Goal: Task Accomplishment & Management: Manage account settings

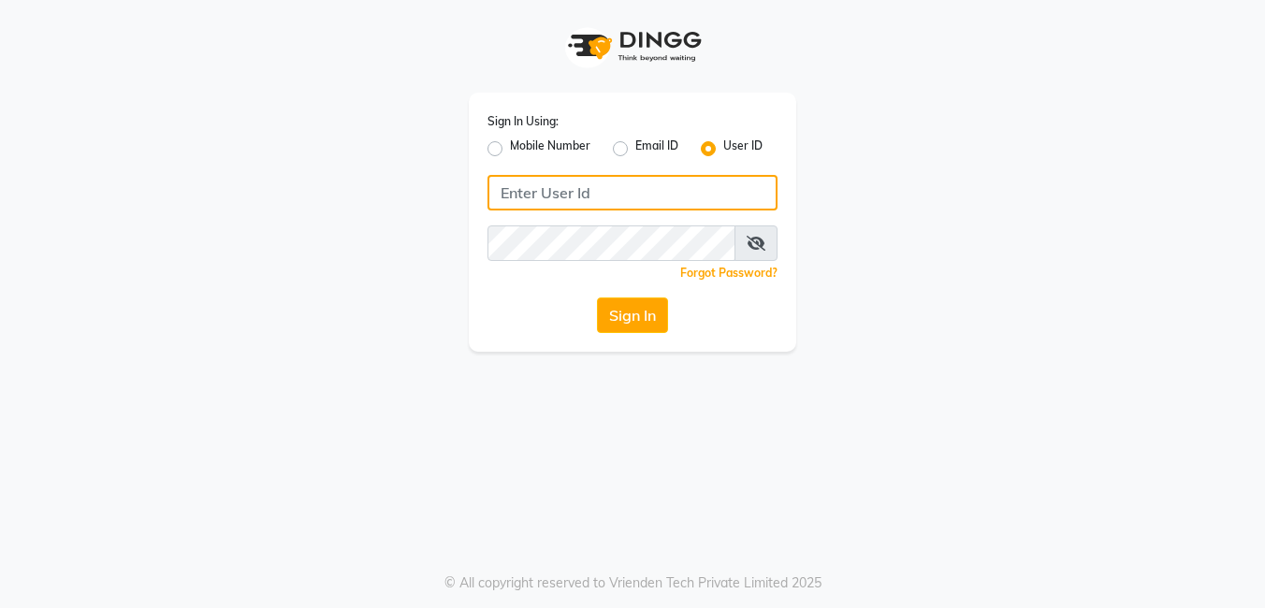
click at [560, 185] on input "Username" at bounding box center [632, 193] width 290 height 36
click at [684, 186] on input "Pradeep@123" at bounding box center [632, 193] width 290 height 36
drag, startPoint x: 705, startPoint y: 206, endPoint x: 463, endPoint y: 209, distance: 242.3
click at [463, 209] on div "Sign In Using: Mobile Number Email ID User ID Pradeep@123 Remember me Forgot Pa…" at bounding box center [632, 176] width 355 height 352
type input "Pradeep@123"
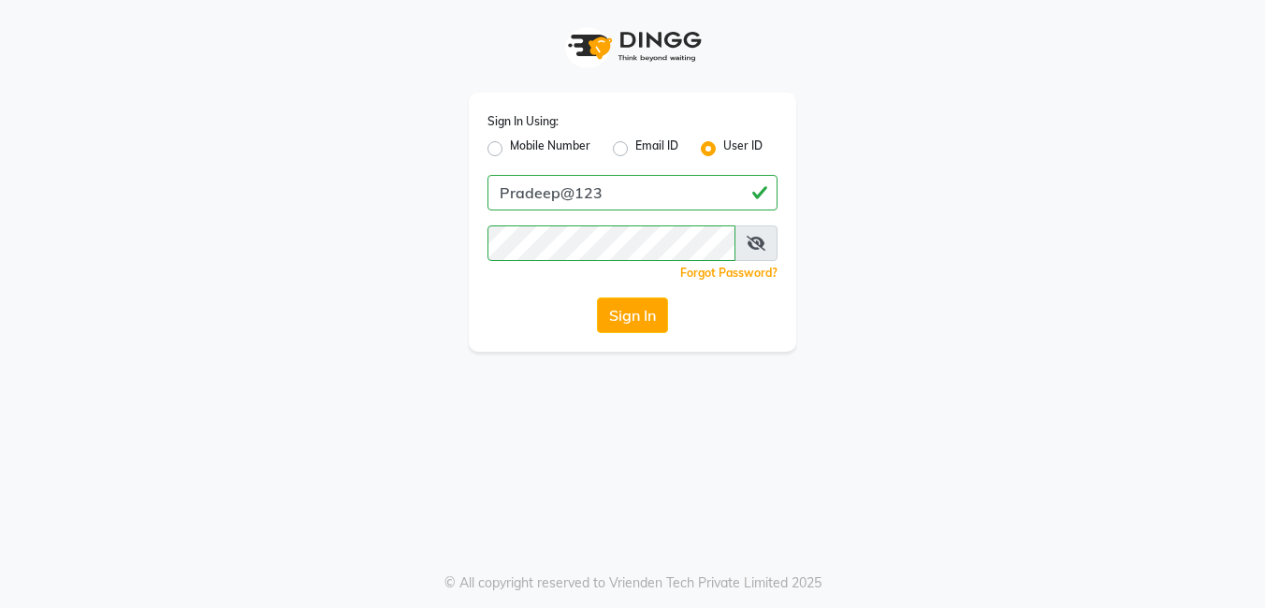
click at [628, 311] on button "Sign In" at bounding box center [632, 315] width 71 height 36
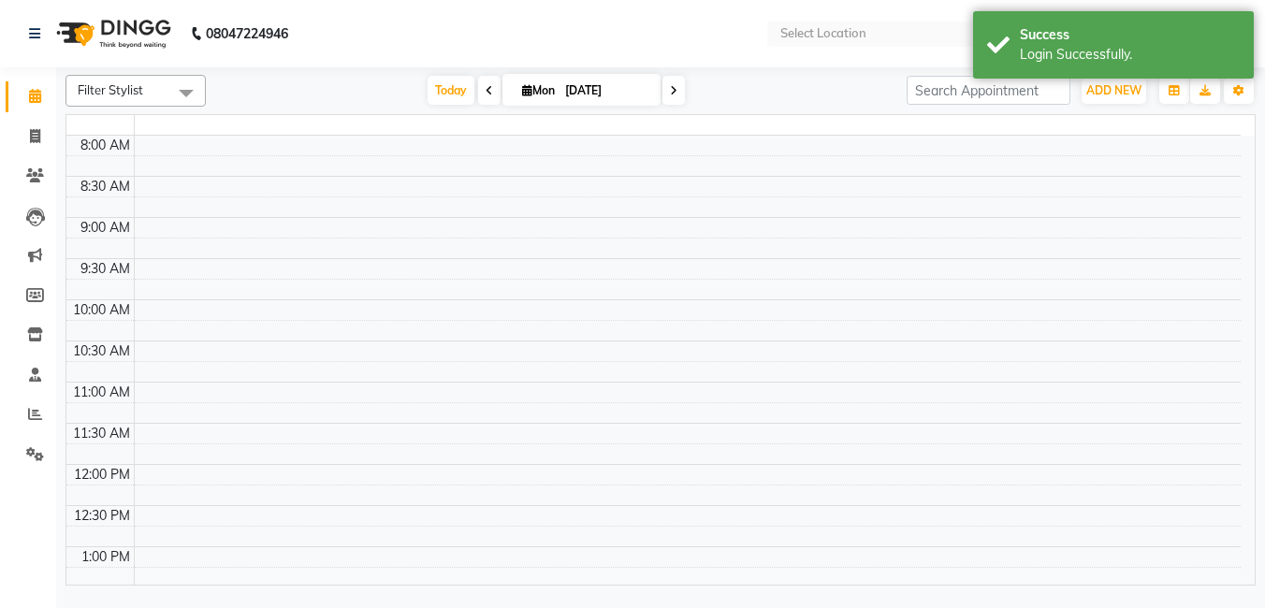
select select "en"
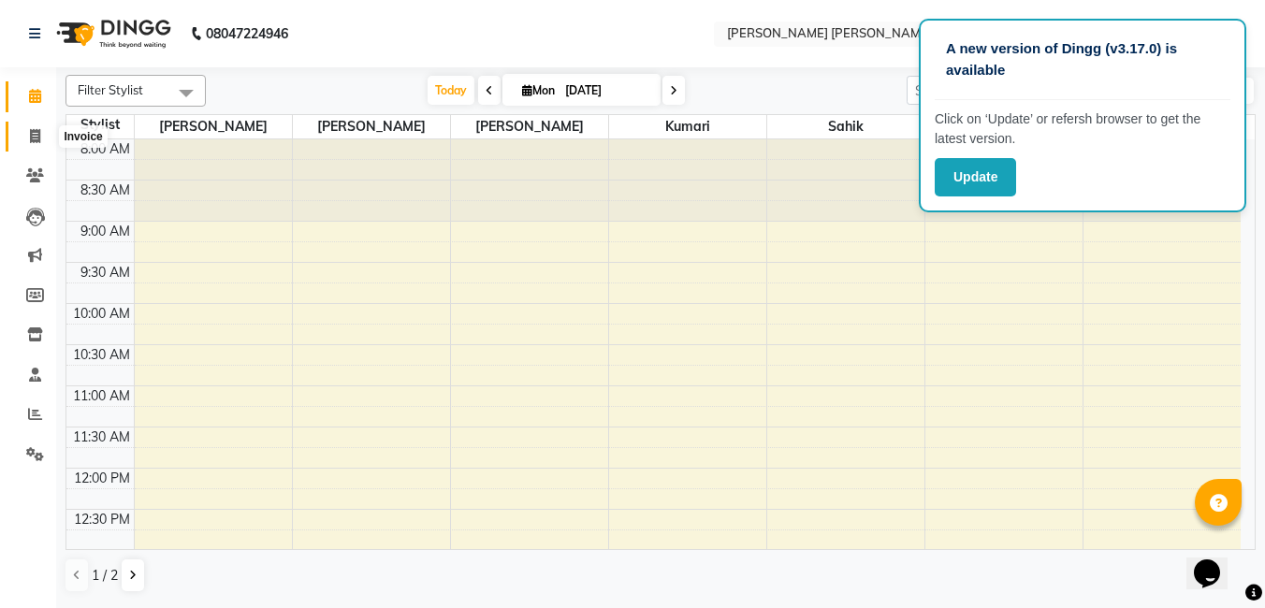
click at [31, 134] on icon at bounding box center [35, 136] width 10 height 14
select select "service"
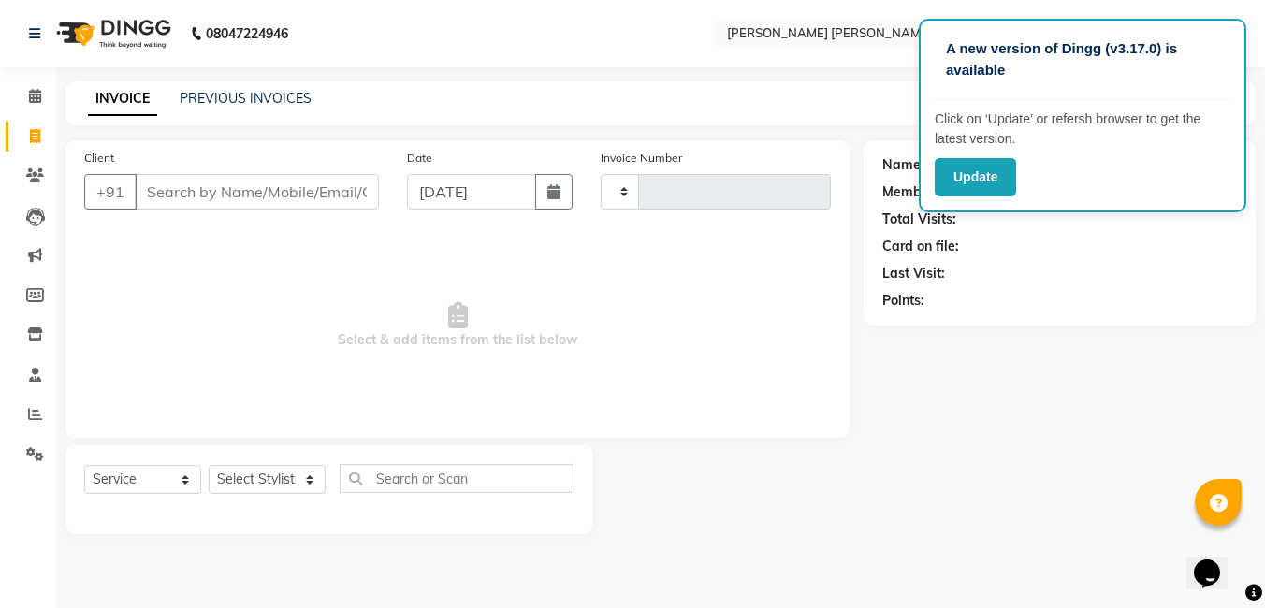
type input "1268"
select select "7150"
click at [743, 340] on span "Select & add items from the list below" at bounding box center [457, 325] width 746 height 187
click at [216, 90] on link "PREVIOUS INVOICES" at bounding box center [246, 98] width 132 height 17
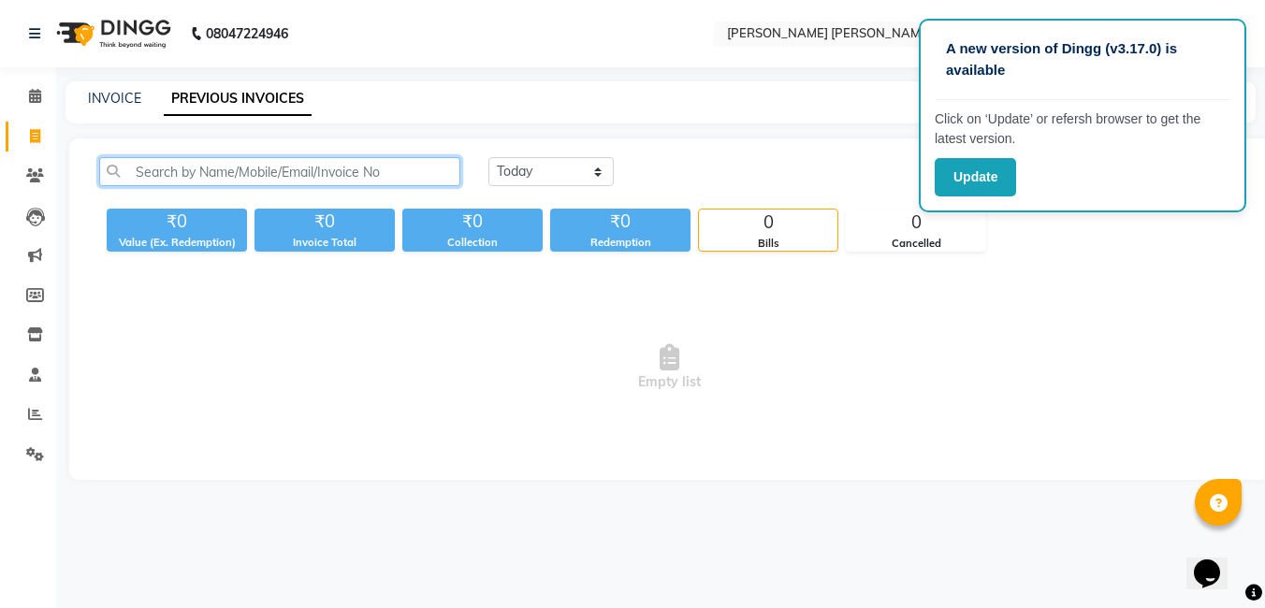
click at [217, 168] on input "text" at bounding box center [279, 171] width 361 height 29
type input "88070"
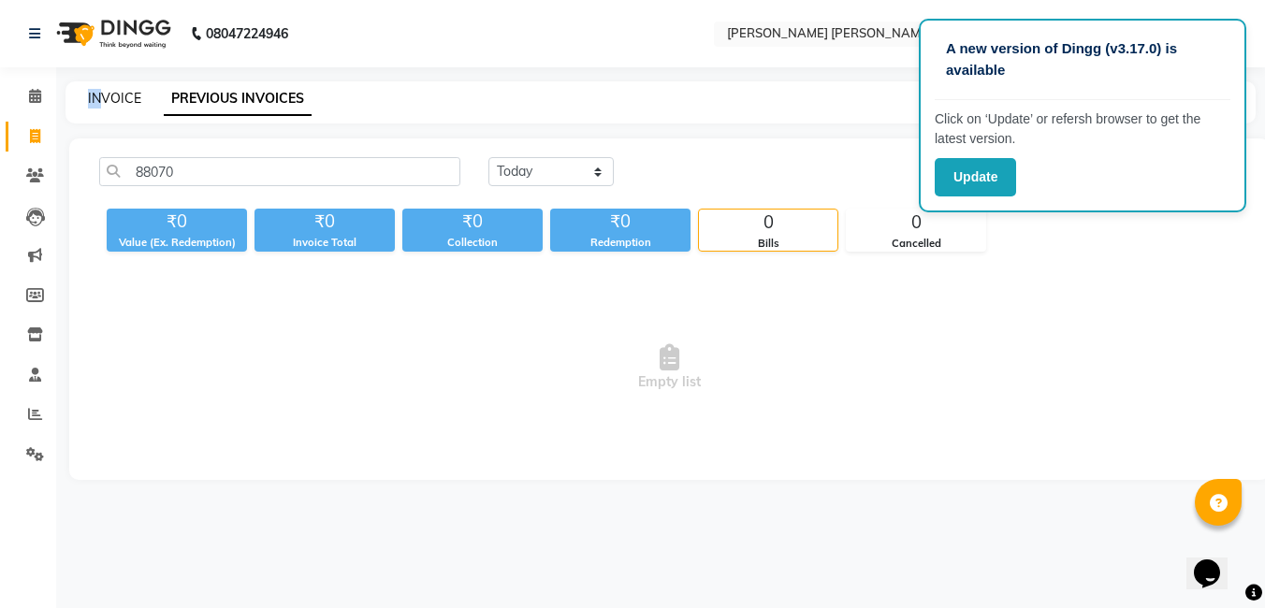
drag, startPoint x: 86, startPoint y: 109, endPoint x: 99, endPoint y: 100, distance: 15.6
click at [99, 100] on div "INVOICE PREVIOUS INVOICES" at bounding box center [660, 102] width 1190 height 42
drag, startPoint x: 99, startPoint y: 100, endPoint x: 98, endPoint y: 123, distance: 23.4
click at [98, 123] on main "INVOICE PREVIOUS INVOICES 88070 Today Yesterday Custom Range Export ₹0 Value (E…" at bounding box center [660, 294] width 1209 height 427
click at [104, 102] on link "INVOICE" at bounding box center [114, 98] width 53 height 17
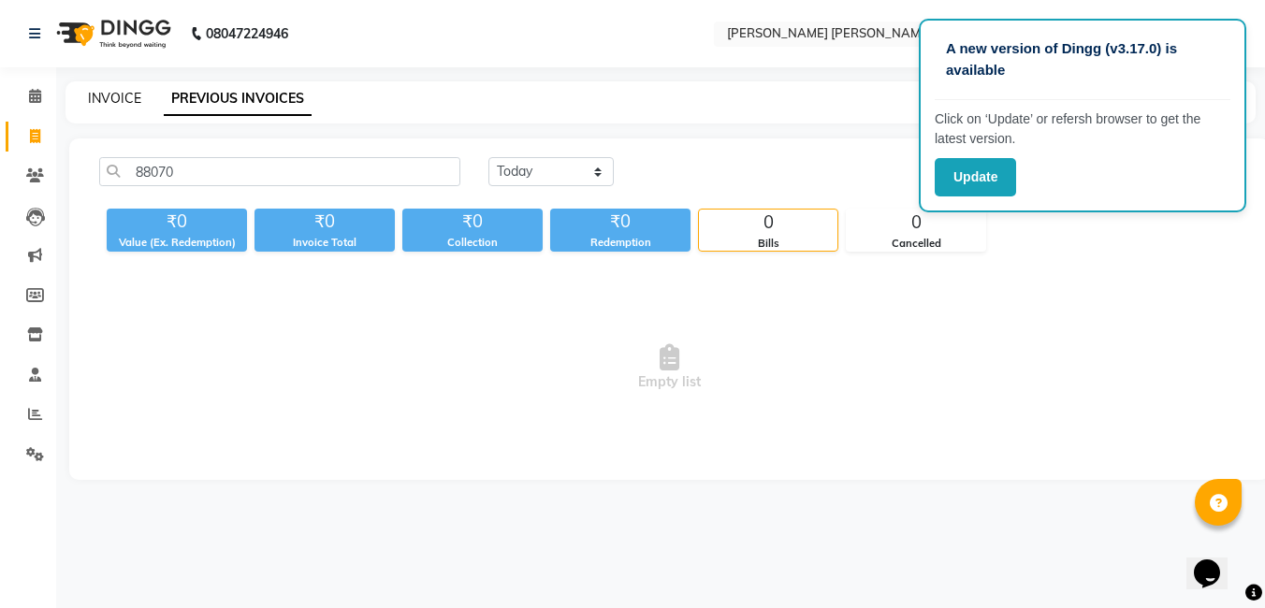
select select "service"
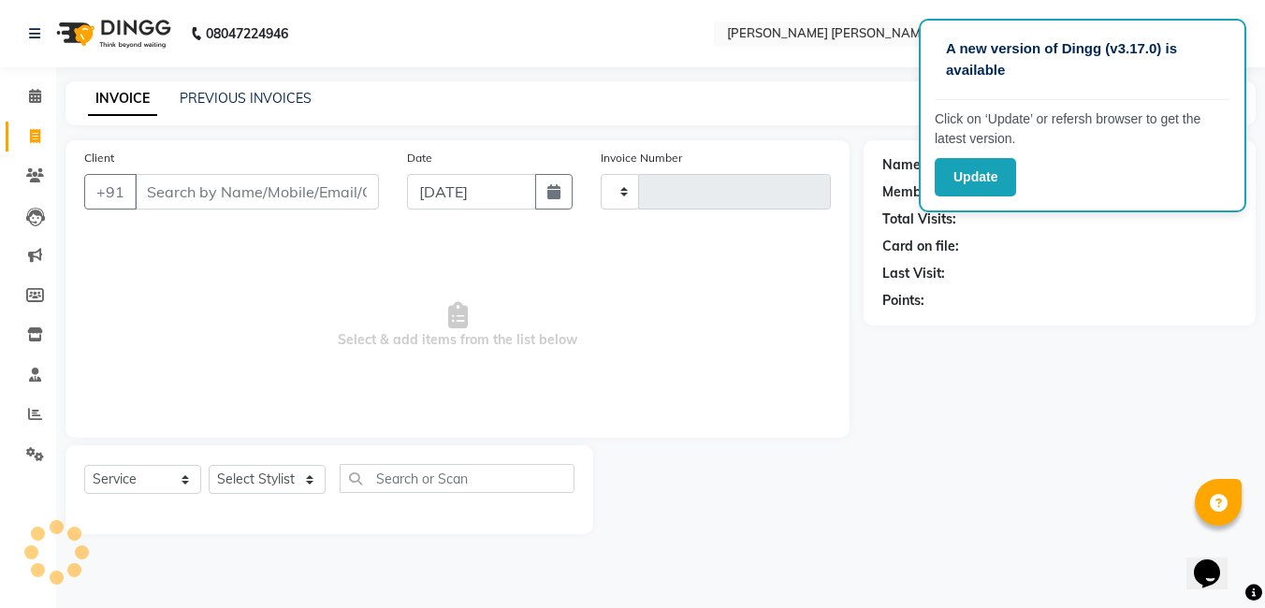
type input "1268"
select select "7150"
click at [187, 187] on input "Client" at bounding box center [257, 192] width 244 height 36
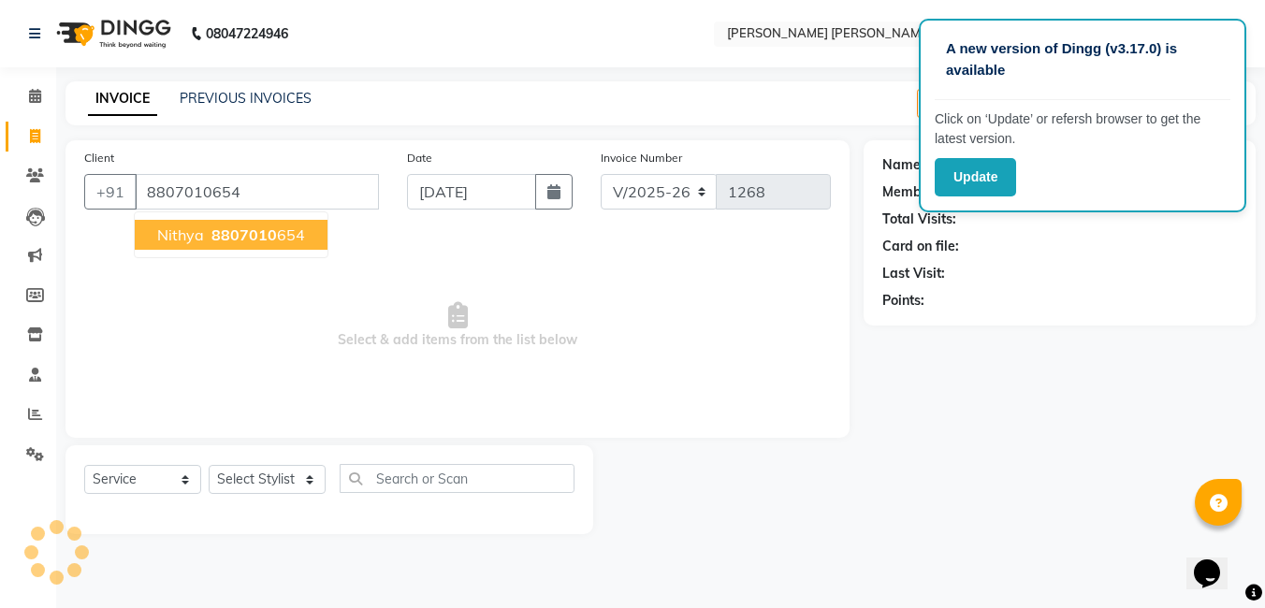
type input "8807010654"
click at [219, 242] on span "8807010" at bounding box center [243, 234] width 65 height 19
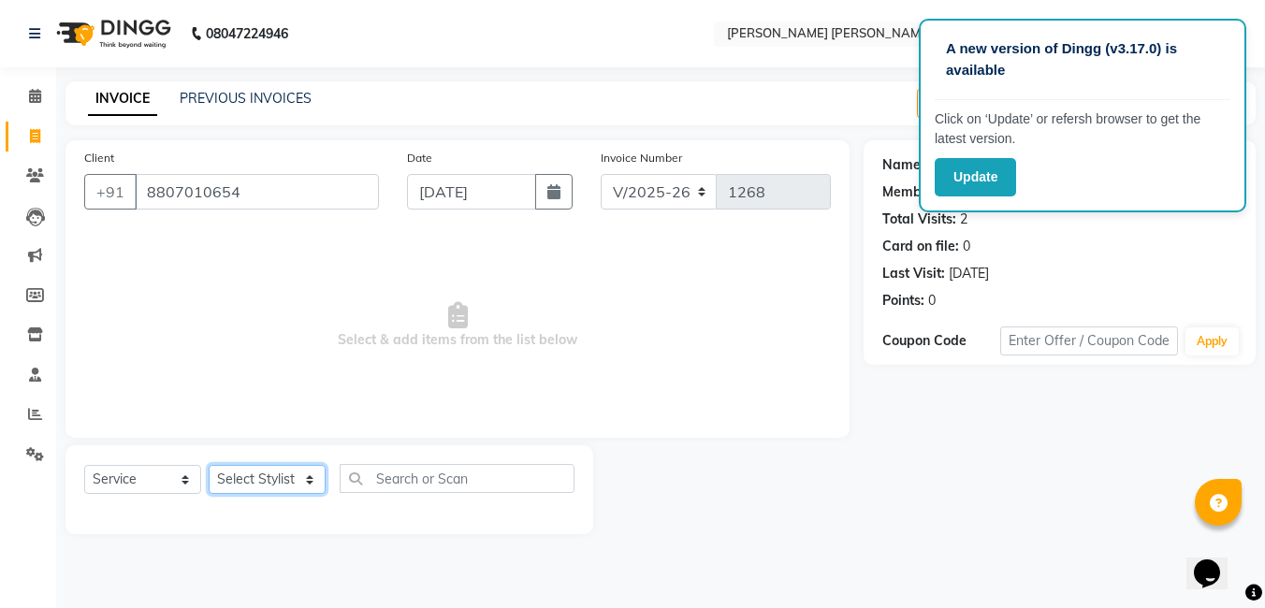
click at [277, 492] on select "Select Stylist faizz [PERSON_NAME] [PERSON_NAME] sree Manager [PERSON_NAME] (Un…" at bounding box center [267, 479] width 117 height 29
select select "65173"
click at [209, 465] on select "Select Stylist faizz [PERSON_NAME] [PERSON_NAME] sree Manager [PERSON_NAME] (Un…" at bounding box center [267, 479] width 117 height 29
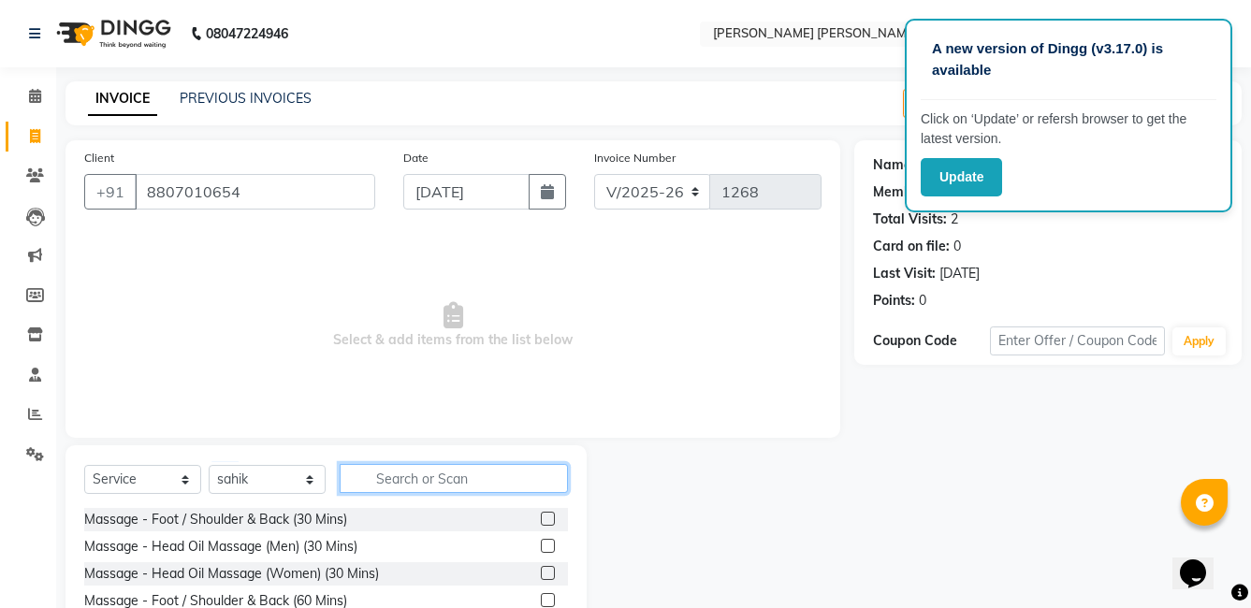
click at [389, 474] on input "text" at bounding box center [454, 478] width 228 height 29
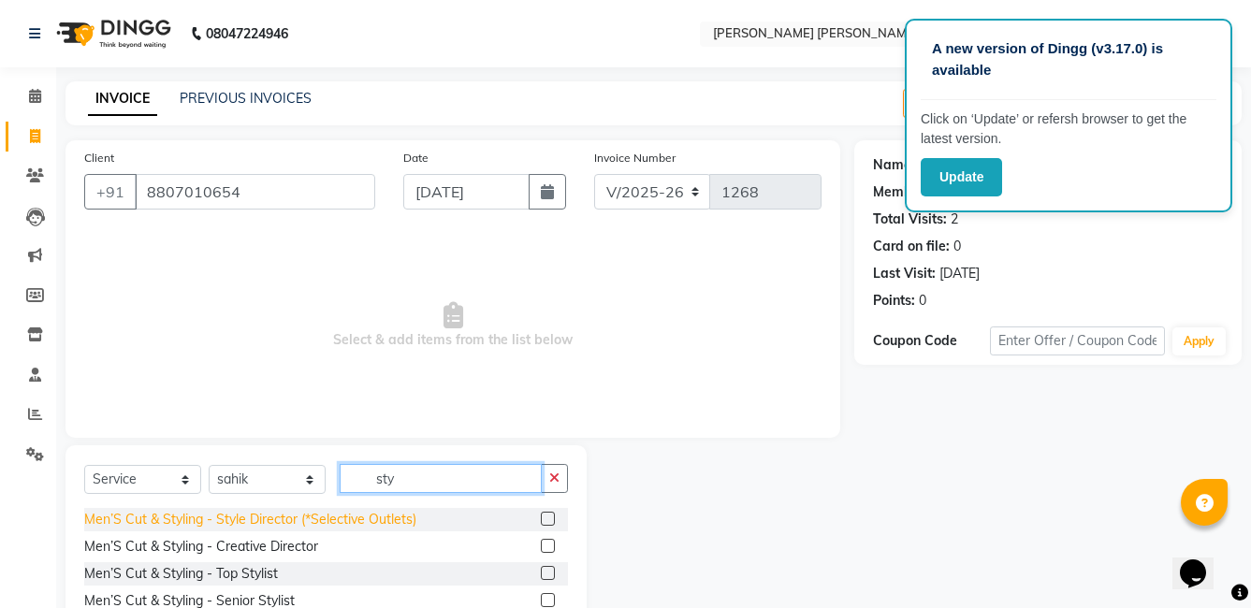
scroll to position [94, 0]
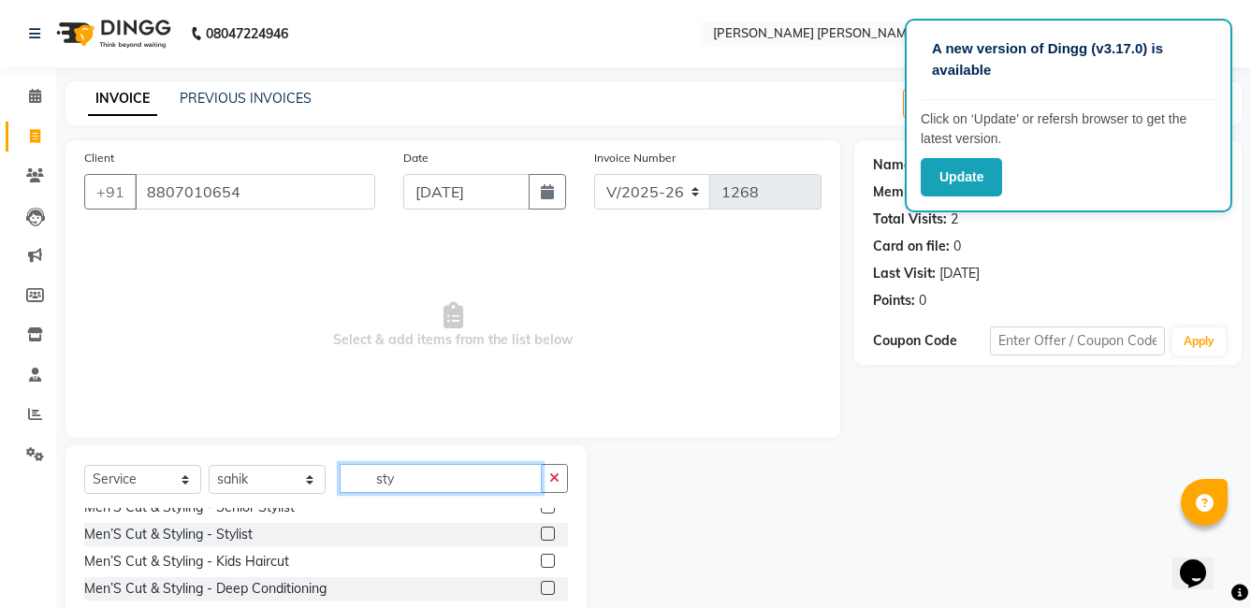
type input "sty"
click at [541, 536] on label at bounding box center [548, 534] width 14 height 14
click at [541, 536] on input "checkbox" at bounding box center [547, 535] width 12 height 12
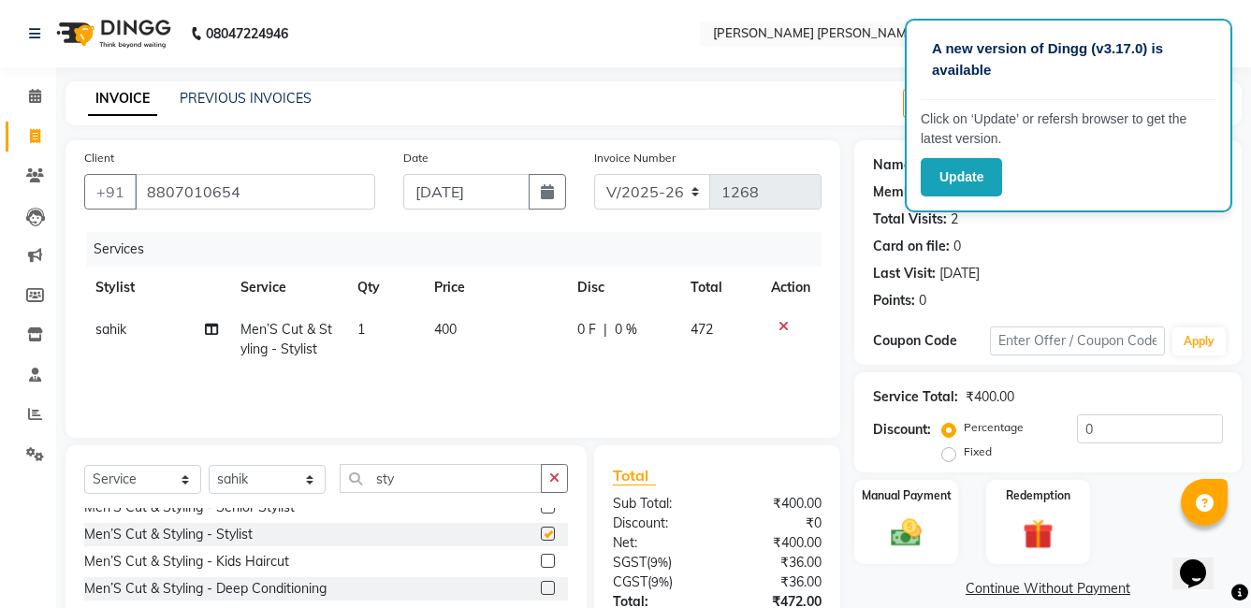
checkbox input "false"
drag, startPoint x: 400, startPoint y: 484, endPoint x: 239, endPoint y: 484, distance: 161.8
click at [239, 484] on div "Select Service Product Membership Package Voucher Prepaid Gift Card Select Styl…" at bounding box center [326, 486] width 484 height 44
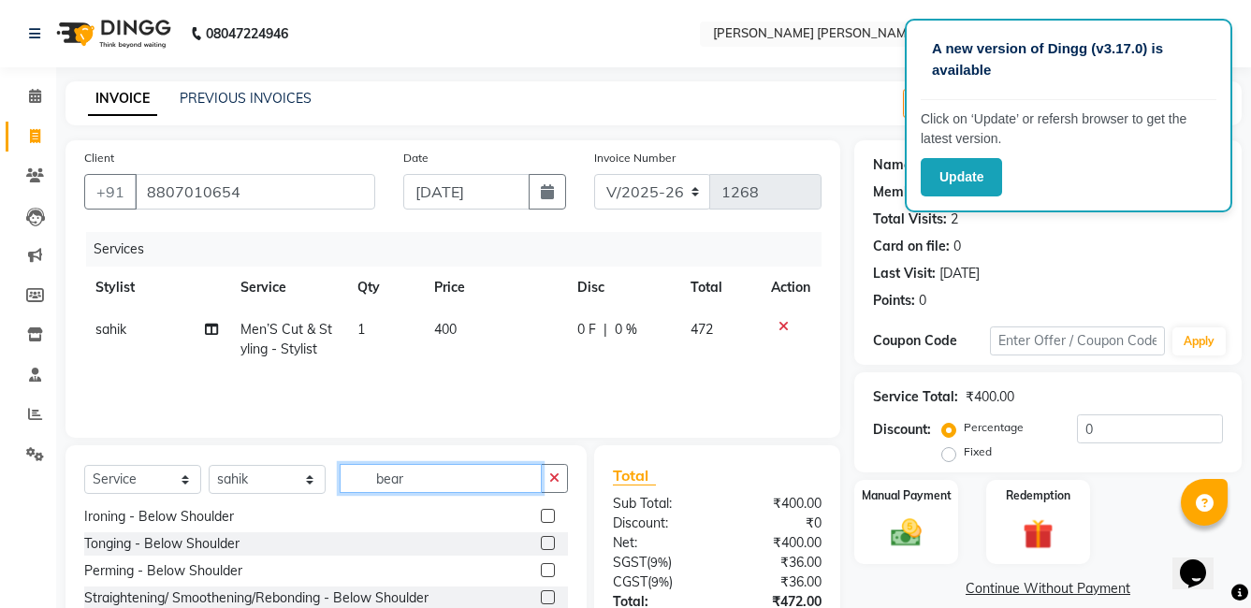
scroll to position [0, 0]
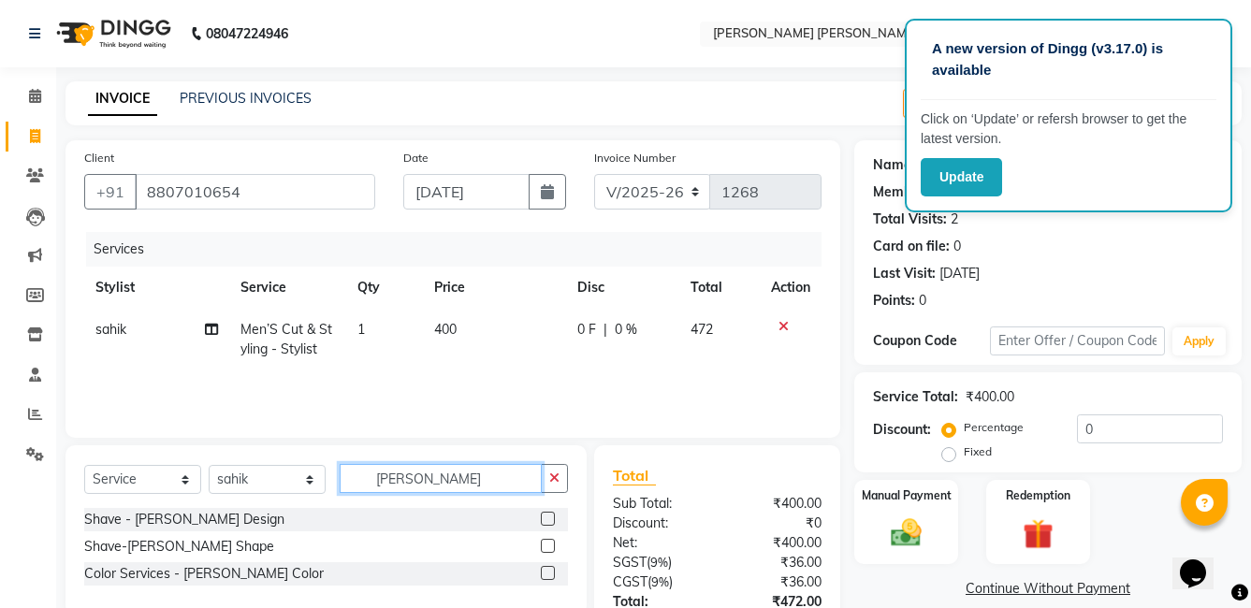
type input "[PERSON_NAME]"
click at [544, 543] on label at bounding box center [548, 546] width 14 height 14
click at [544, 543] on input "checkbox" at bounding box center [547, 547] width 12 height 12
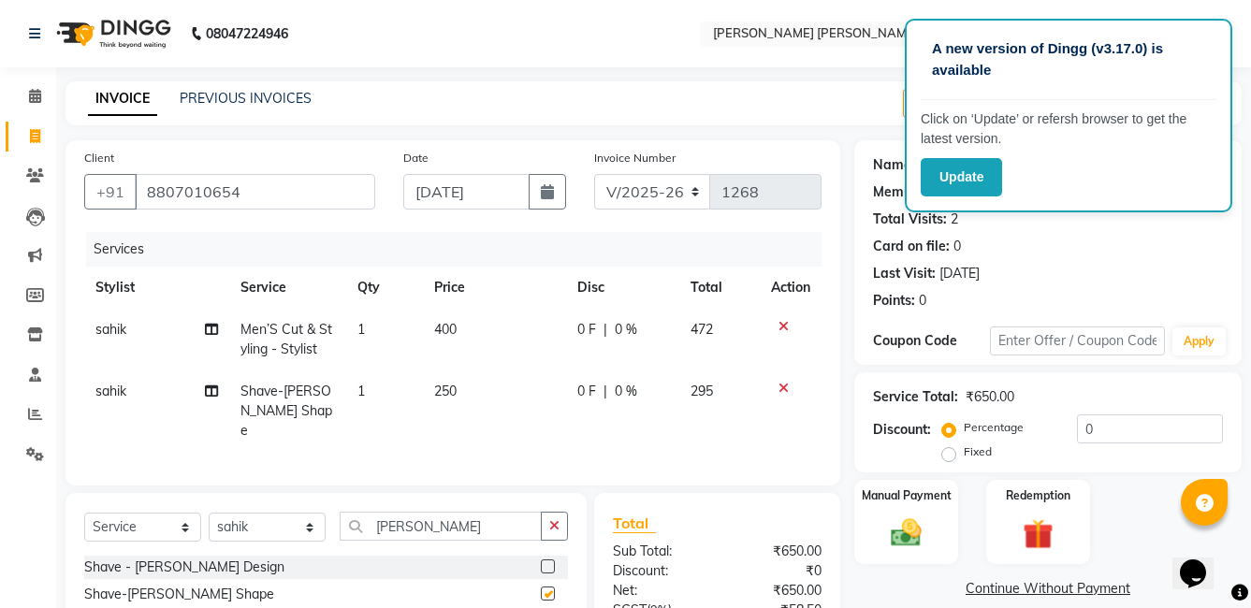
checkbox input "false"
click at [448, 381] on td "250" at bounding box center [494, 410] width 142 height 81
select select "65173"
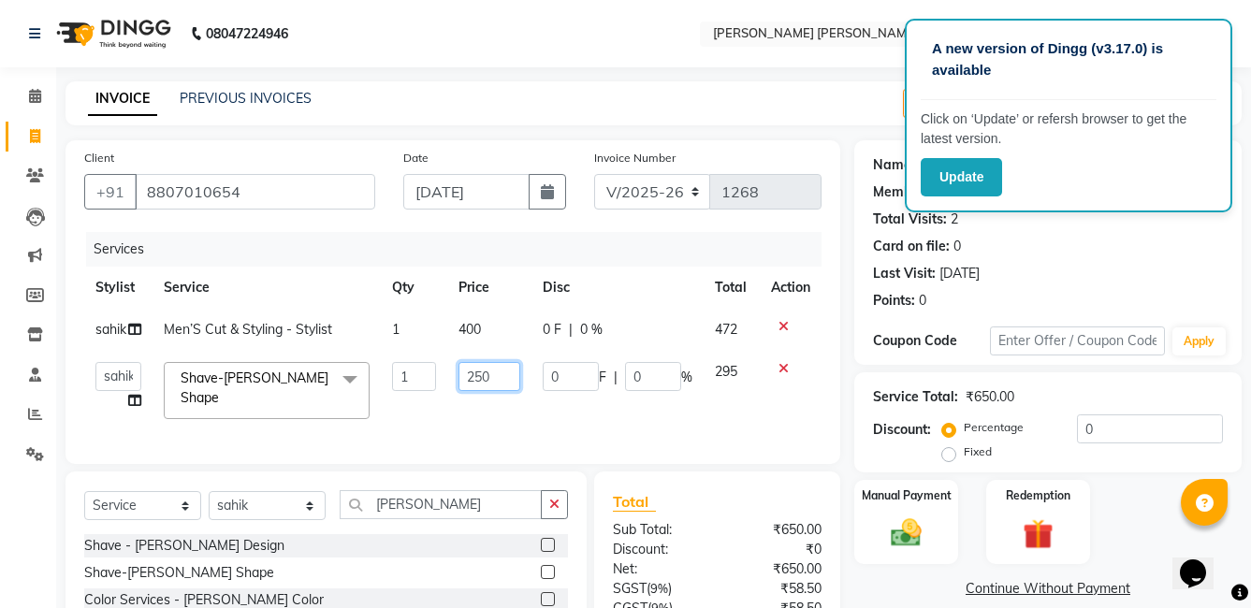
click at [479, 382] on input "250" at bounding box center [489, 376] width 62 height 29
type input "200"
click at [542, 405] on tr "faizz gufran mohammad hyma Kumari lalitha sree Manager Riya roy sahik shaz (Uni…" at bounding box center [452, 391] width 737 height 80
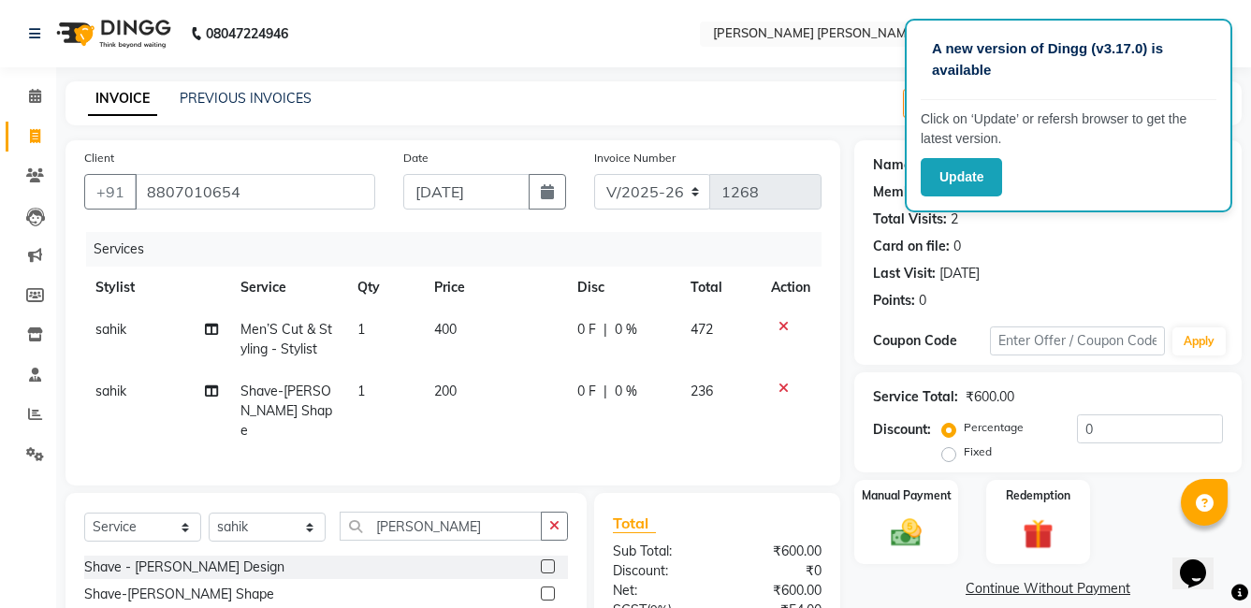
scroll to position [182, 0]
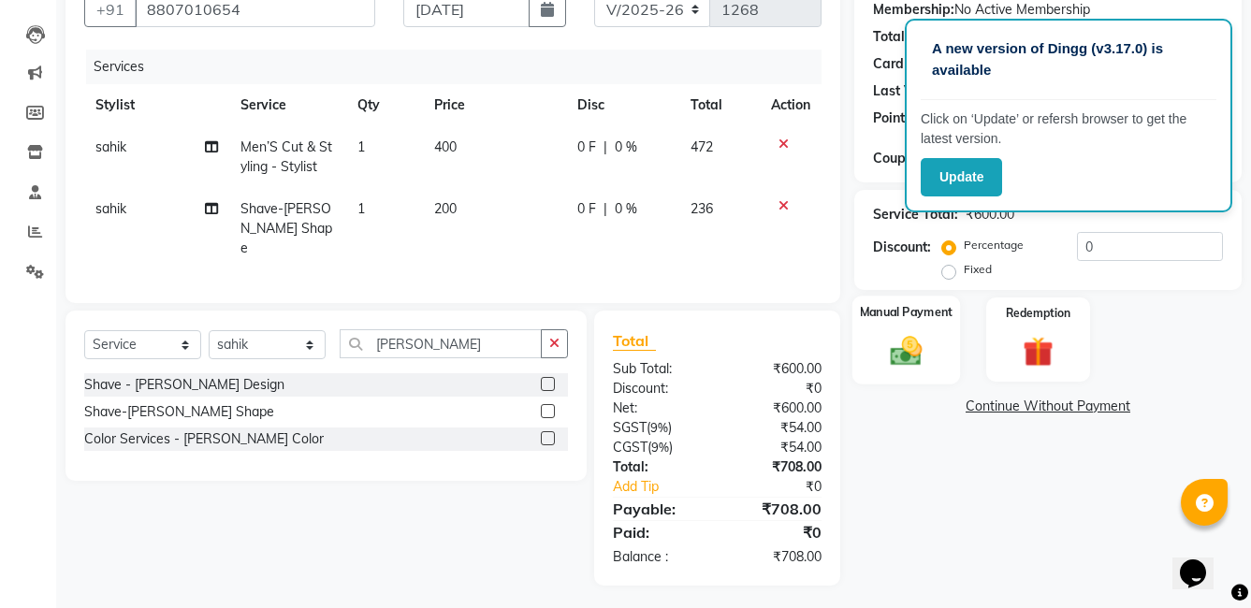
click at [912, 359] on img at bounding box center [905, 350] width 51 height 36
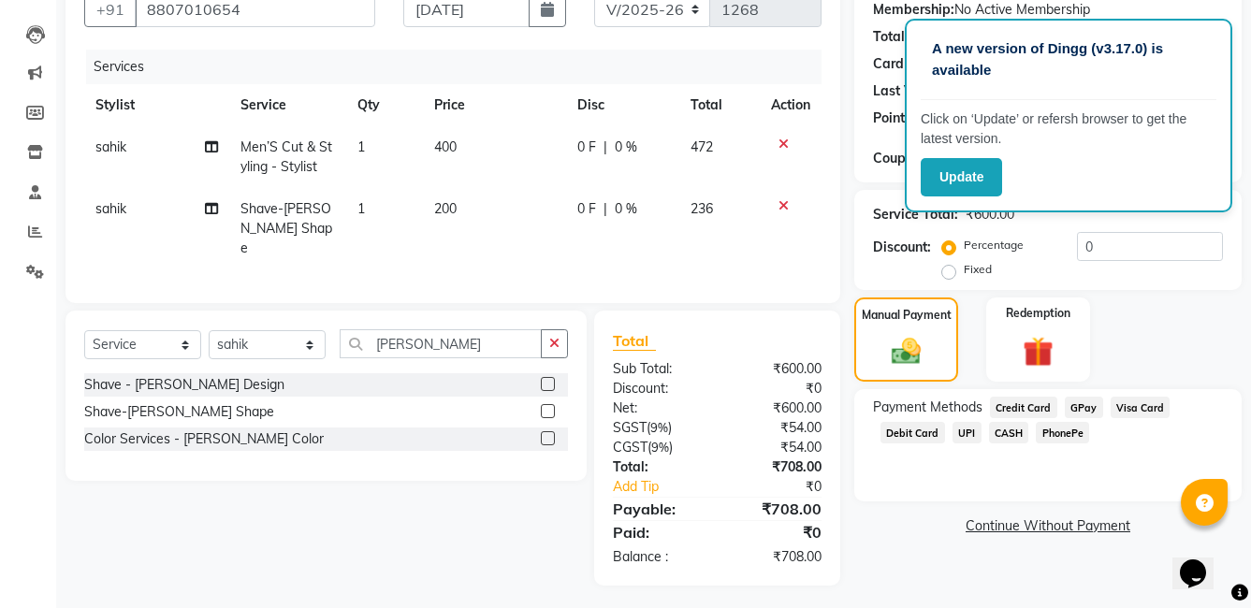
click at [971, 432] on span "UPI" at bounding box center [966, 433] width 29 height 22
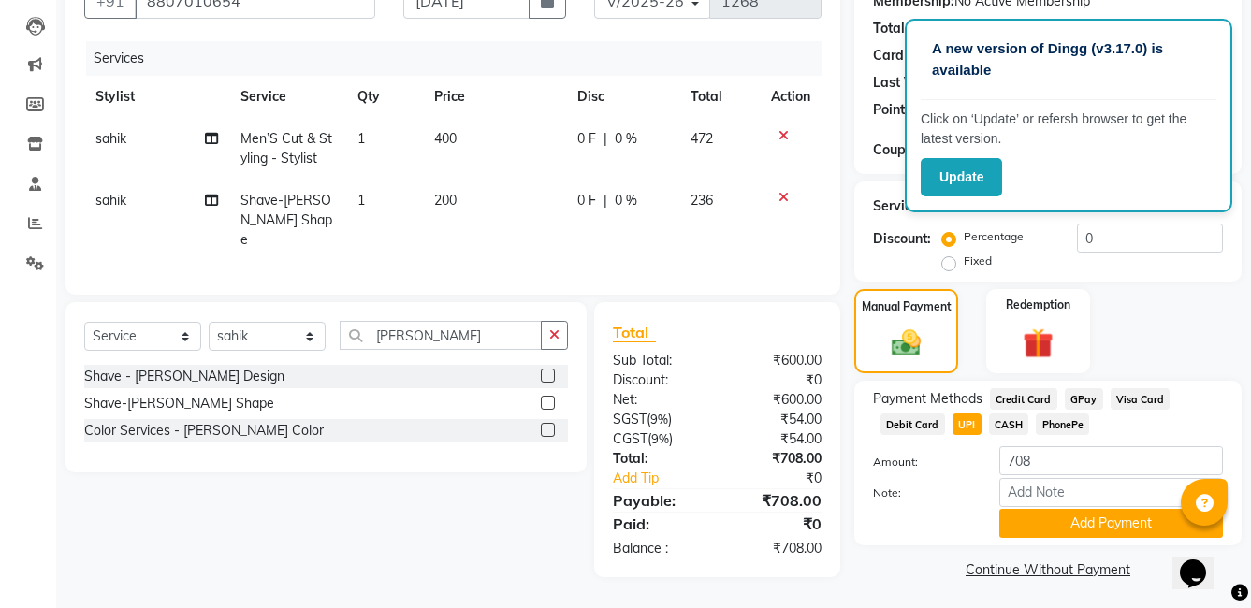
scroll to position [195, 0]
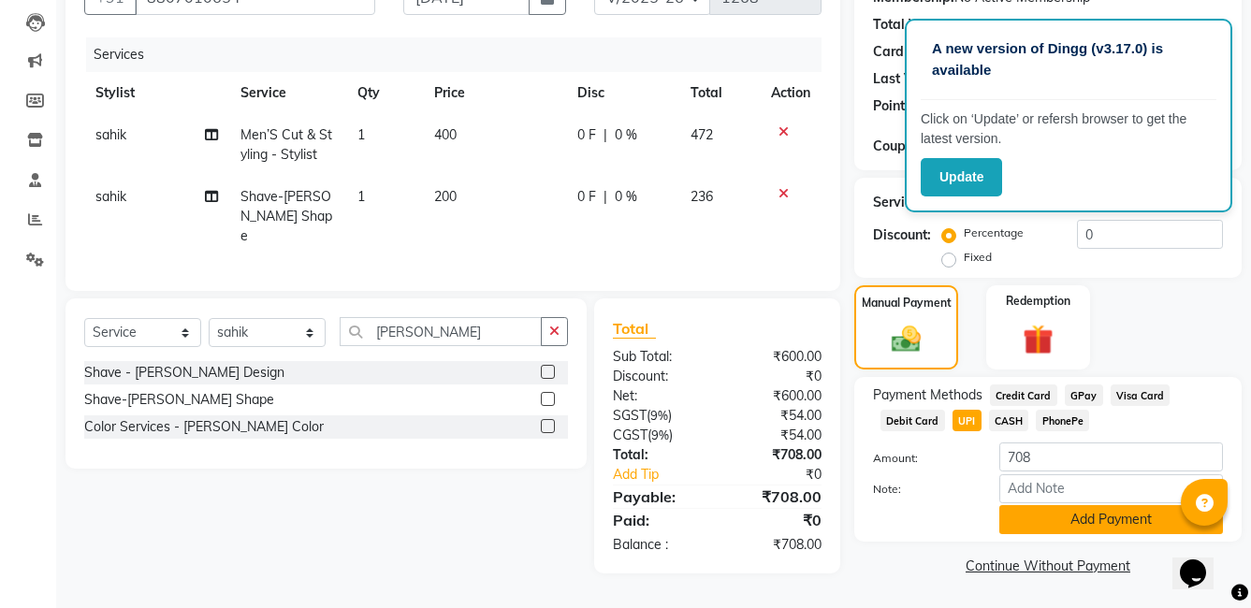
click at [1074, 531] on button "Add Payment" at bounding box center [1111, 519] width 224 height 29
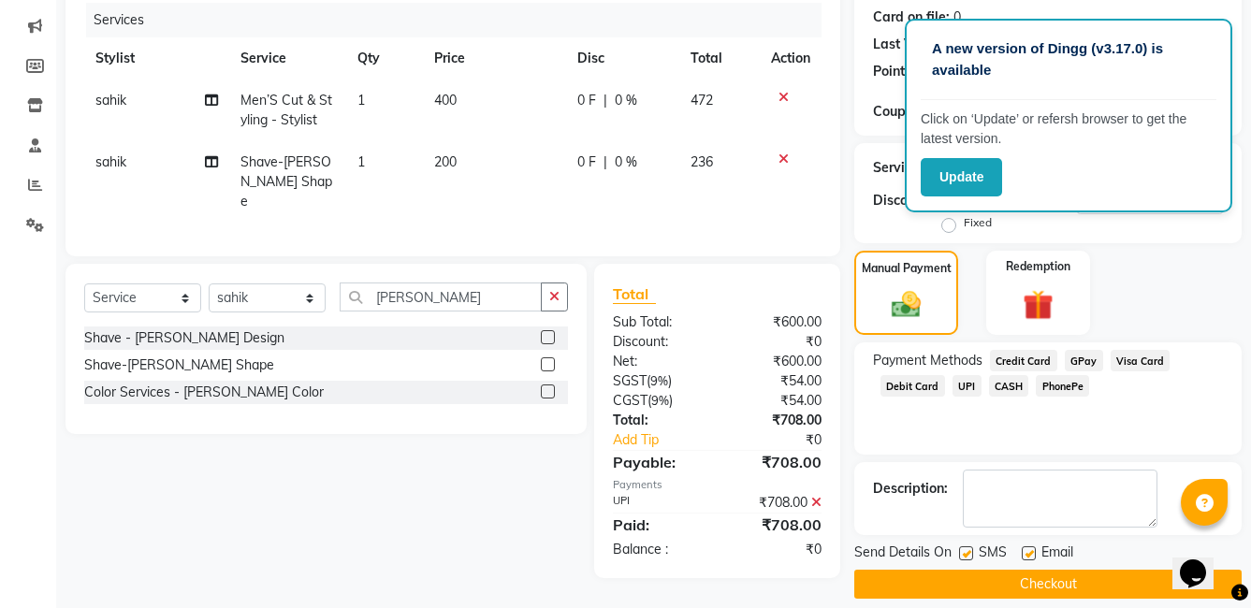
scroll to position [248, 0]
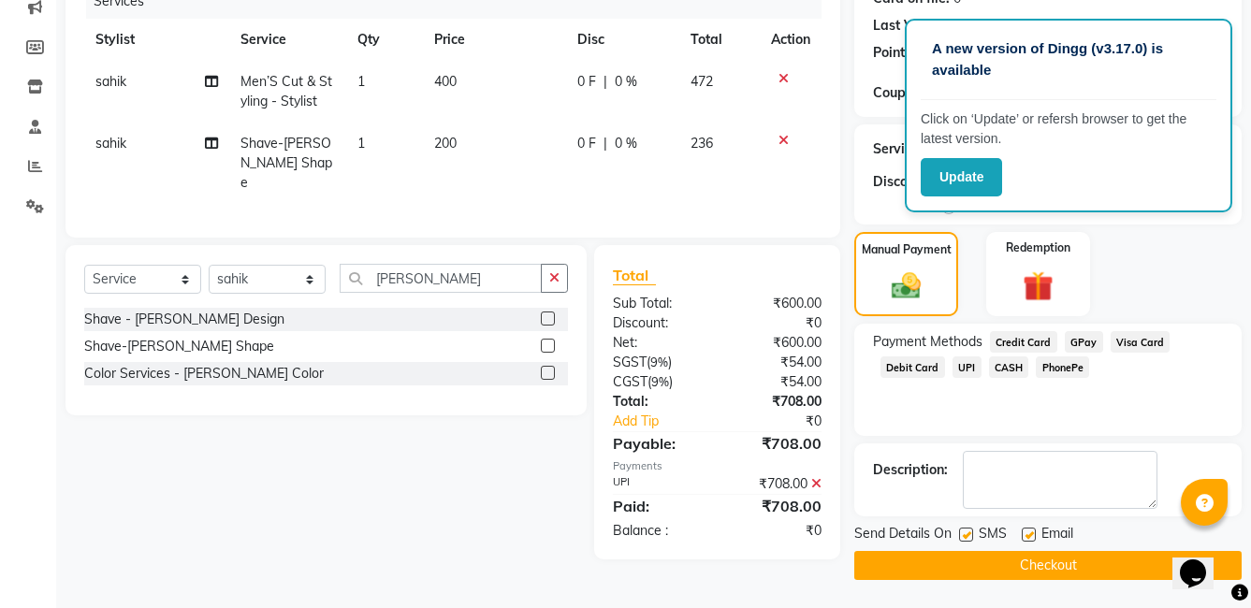
click at [964, 535] on label at bounding box center [966, 535] width 14 height 14
click at [964, 535] on input "checkbox" at bounding box center [965, 535] width 12 height 12
checkbox input "false"
click at [1022, 534] on label at bounding box center [1029, 535] width 14 height 14
click at [1022, 534] on input "checkbox" at bounding box center [1028, 535] width 12 height 12
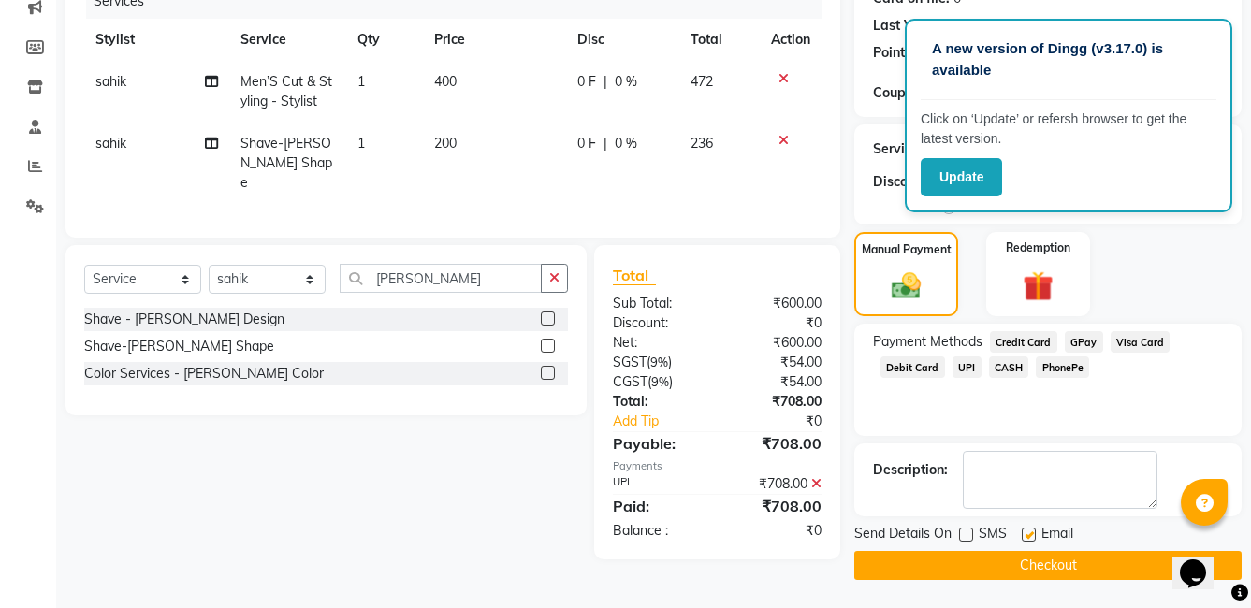
checkbox input "false"
click at [1036, 566] on button "Checkout" at bounding box center [1047, 565] width 387 height 29
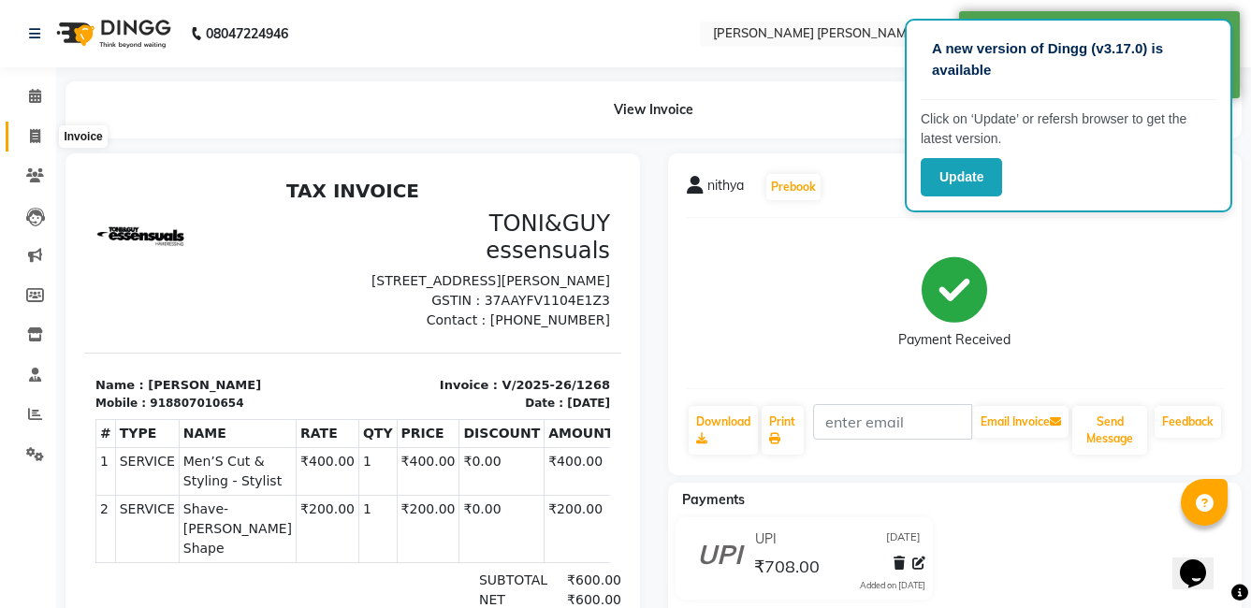
click at [35, 136] on icon at bounding box center [35, 136] width 10 height 14
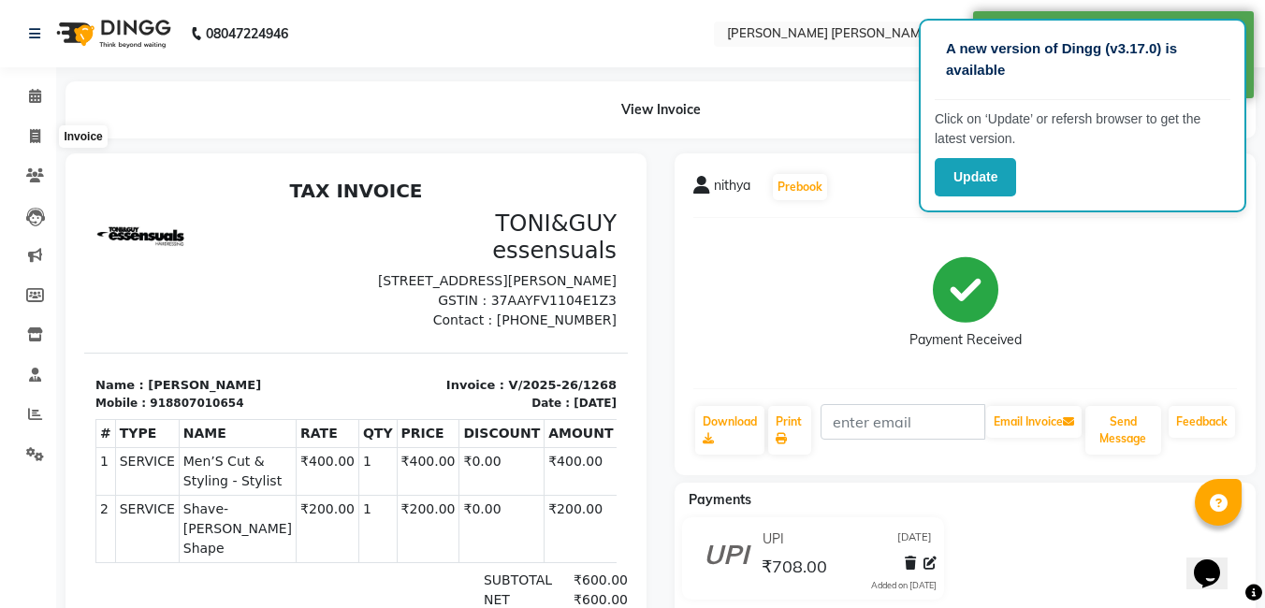
select select "7150"
select select "service"
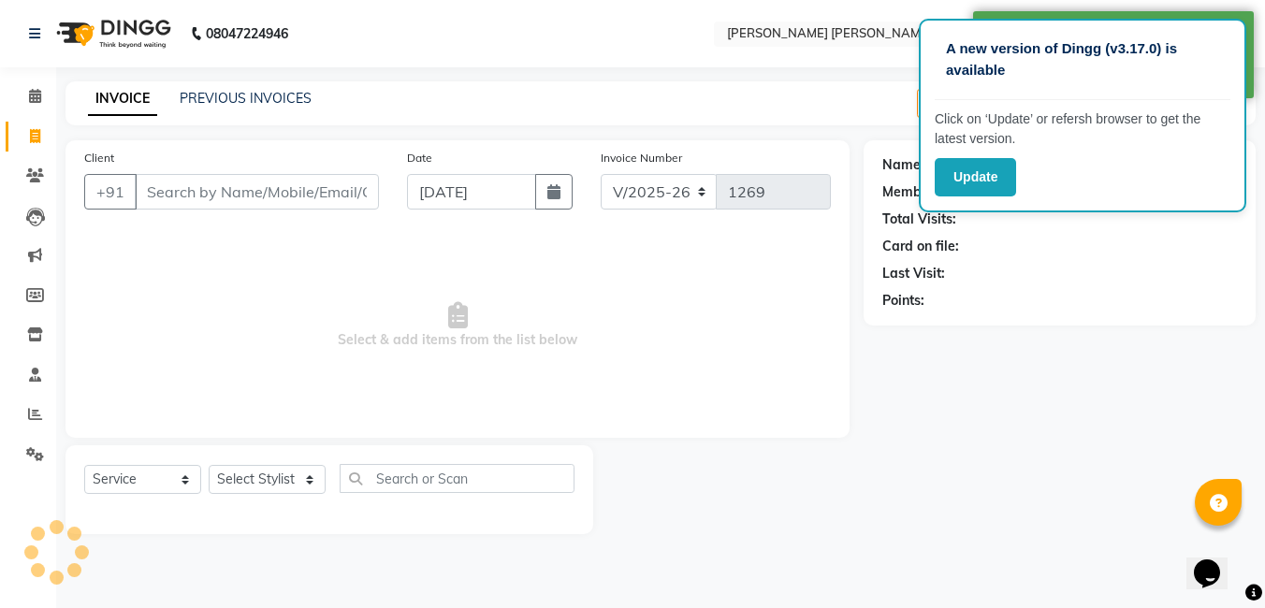
click at [167, 181] on input "Client" at bounding box center [257, 192] width 244 height 36
click at [174, 193] on input "Client" at bounding box center [257, 192] width 244 height 36
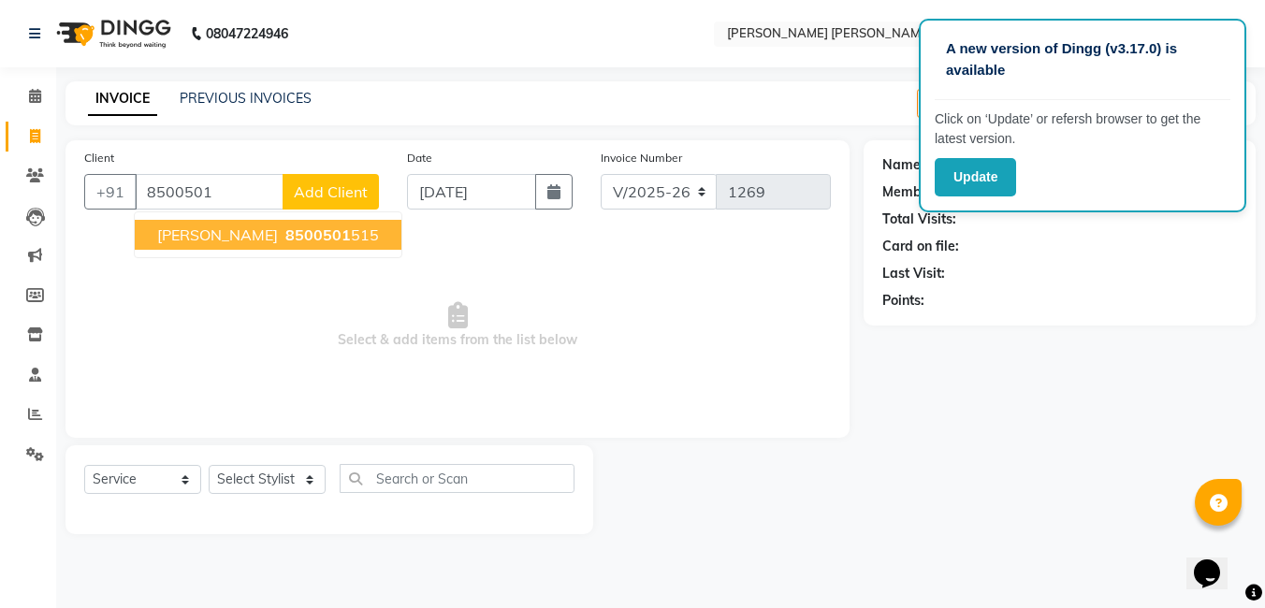
click at [174, 243] on span "[PERSON_NAME]" at bounding box center [217, 234] width 121 height 19
type input "8500501515"
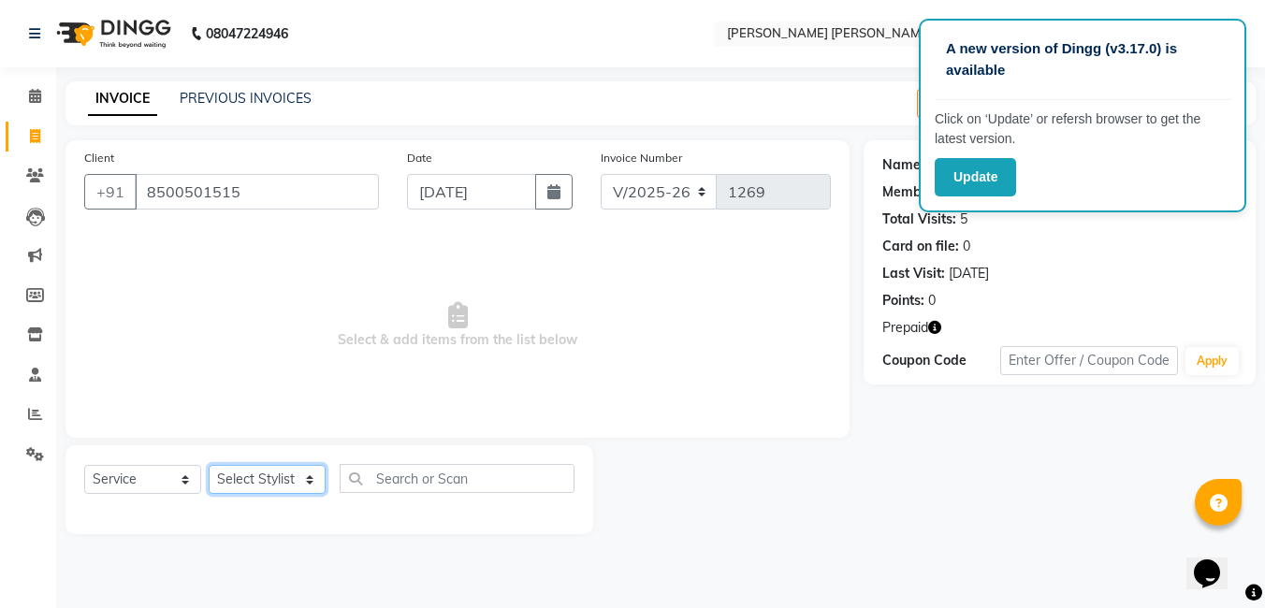
click at [260, 483] on select "Select Stylist faizz [PERSON_NAME] [PERSON_NAME] sree Manager [PERSON_NAME] (Un…" at bounding box center [267, 479] width 117 height 29
select select "65173"
click at [209, 465] on select "Select Stylist faizz [PERSON_NAME] [PERSON_NAME] sree Manager [PERSON_NAME] (Un…" at bounding box center [267, 479] width 117 height 29
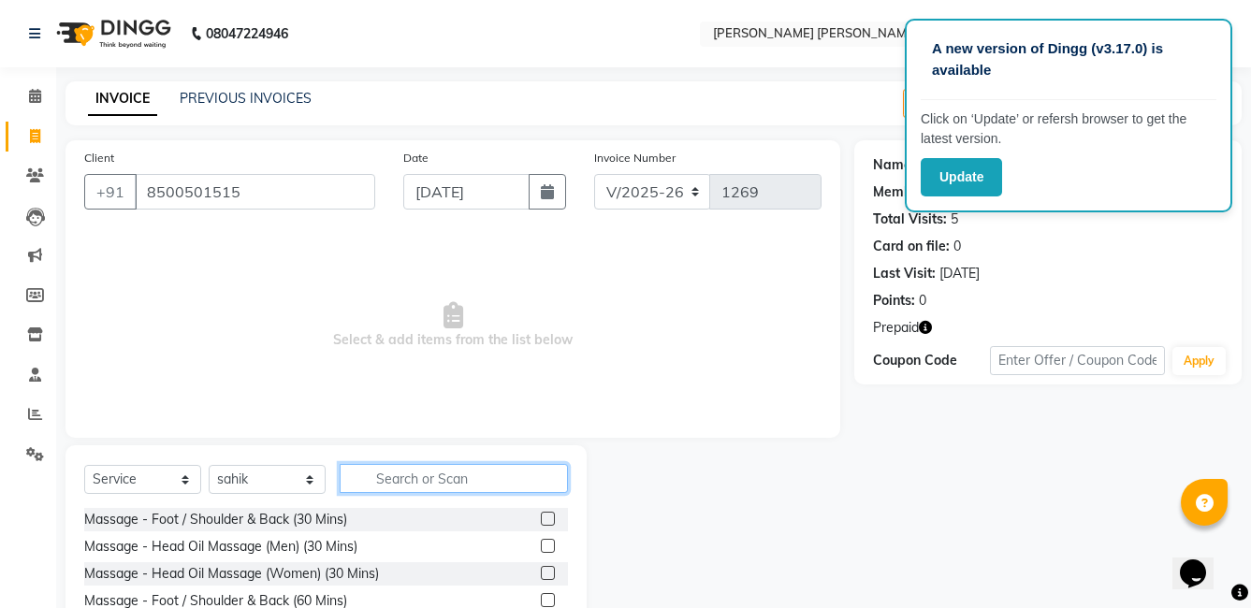
click at [391, 479] on input "text" at bounding box center [454, 478] width 228 height 29
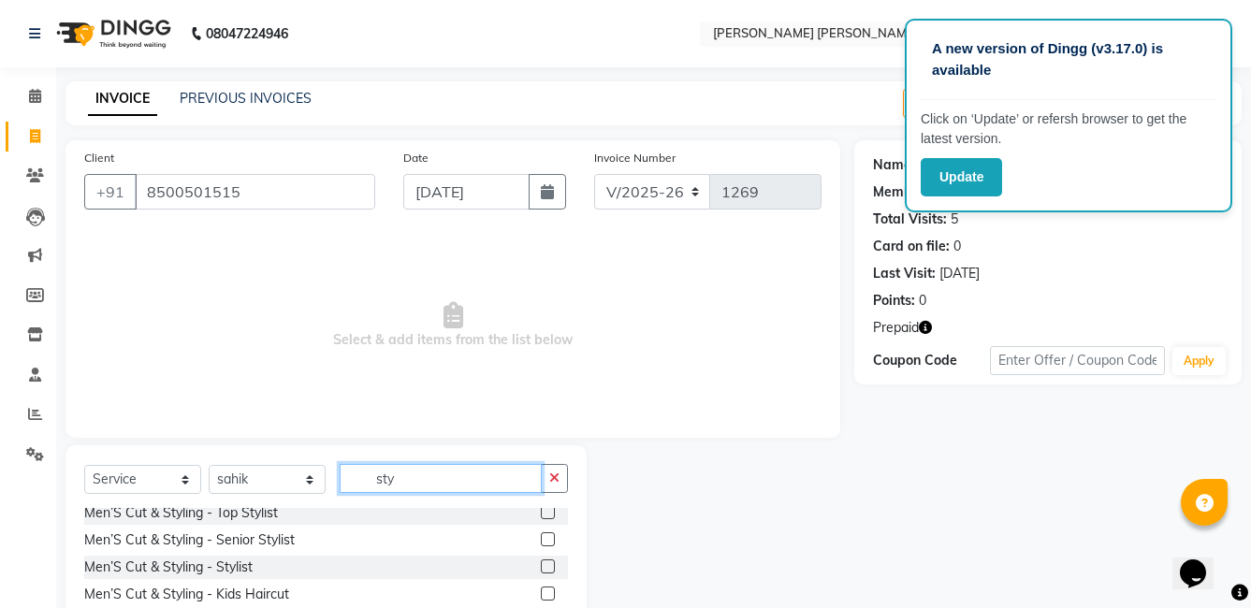
scroll to position [94, 0]
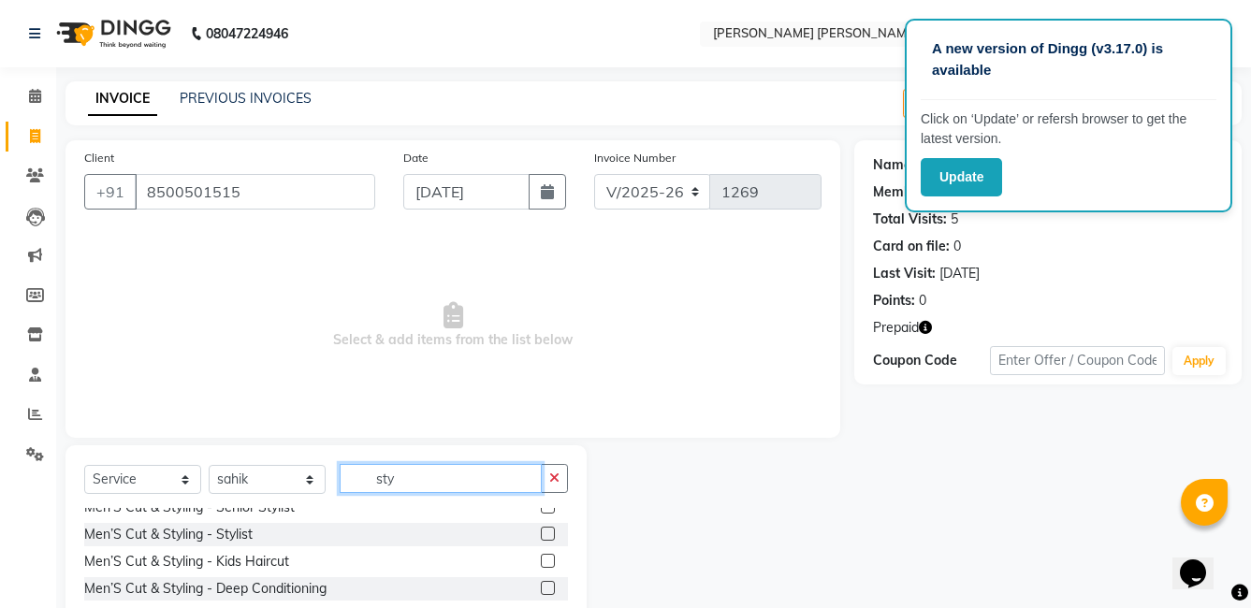
type input "sty"
click at [541, 535] on label at bounding box center [548, 534] width 14 height 14
click at [541, 535] on input "checkbox" at bounding box center [547, 535] width 12 height 12
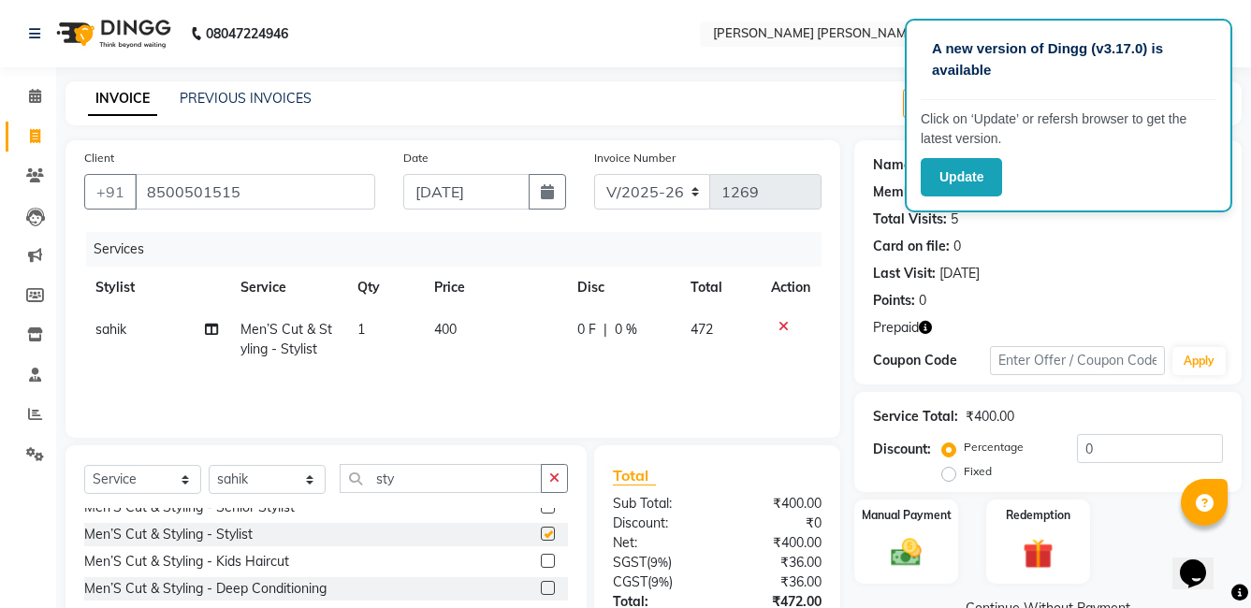
checkbox input "false"
drag, startPoint x: 424, startPoint y: 481, endPoint x: 326, endPoint y: 490, distance: 98.7
click at [326, 490] on div "Select Service Product Membership Package Voucher Prepaid Gift Card Select Styl…" at bounding box center [326, 486] width 484 height 44
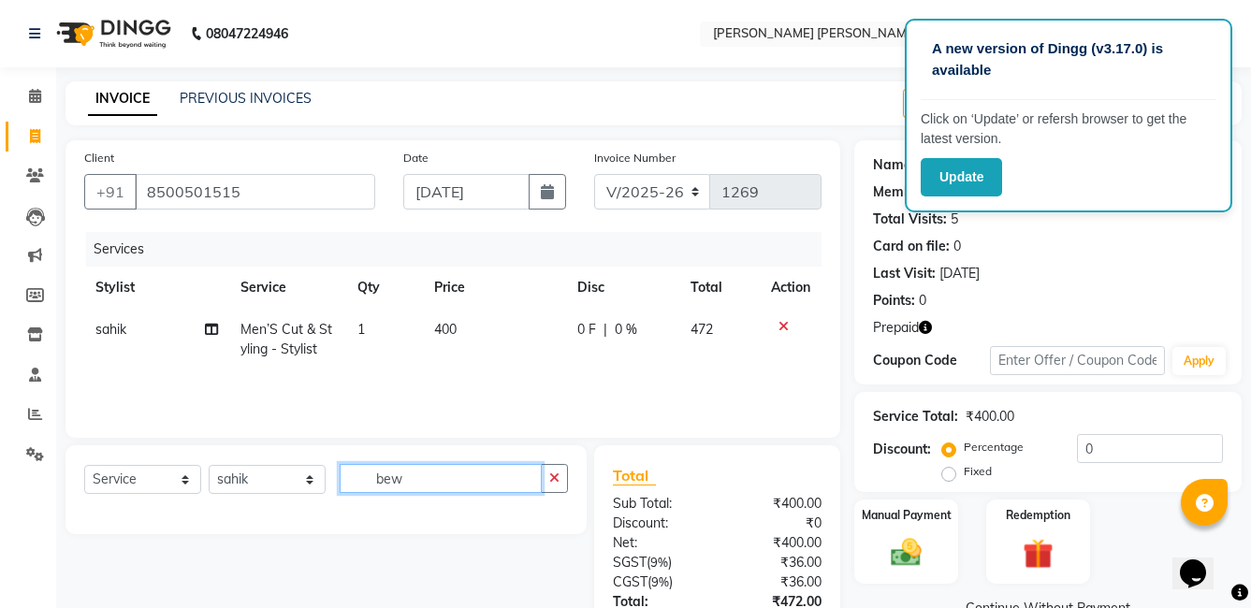
scroll to position [0, 0]
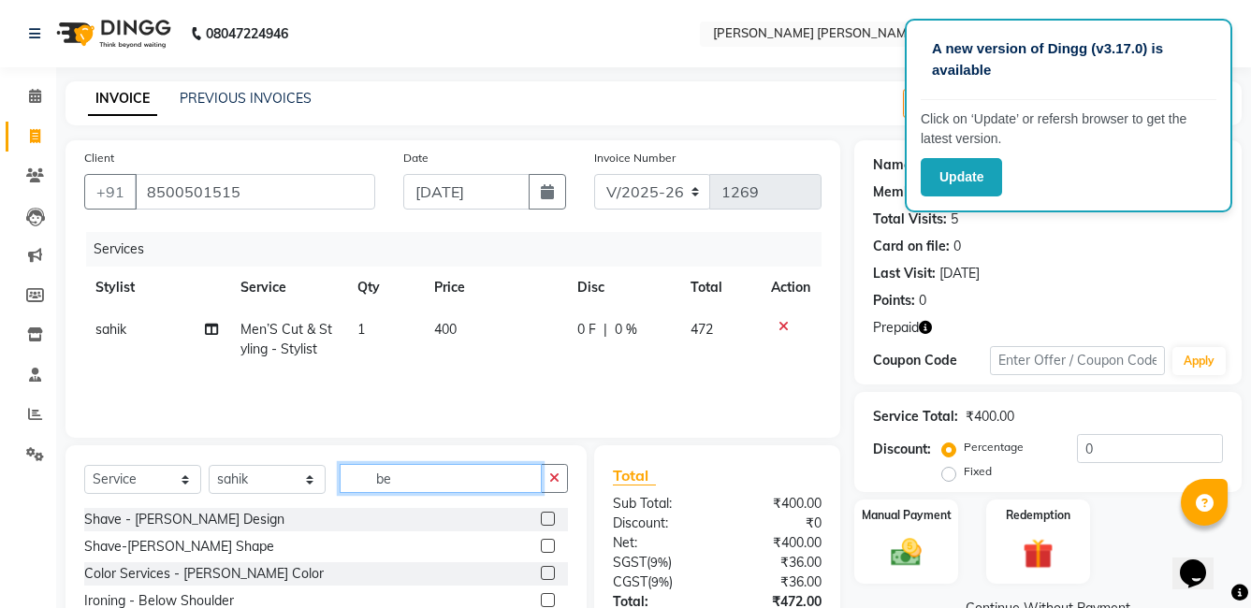
type input "be"
click at [541, 543] on label at bounding box center [548, 546] width 14 height 14
click at [541, 543] on input "checkbox" at bounding box center [547, 547] width 12 height 12
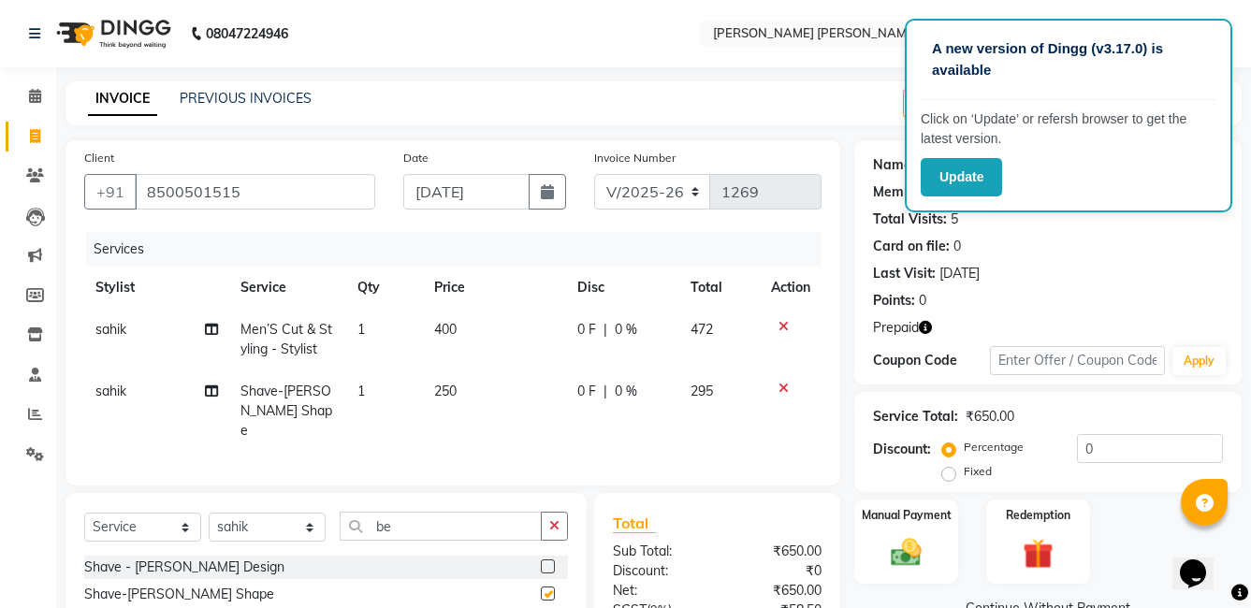
checkbox input "false"
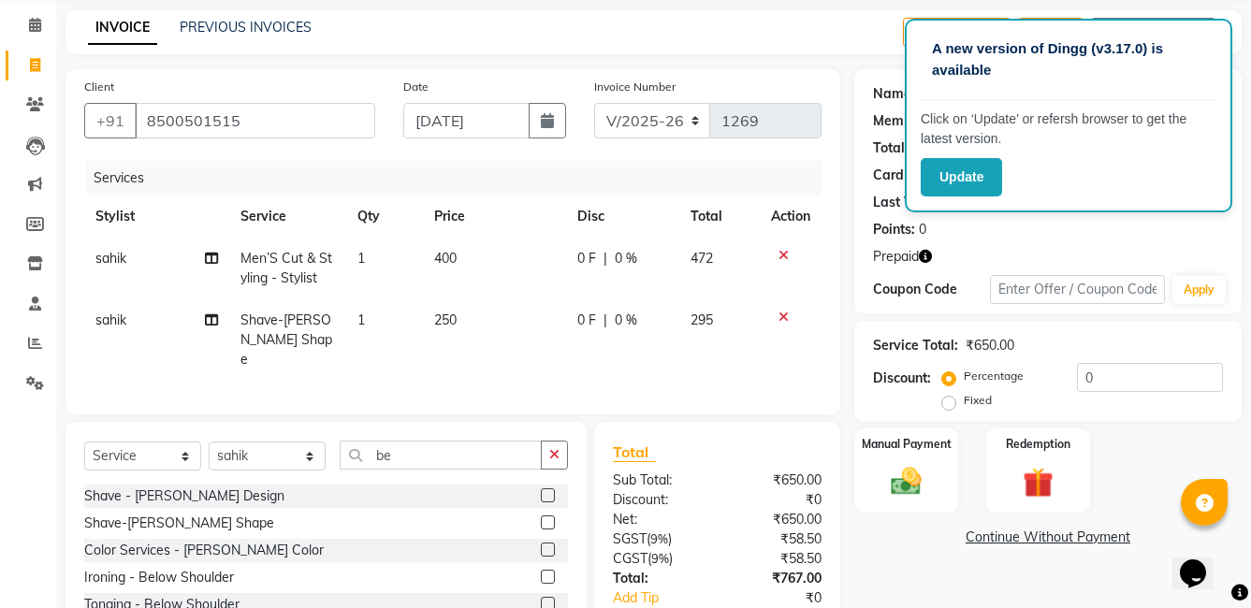
scroll to position [183, 0]
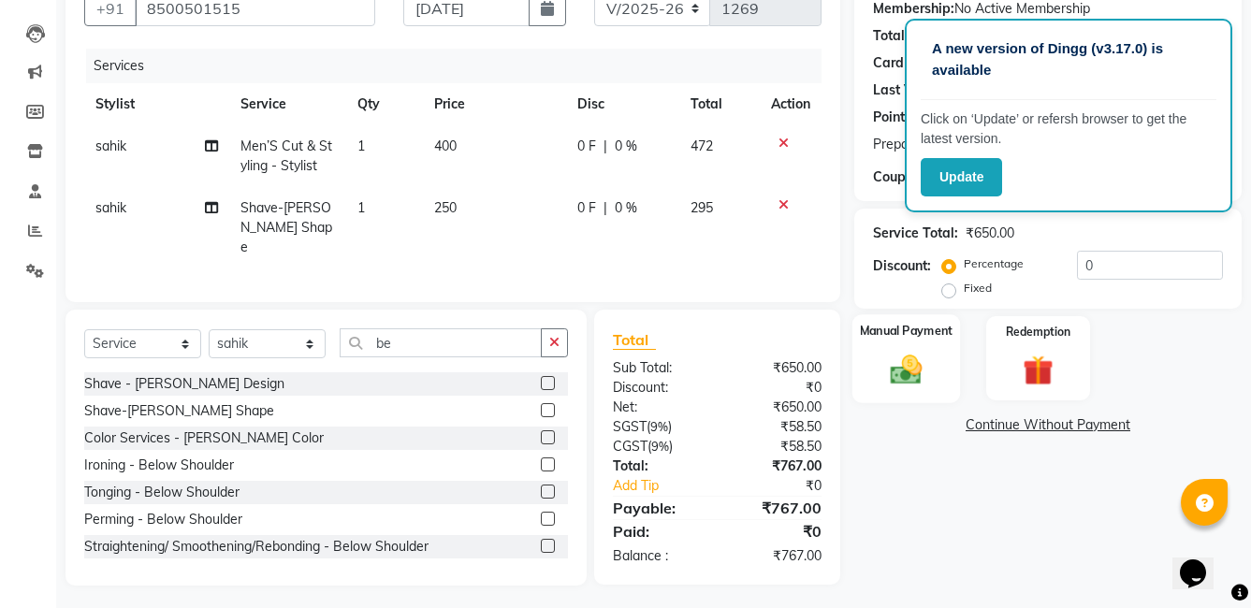
drag, startPoint x: 884, startPoint y: 360, endPoint x: 921, endPoint y: 406, distance: 59.2
click at [885, 362] on img at bounding box center [905, 369] width 51 height 36
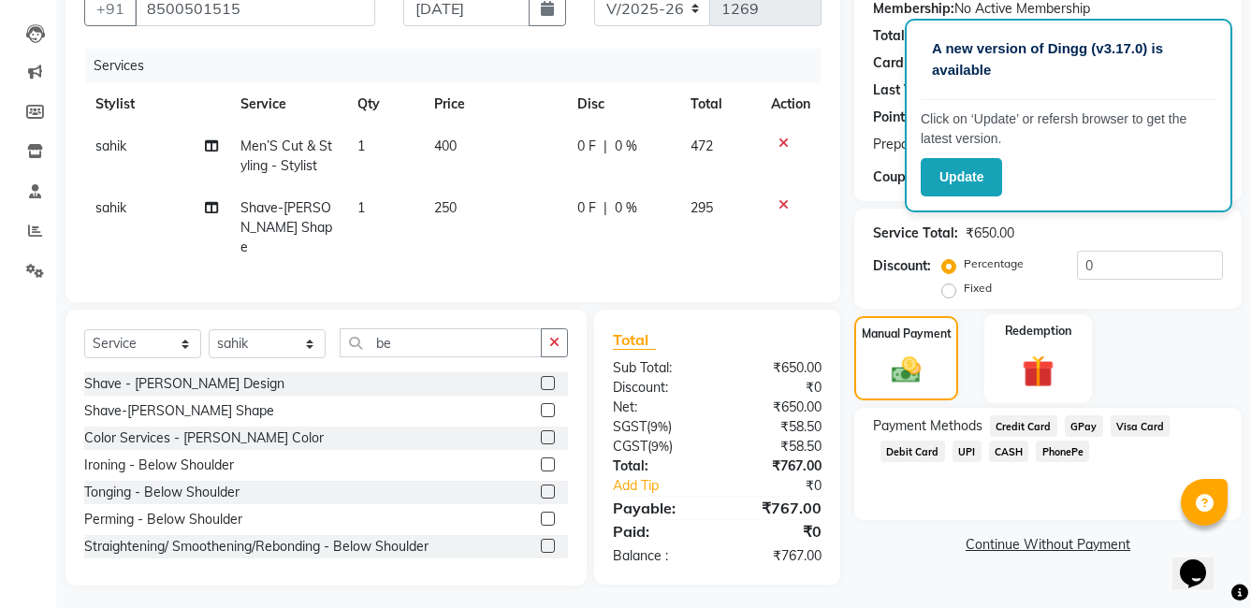
click at [1031, 353] on img at bounding box center [1037, 370] width 51 height 39
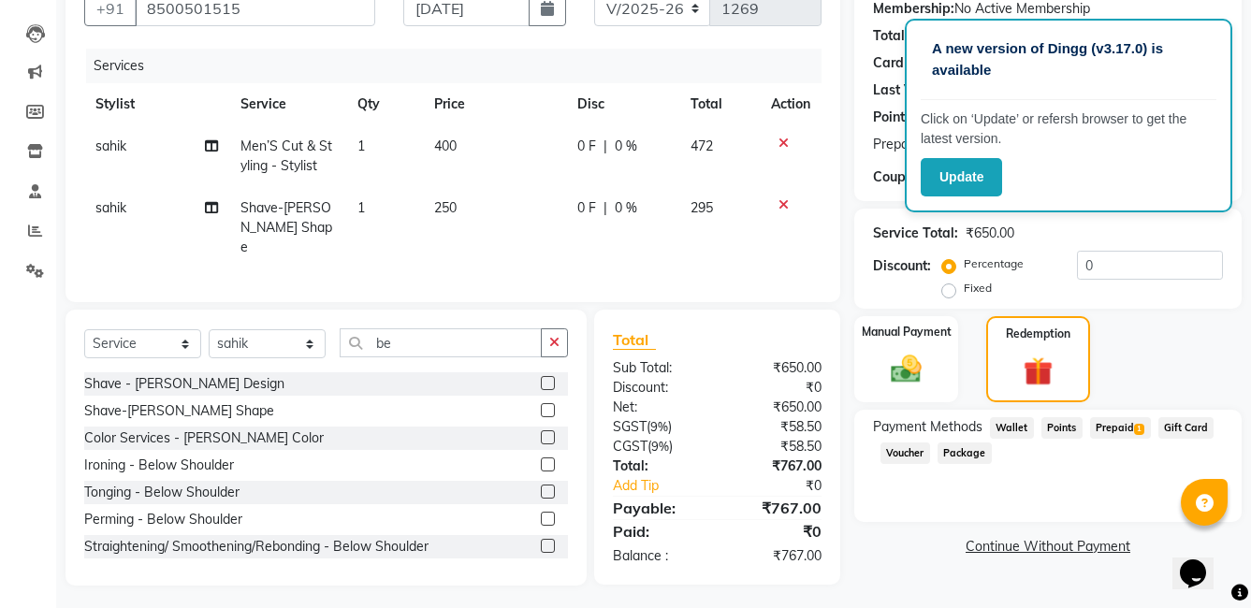
click at [1105, 427] on span "Prepaid 1" at bounding box center [1120, 428] width 61 height 22
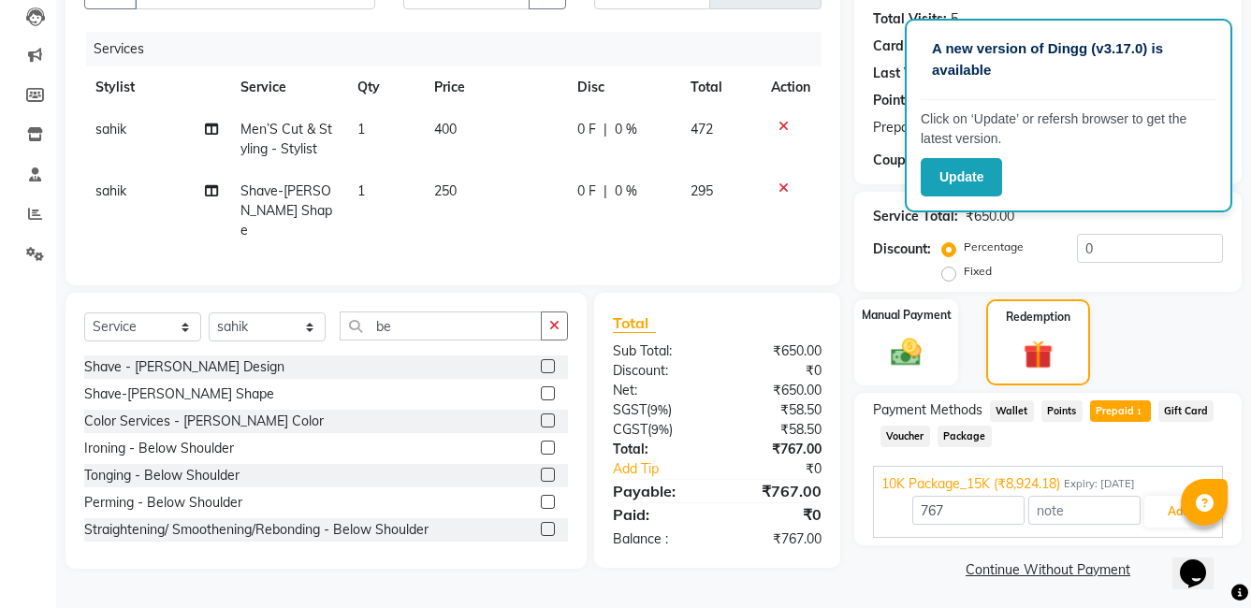
scroll to position [204, 0]
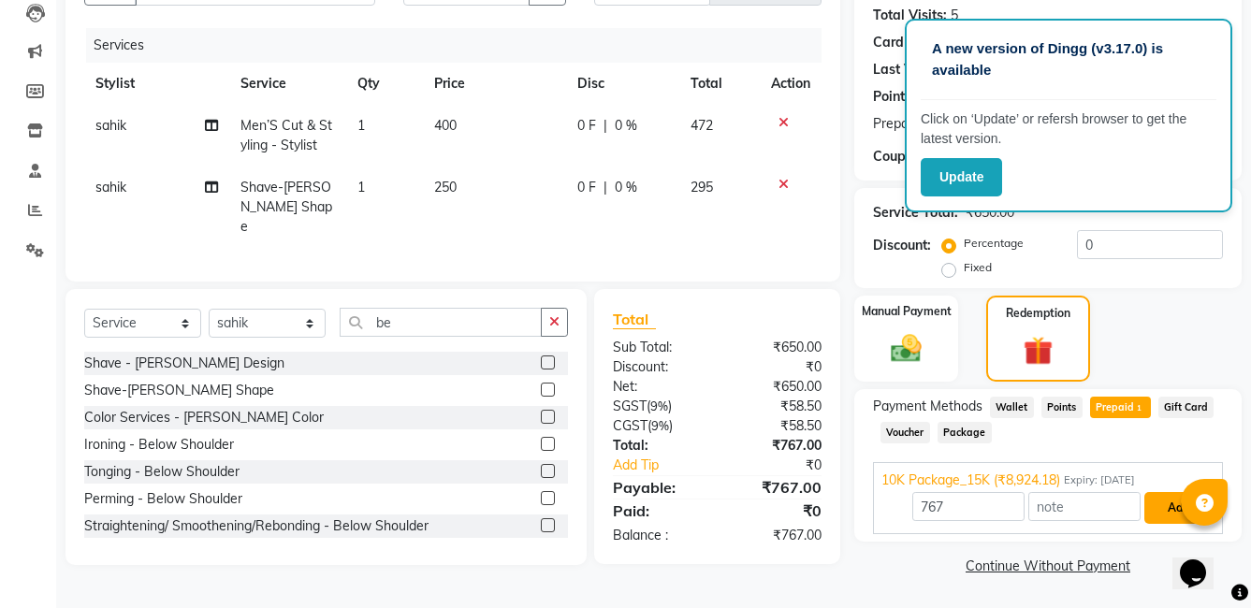
click at [1157, 504] on button "Add" at bounding box center [1178, 508] width 68 height 32
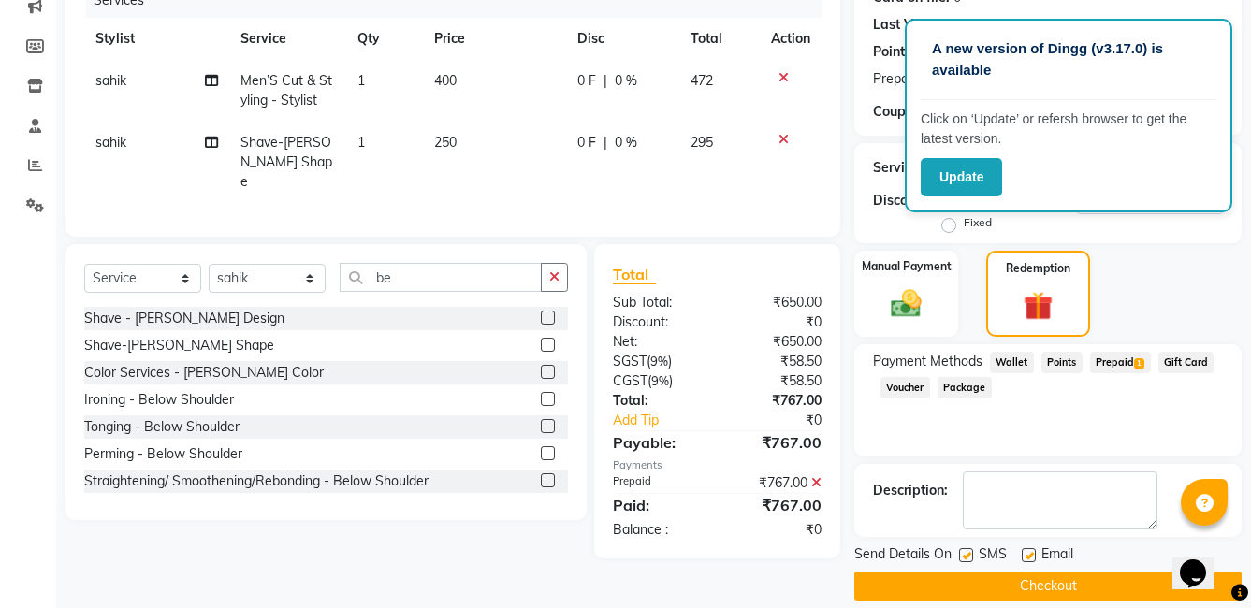
scroll to position [269, 0]
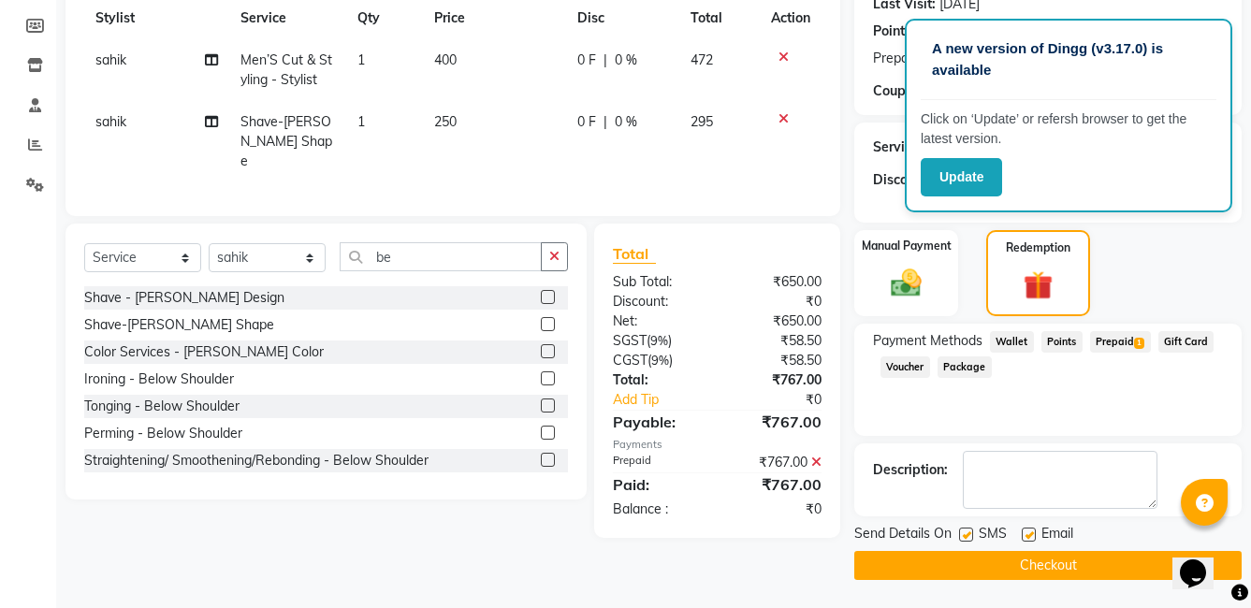
click at [967, 536] on label at bounding box center [966, 535] width 14 height 14
click at [967, 536] on input "checkbox" at bounding box center [965, 535] width 12 height 12
checkbox input "false"
click at [1029, 536] on label at bounding box center [1029, 535] width 14 height 14
click at [1029, 536] on input "checkbox" at bounding box center [1028, 535] width 12 height 12
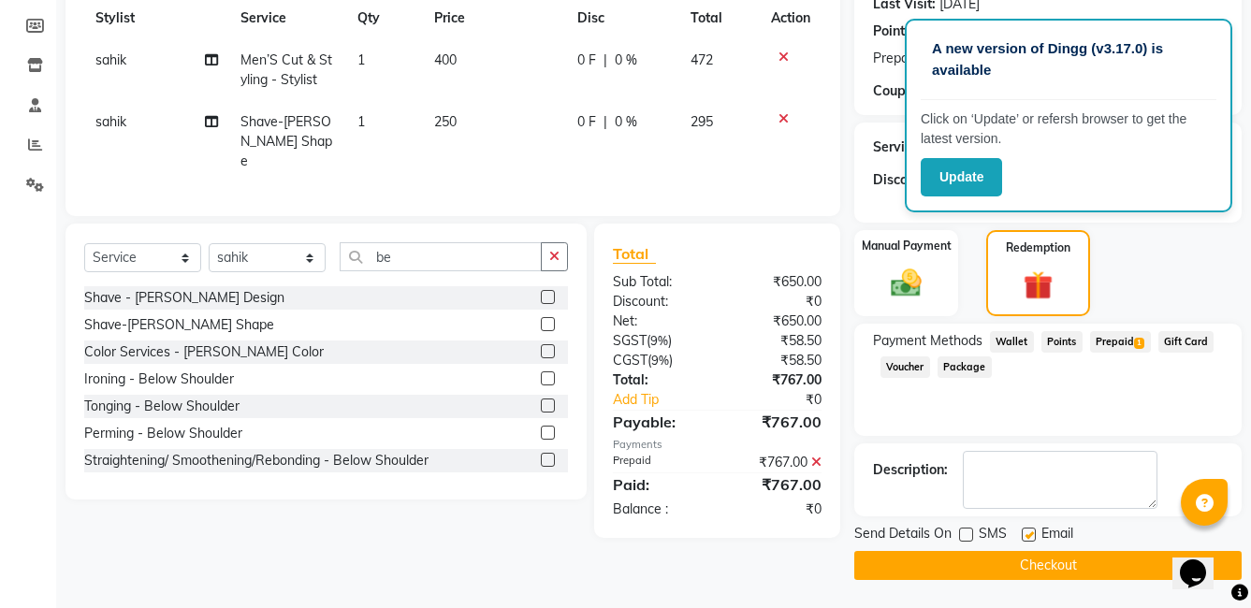
checkbox input "false"
click at [1030, 564] on button "Checkout" at bounding box center [1047, 565] width 387 height 29
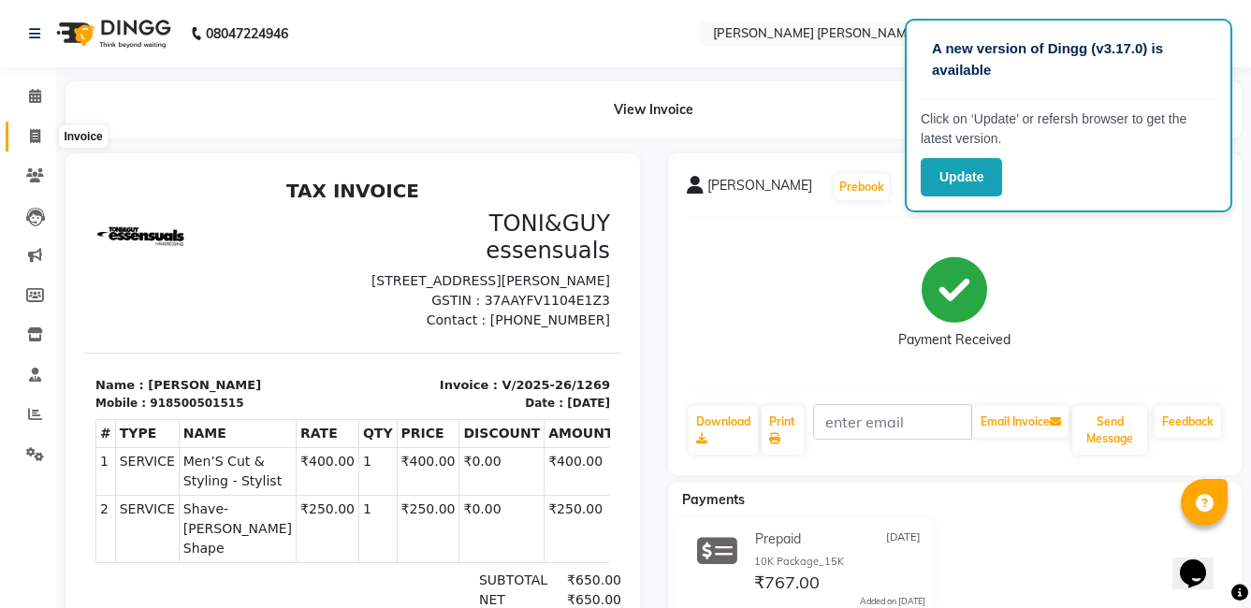
click at [36, 142] on icon at bounding box center [35, 136] width 10 height 14
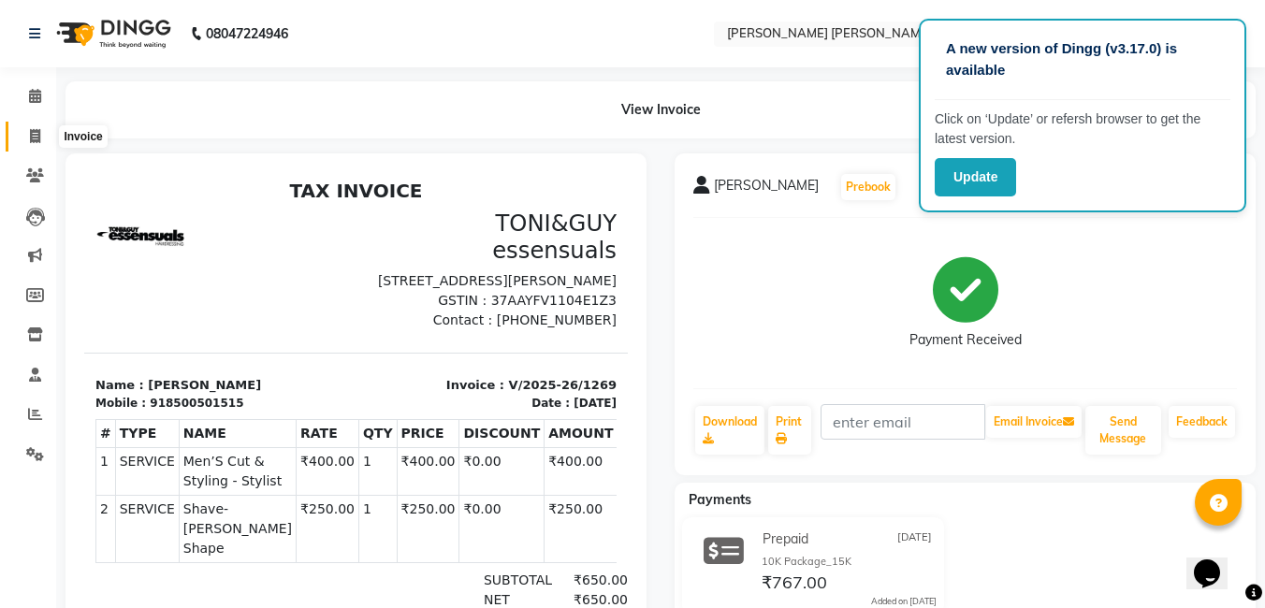
select select "7150"
select select "service"
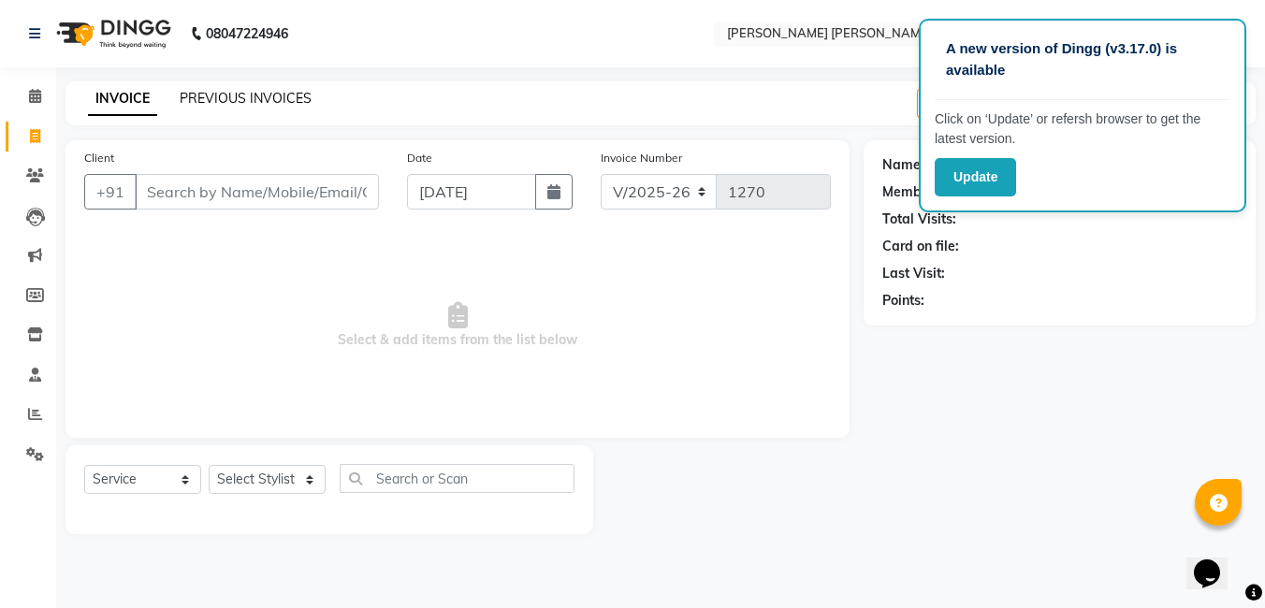
click at [232, 91] on link "PREVIOUS INVOICES" at bounding box center [246, 98] width 132 height 17
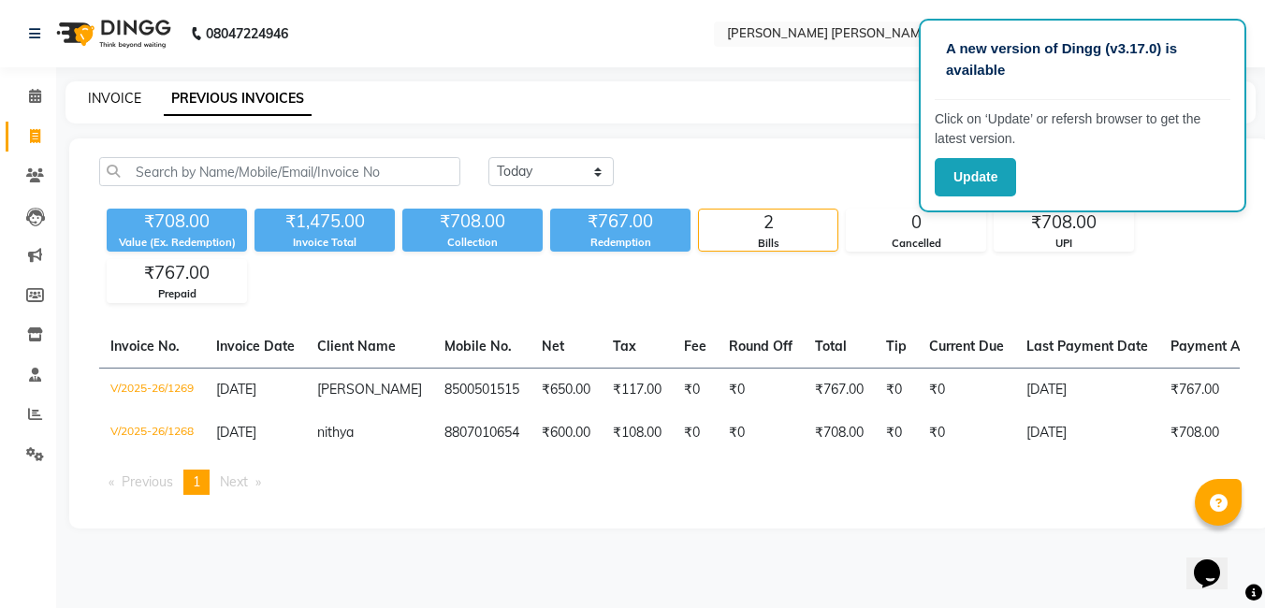
click at [101, 94] on link "INVOICE" at bounding box center [114, 98] width 53 height 17
select select "7150"
select select "service"
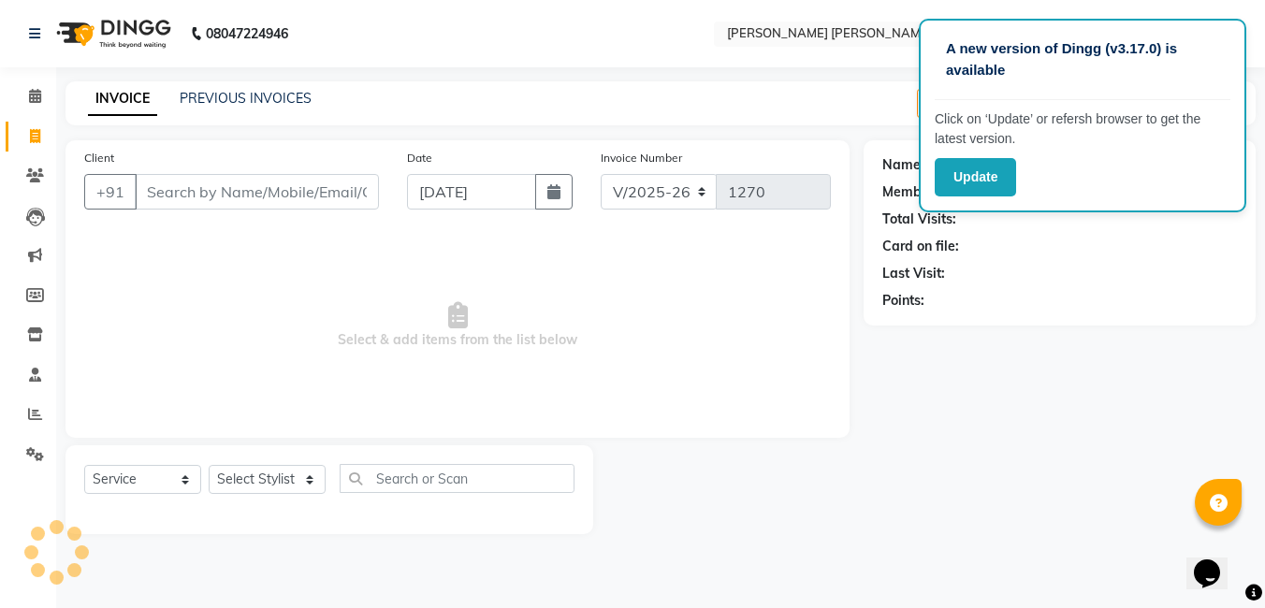
click at [201, 184] on input "Client" at bounding box center [257, 192] width 244 height 36
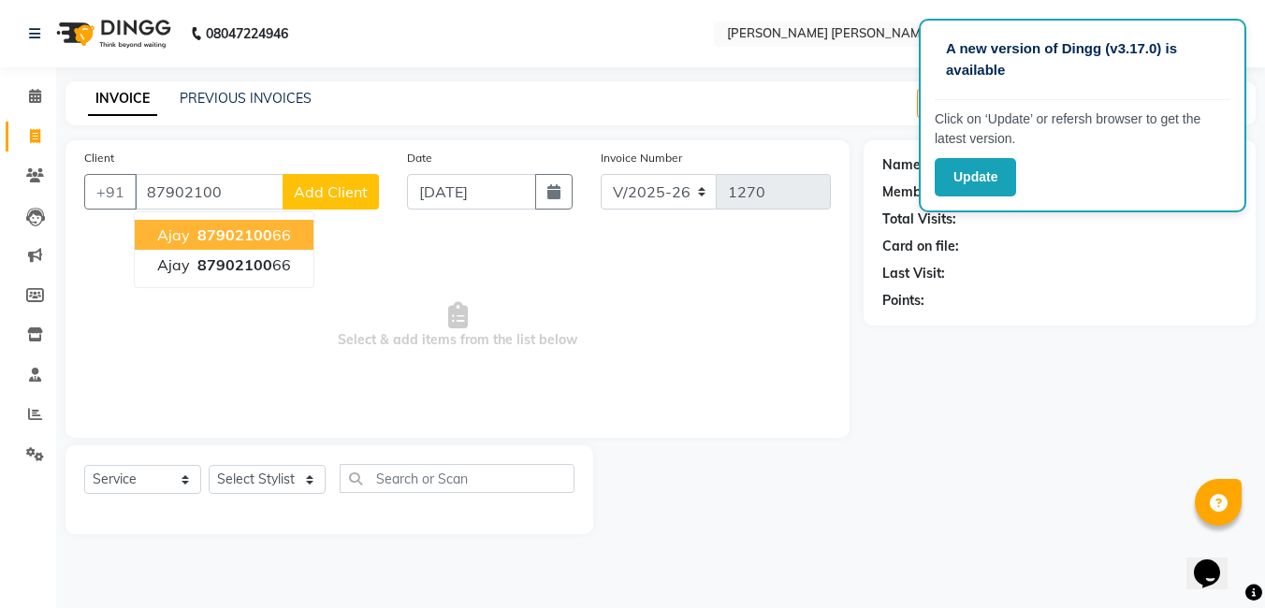
click at [280, 240] on ngb-highlight "87902100 66" at bounding box center [242, 234] width 97 height 19
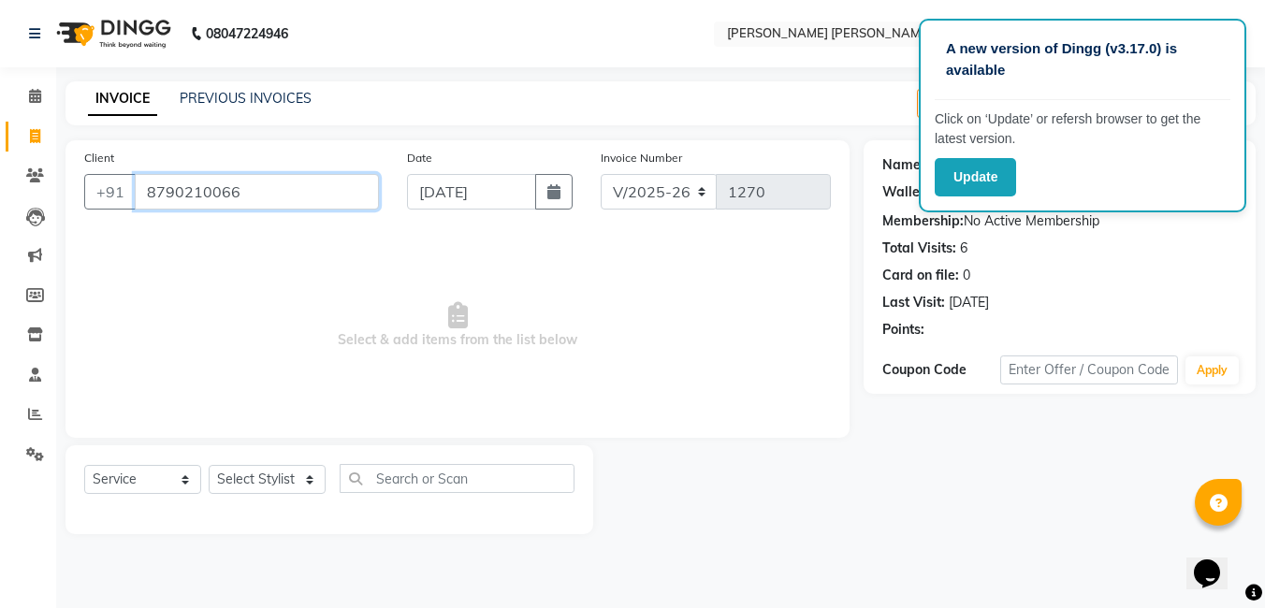
click at [260, 187] on input "8790210066" at bounding box center [257, 192] width 244 height 36
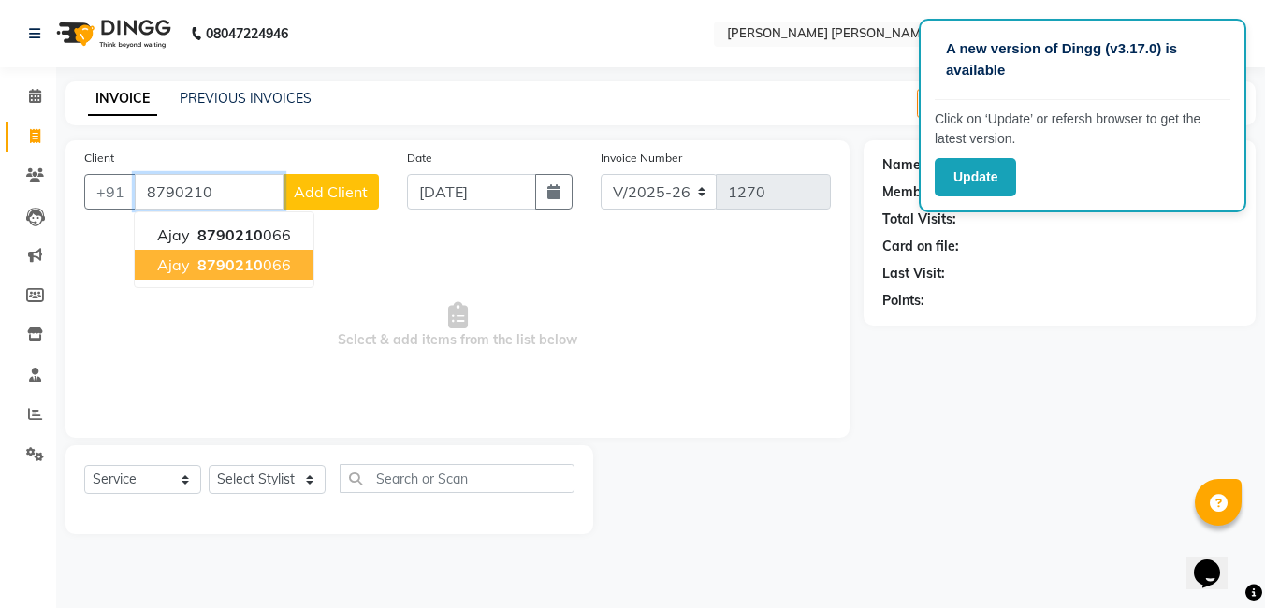
click at [166, 269] on span "Ajay" at bounding box center [173, 264] width 33 height 19
type input "8790210066"
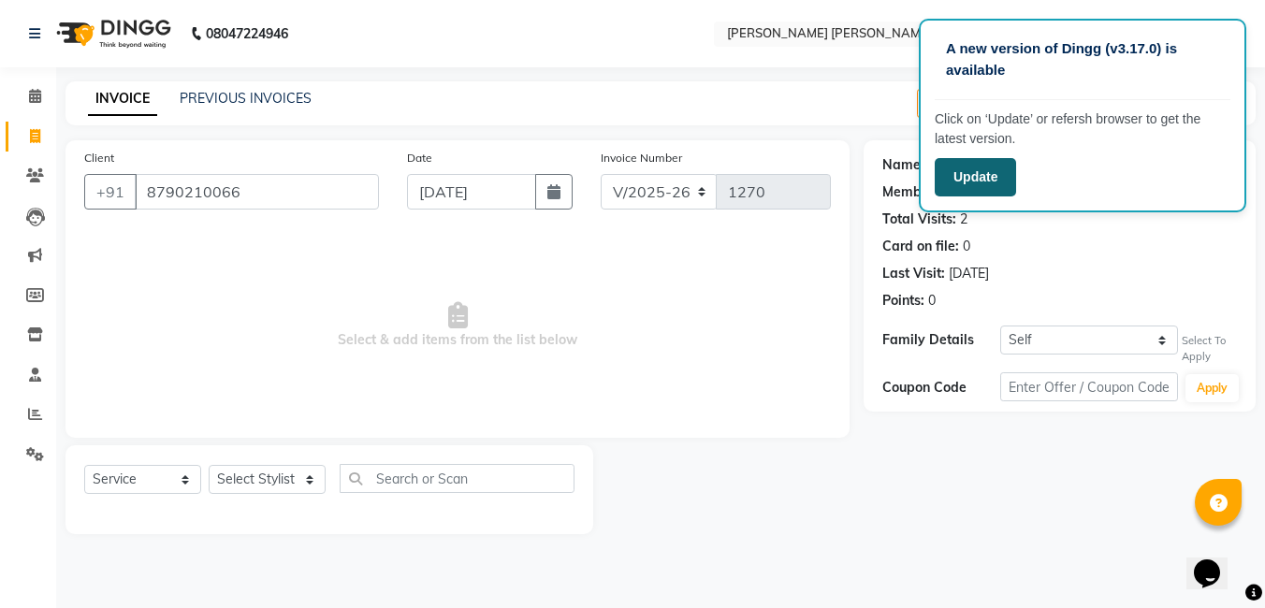
click at [945, 181] on button "Update" at bounding box center [975, 177] width 81 height 38
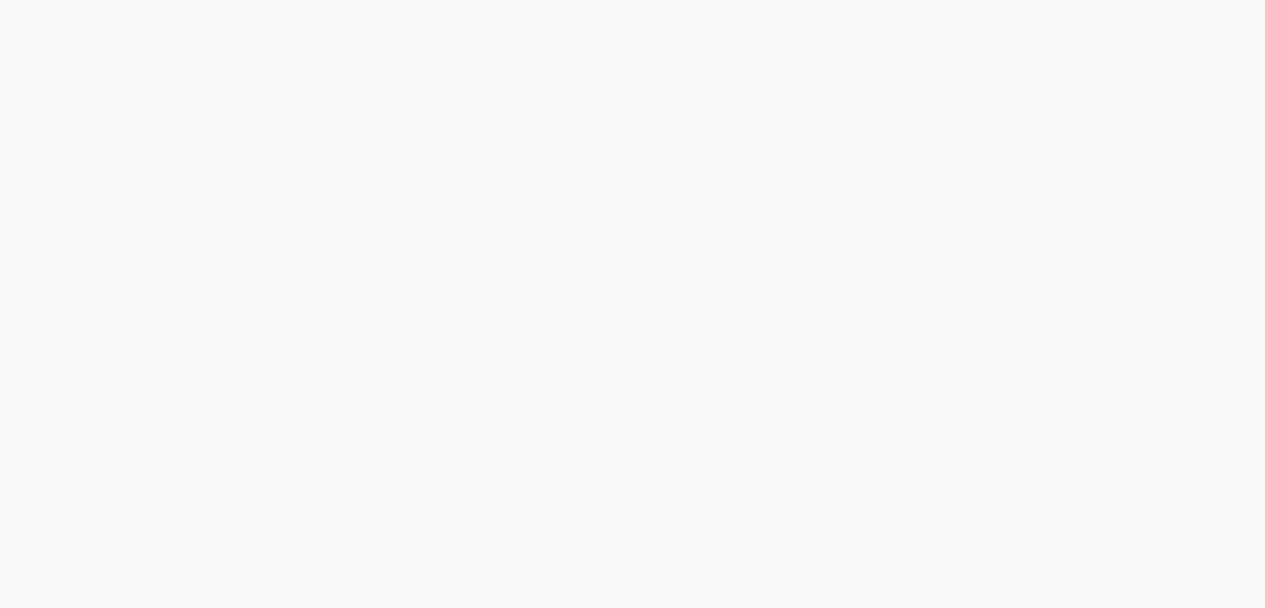
select select "service"
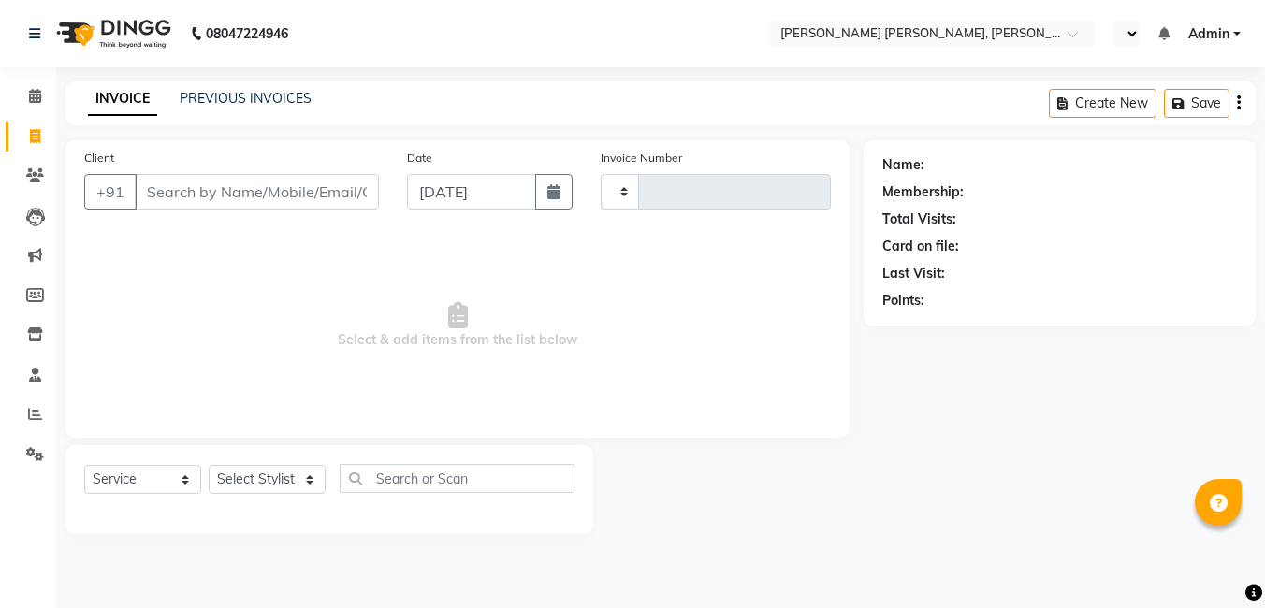
type input "1270"
select select "en"
select select "7150"
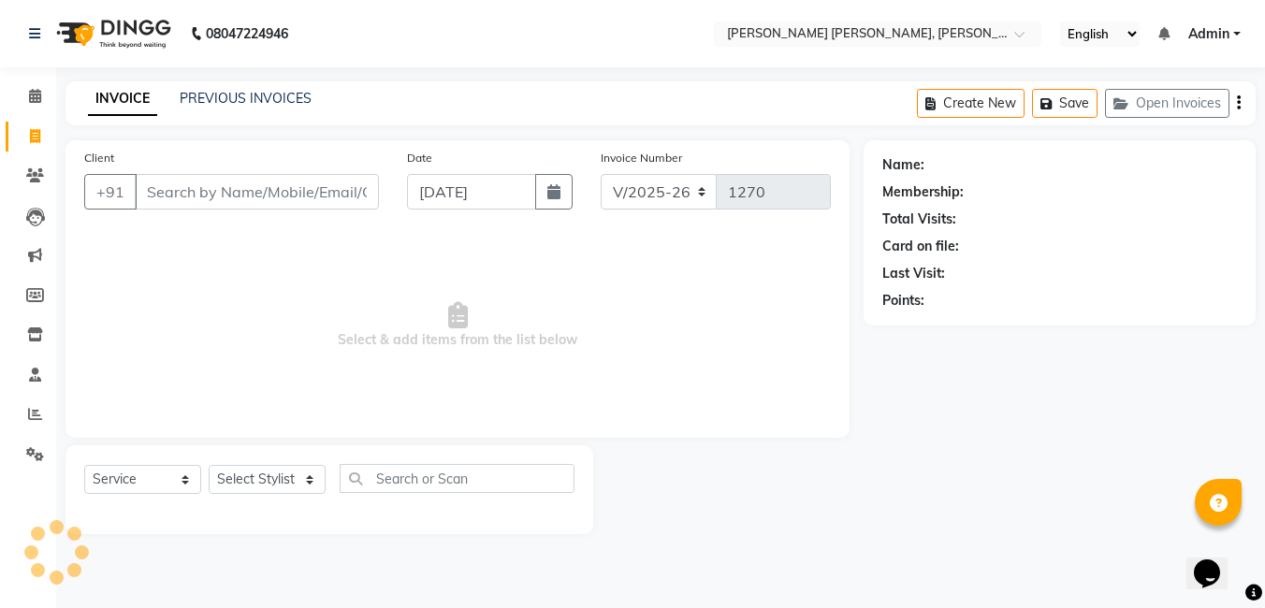
click at [264, 217] on div "Client +91" at bounding box center [231, 186] width 323 height 77
click at [258, 187] on input "Client" at bounding box center [257, 192] width 244 height 36
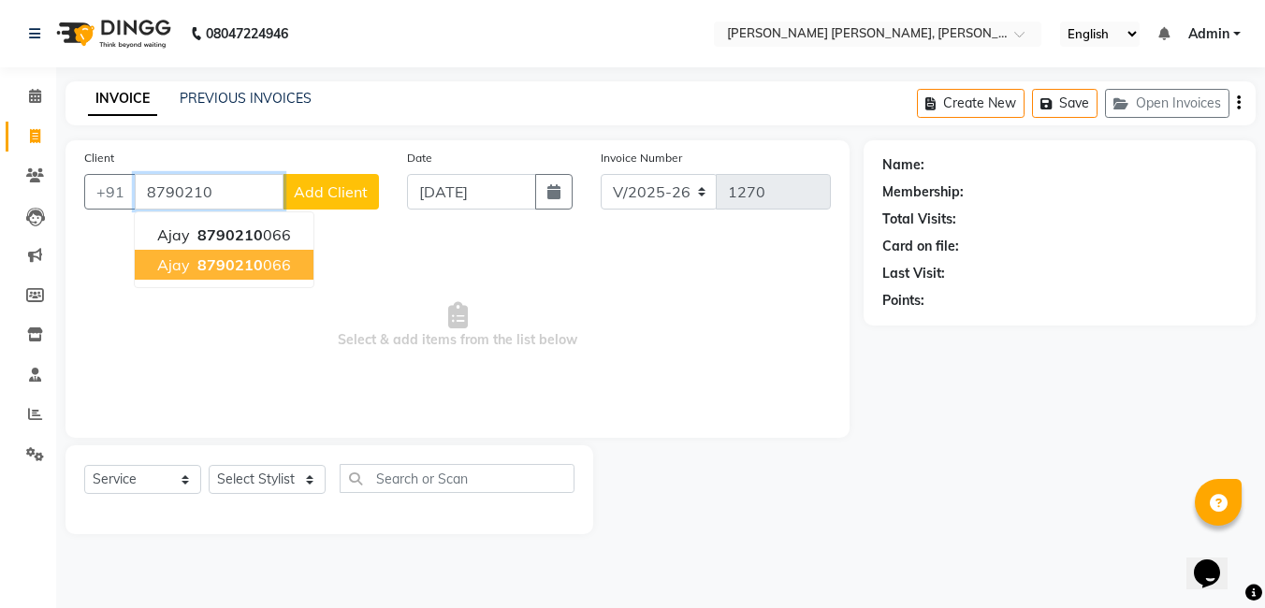
click at [242, 258] on span "8790210" at bounding box center [229, 264] width 65 height 19
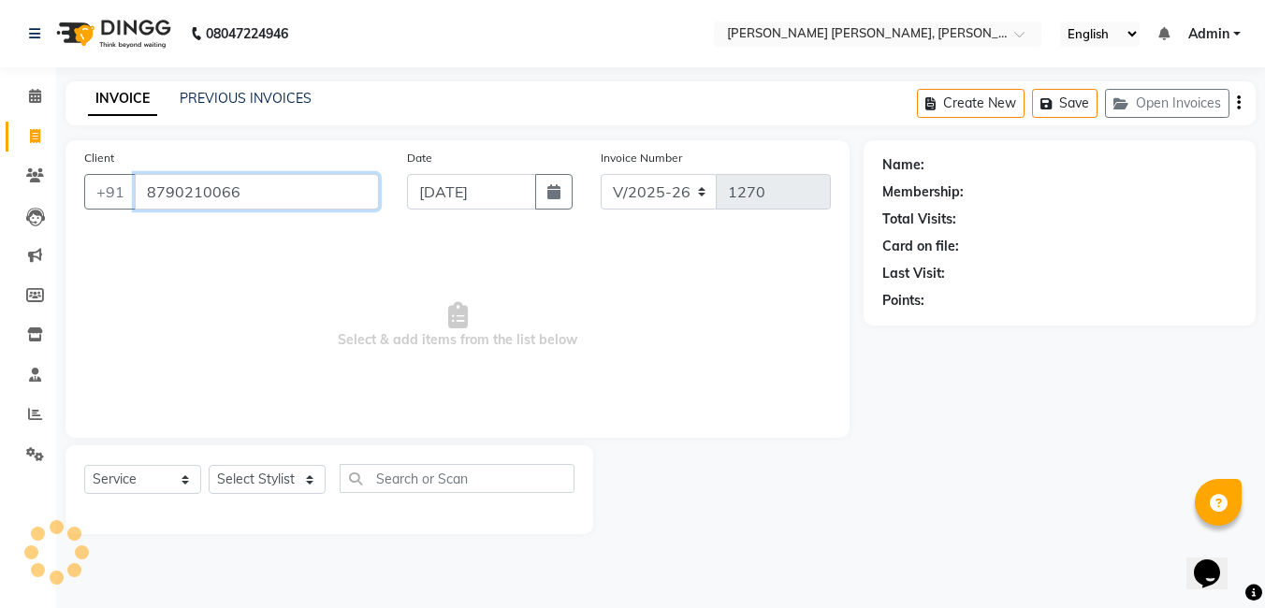
type input "8790210066"
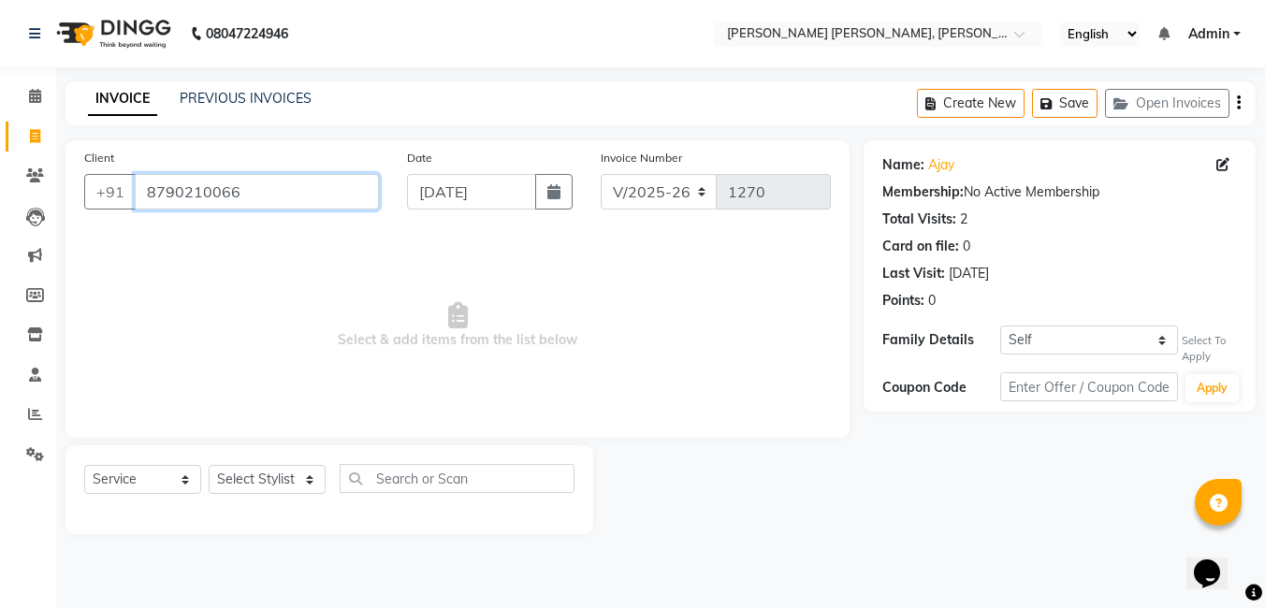
click at [248, 191] on input "8790210066" at bounding box center [257, 192] width 244 height 36
drag, startPoint x: 248, startPoint y: 191, endPoint x: 135, endPoint y: 211, distance: 115.0
click at [135, 211] on div "Client [PHONE_NUMBER]" at bounding box center [231, 186] width 323 height 77
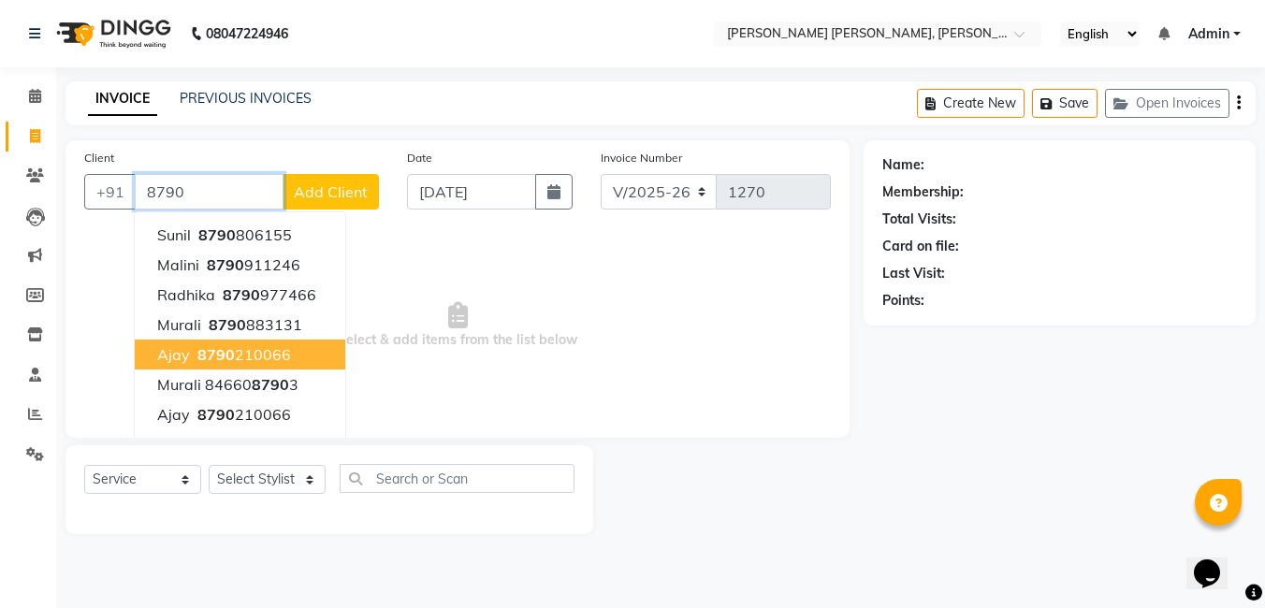
click at [183, 346] on span "ajay" at bounding box center [173, 354] width 33 height 19
type input "8790210066"
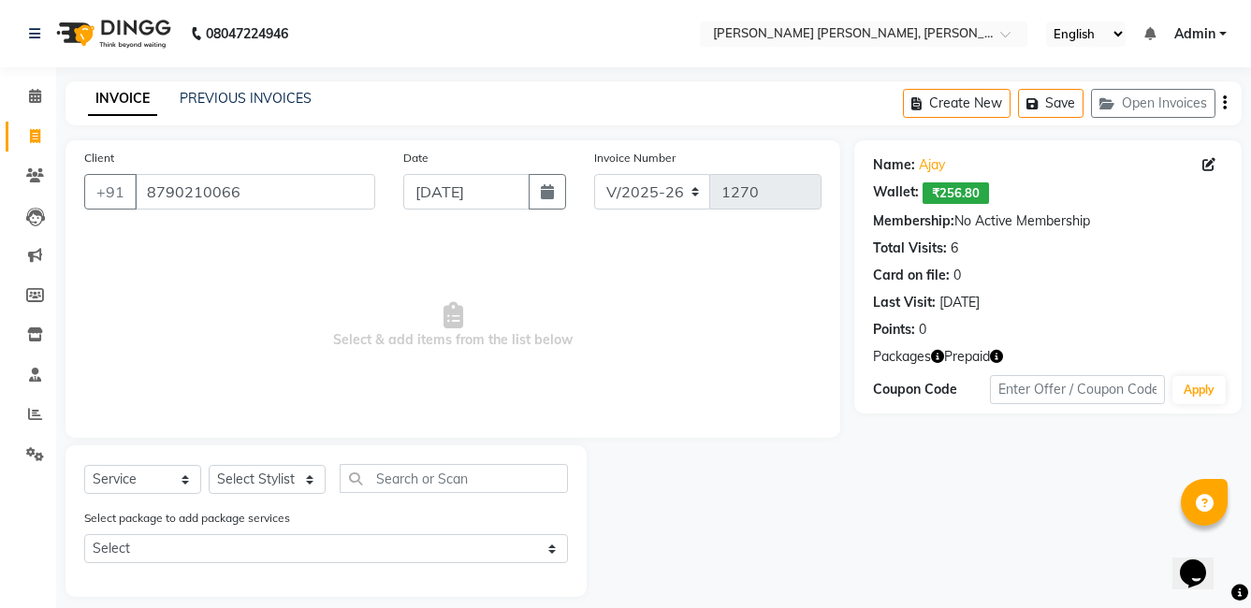
click at [1061, 181] on div "Name: [PERSON_NAME]: ₹256.80 Membership: No Active Membership Total Visits: 6 C…" at bounding box center [1048, 244] width 350 height 192
click at [227, 481] on select "Select Stylist faizz [PERSON_NAME] [PERSON_NAME] sree Manager [PERSON_NAME] (Un…" at bounding box center [267, 479] width 117 height 29
select select "65173"
click at [209, 465] on select "Select Stylist faizz [PERSON_NAME] [PERSON_NAME] sree Manager [PERSON_NAME] (Un…" at bounding box center [267, 479] width 117 height 29
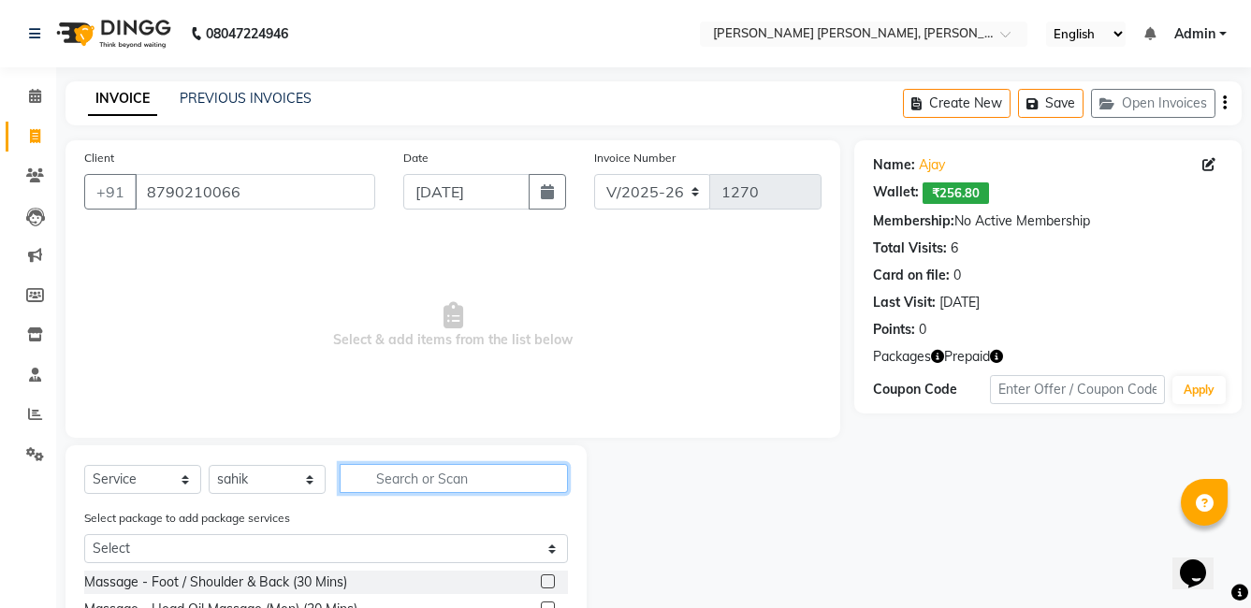
click at [412, 472] on input "text" at bounding box center [454, 478] width 228 height 29
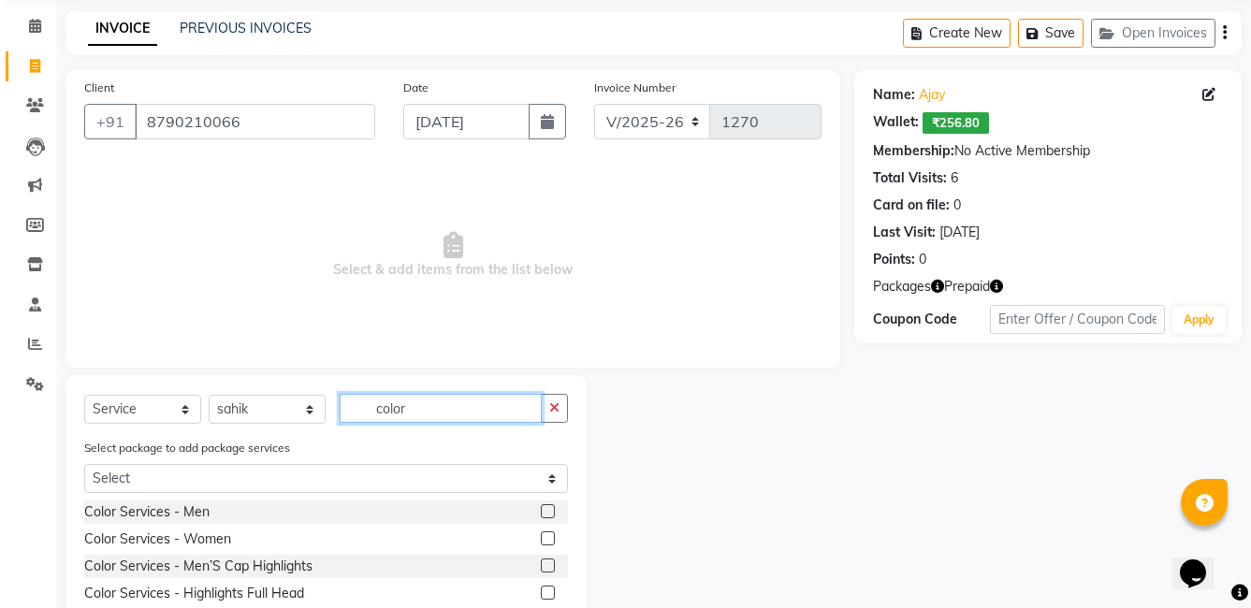
scroll to position [187, 0]
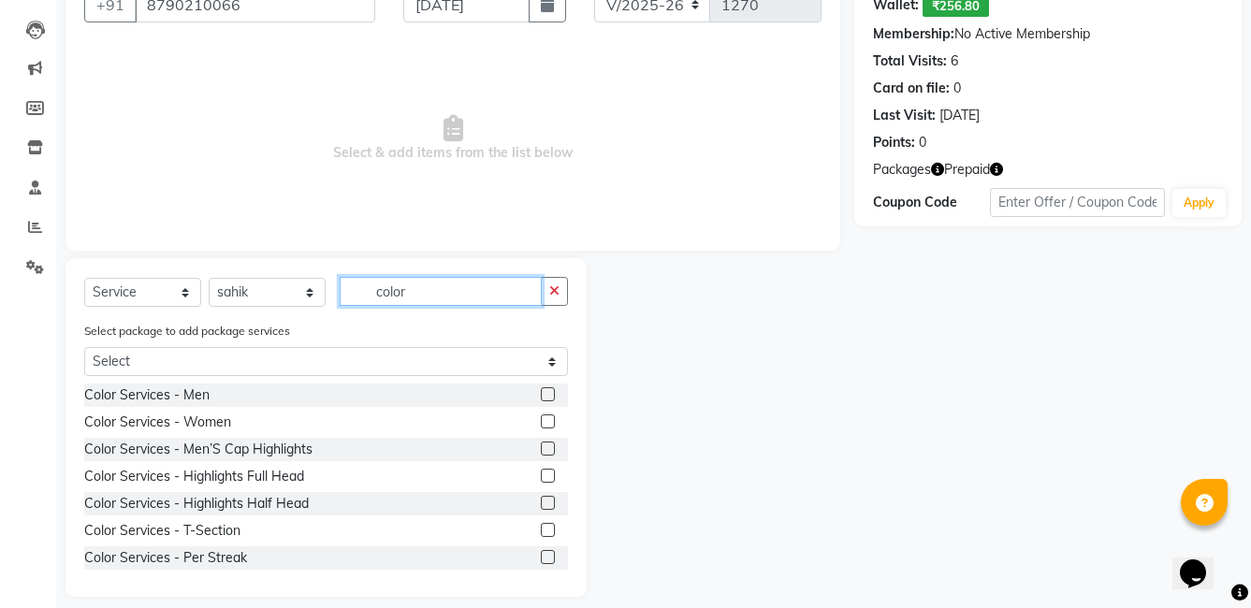
type input "color"
click at [541, 393] on label at bounding box center [548, 394] width 14 height 14
click at [541, 393] on input "checkbox" at bounding box center [547, 395] width 12 height 12
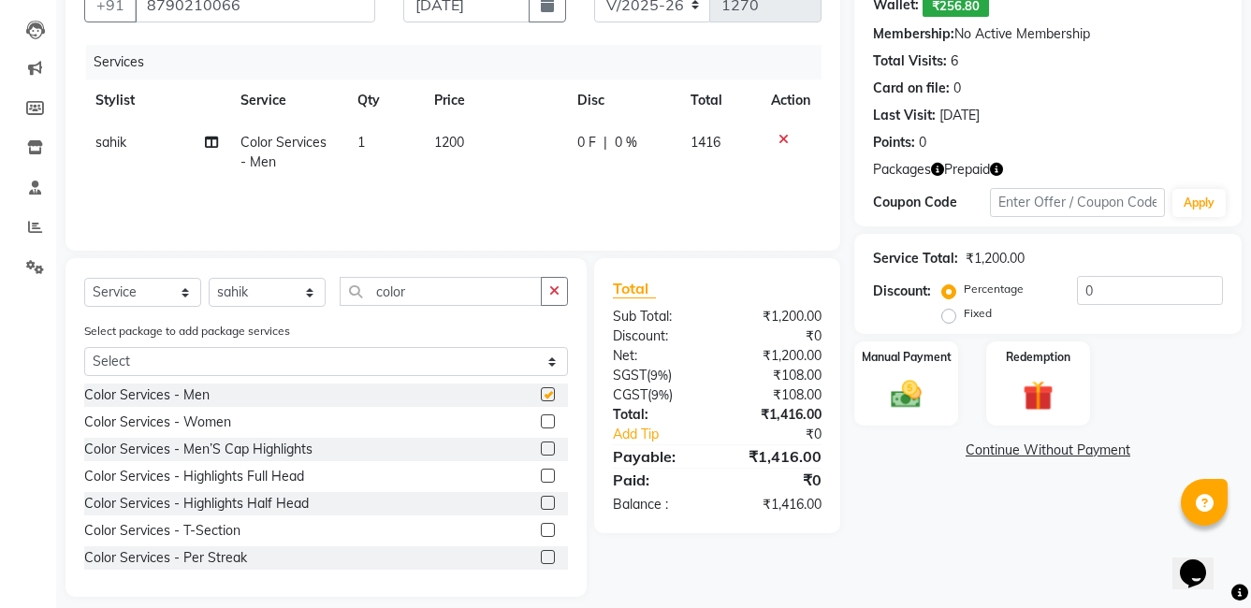
checkbox input "false"
drag, startPoint x: 411, startPoint y: 290, endPoint x: 313, endPoint y: 317, distance: 101.0
click at [313, 317] on div "Select Service Product Membership Package Voucher Prepaid Gift Card Select Styl…" at bounding box center [326, 299] width 484 height 44
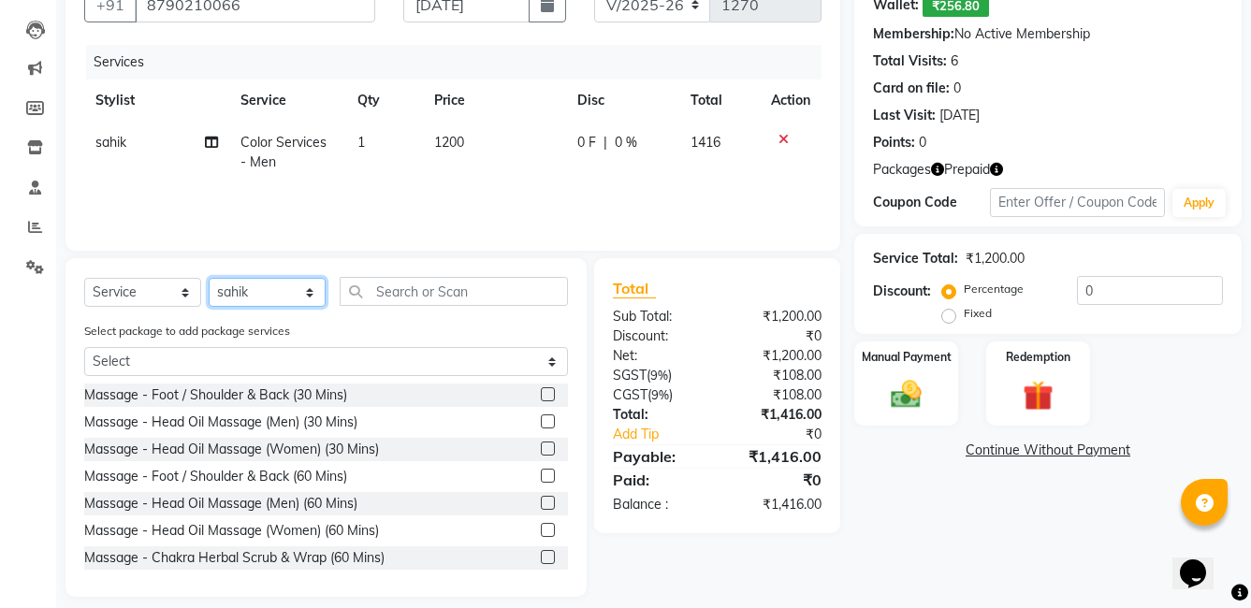
click at [277, 297] on select "Select Stylist faizz [PERSON_NAME] [PERSON_NAME] sree Manager [PERSON_NAME] (Un…" at bounding box center [267, 292] width 117 height 29
click at [209, 278] on select "Select Stylist faizz [PERSON_NAME] [PERSON_NAME] sree Manager [PERSON_NAME] (Un…" at bounding box center [267, 292] width 117 height 29
drag, startPoint x: 255, startPoint y: 291, endPoint x: 262, endPoint y: 309, distance: 18.9
click at [258, 295] on select "Select Stylist faizz [PERSON_NAME] [PERSON_NAME] sree Manager [PERSON_NAME] (Un…" at bounding box center [267, 292] width 117 height 29
select select "63218"
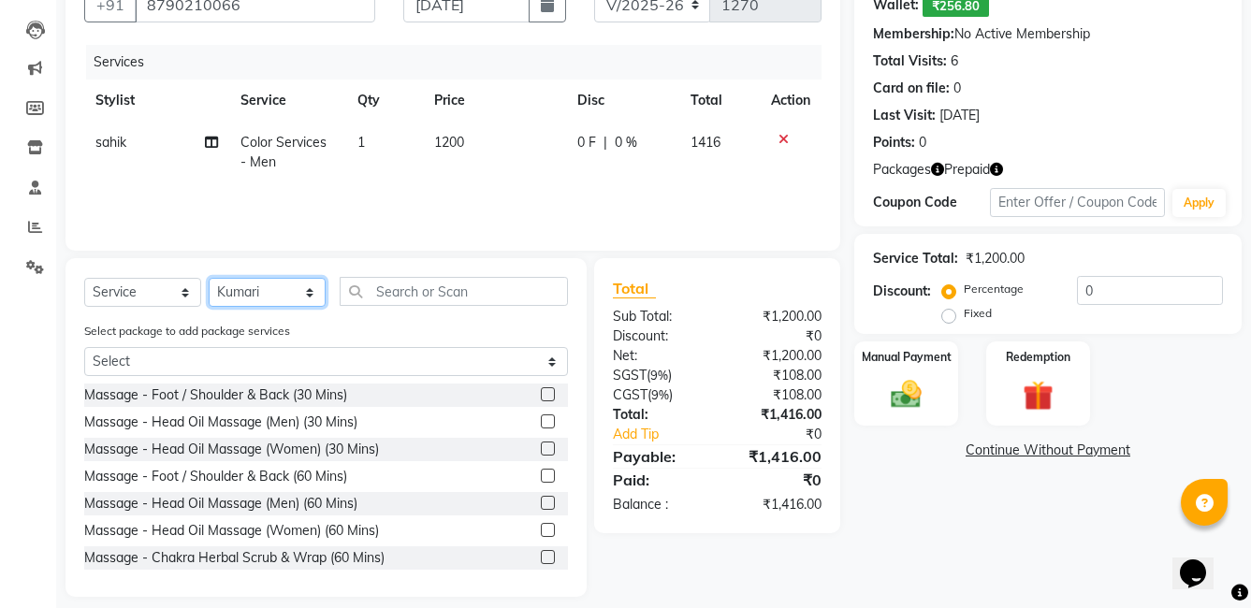
click at [209, 278] on select "Select Stylist faizz [PERSON_NAME] [PERSON_NAME] sree Manager [PERSON_NAME] (Un…" at bounding box center [267, 292] width 117 height 29
click at [407, 285] on input "text" at bounding box center [454, 291] width 228 height 29
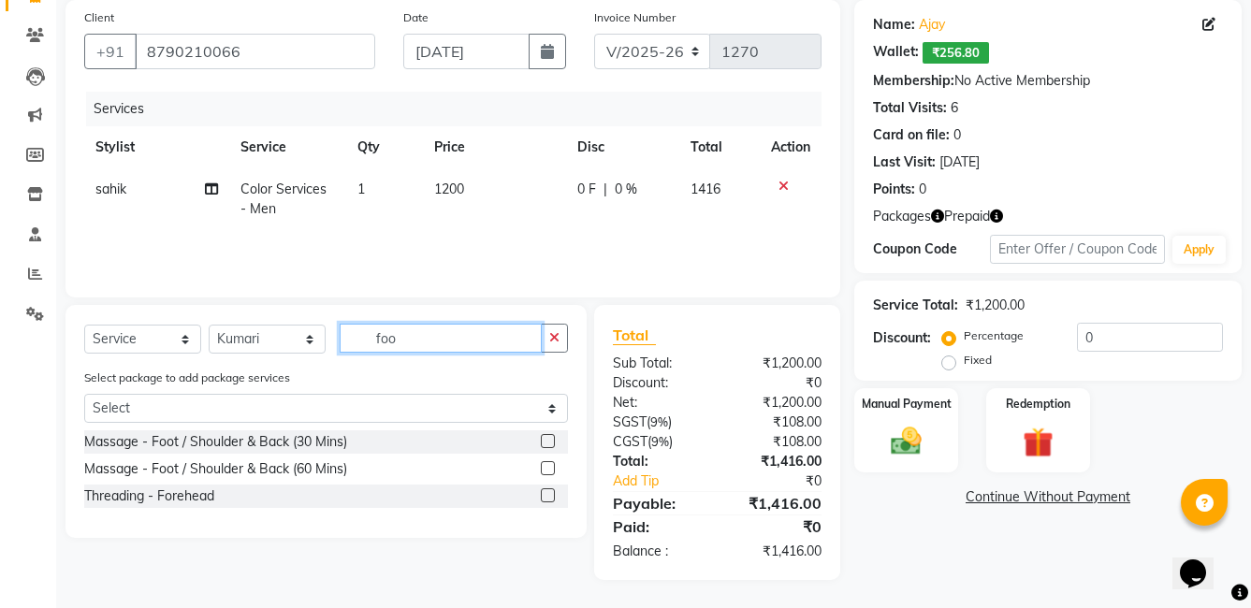
scroll to position [140, 0]
type input "foot"
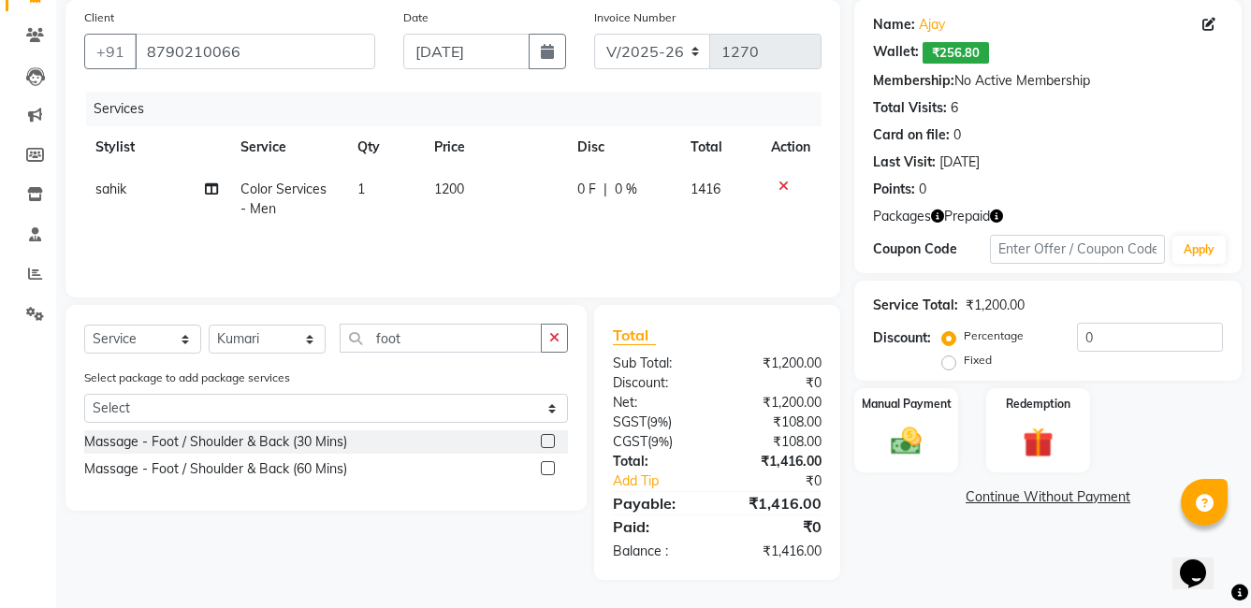
click at [545, 442] on label at bounding box center [548, 441] width 14 height 14
click at [545, 442] on input "checkbox" at bounding box center [547, 442] width 12 height 12
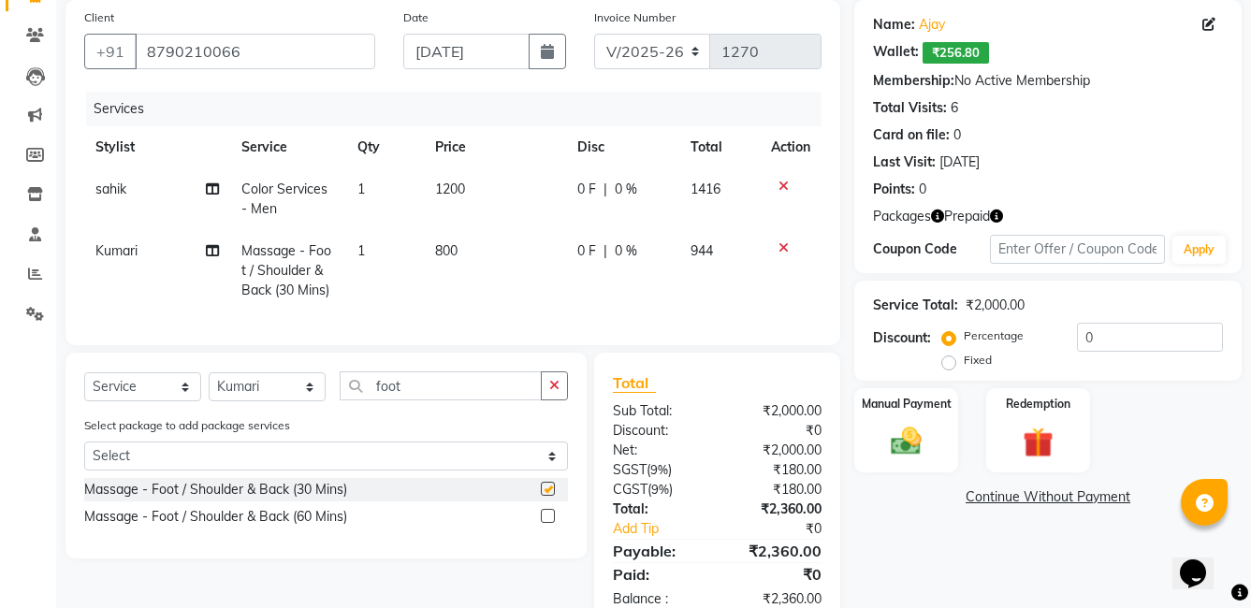
checkbox input "false"
drag, startPoint x: 402, startPoint y: 405, endPoint x: 342, endPoint y: 408, distance: 59.9
click at [342, 400] on input "foot" at bounding box center [441, 385] width 202 height 29
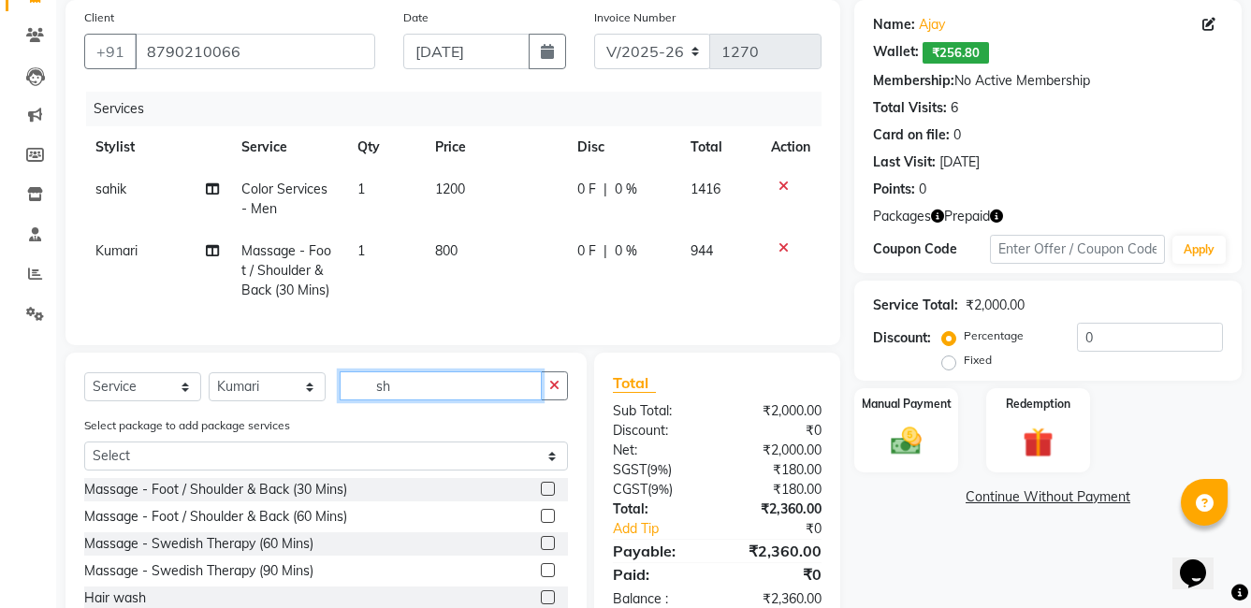
type input "sh"
click at [541, 496] on label at bounding box center [548, 489] width 14 height 14
click at [541, 496] on input "checkbox" at bounding box center [547, 490] width 12 height 12
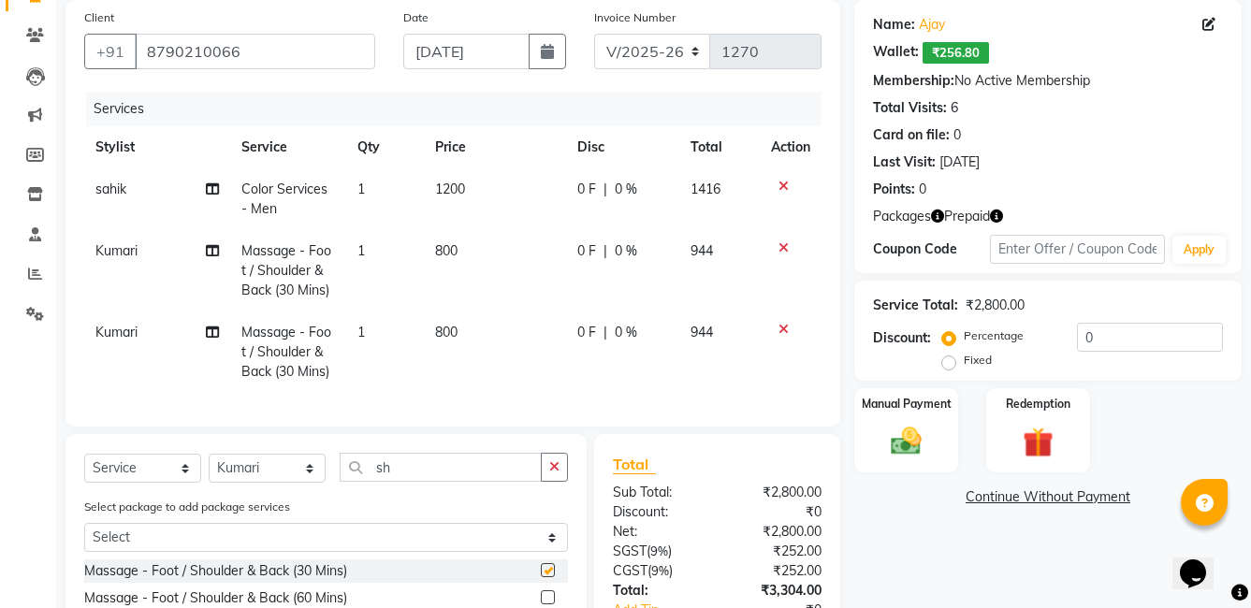
checkbox input "false"
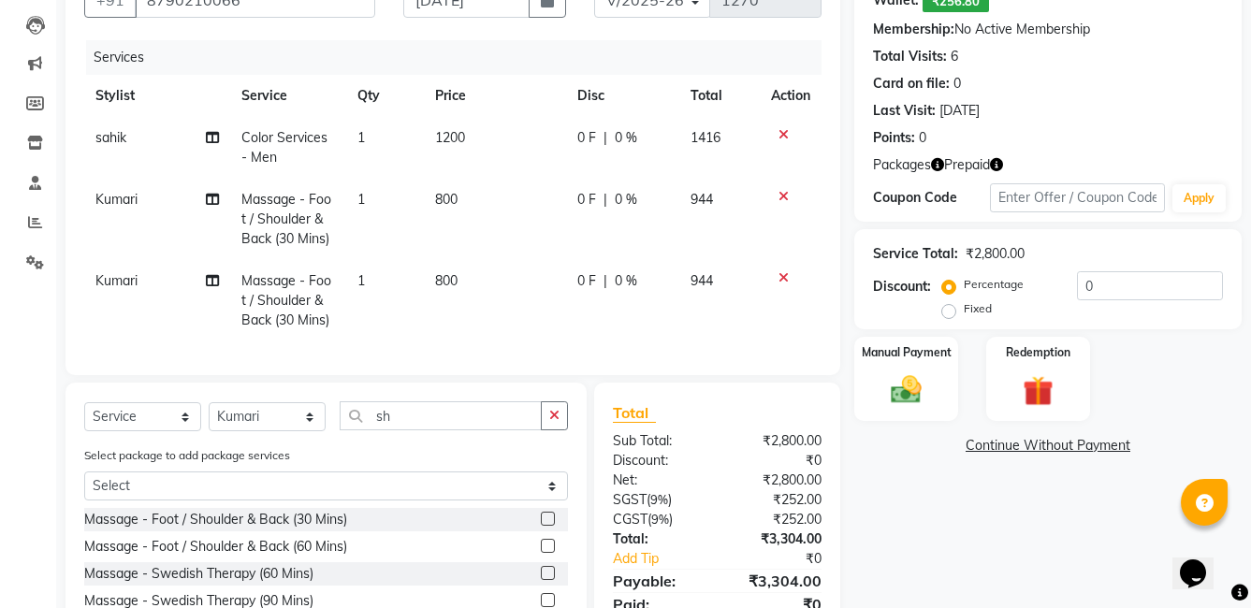
scroll to position [234, 0]
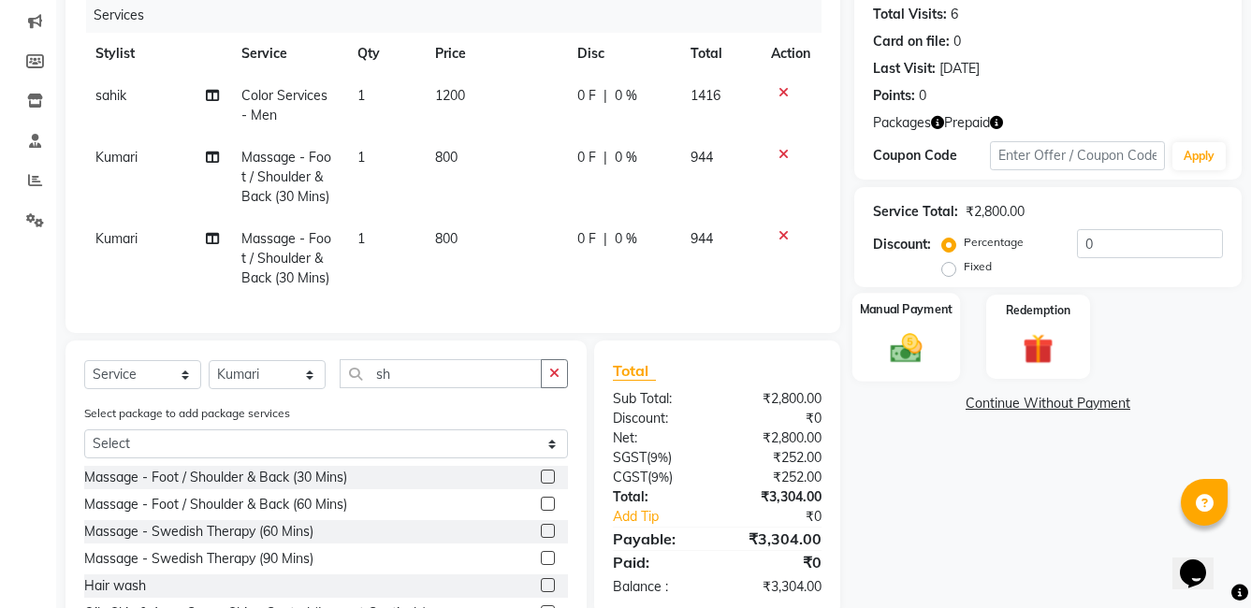
click at [898, 337] on img at bounding box center [905, 347] width 51 height 36
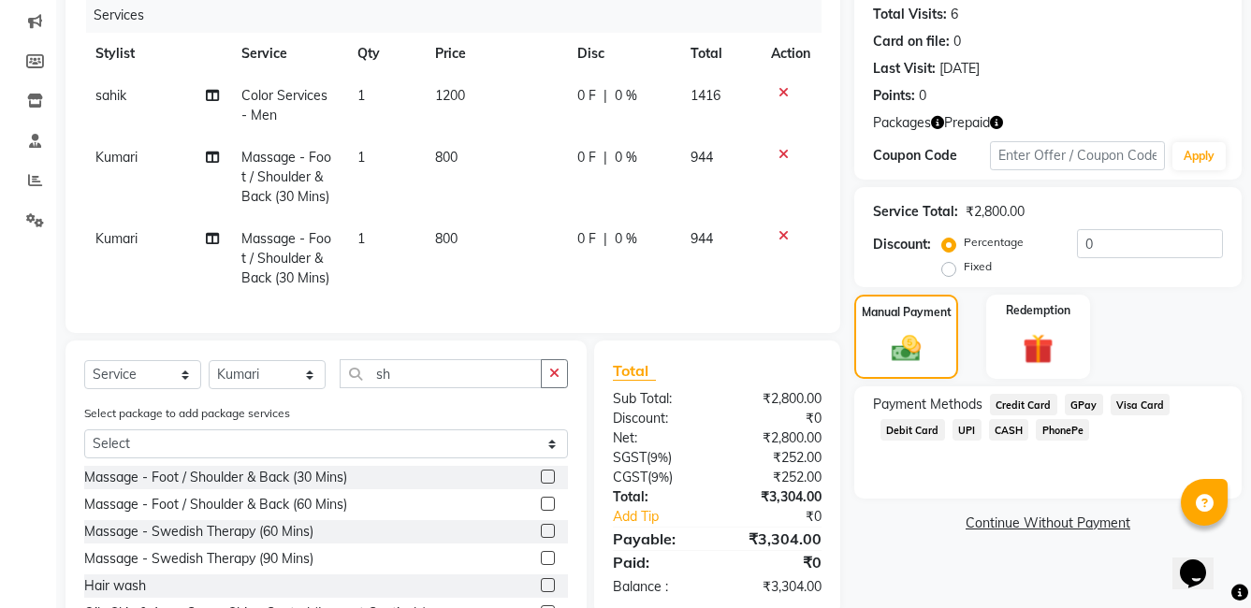
drag, startPoint x: 1137, startPoint y: 302, endPoint x: 1092, endPoint y: 307, distance: 45.1
click at [1126, 302] on div "Manual Payment Redemption" at bounding box center [1047, 337] width 415 height 85
click at [1036, 318] on label "Redemption" at bounding box center [1038, 309] width 67 height 18
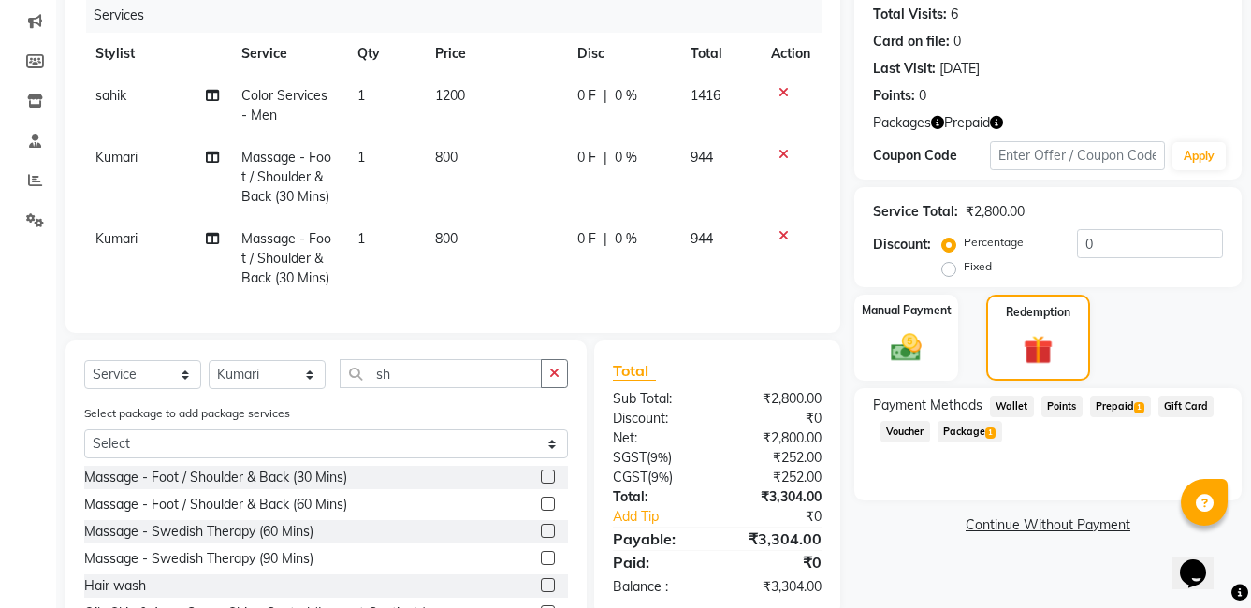
click at [1115, 406] on span "Prepaid 1" at bounding box center [1120, 407] width 61 height 22
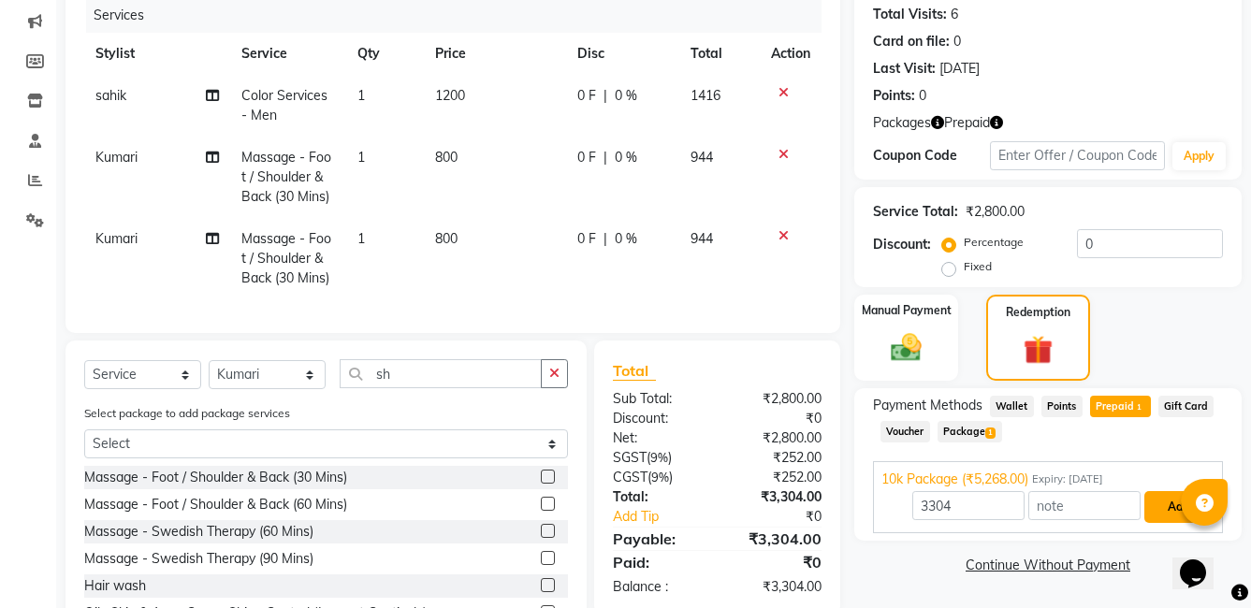
click at [1154, 501] on button "Add" at bounding box center [1178, 507] width 68 height 32
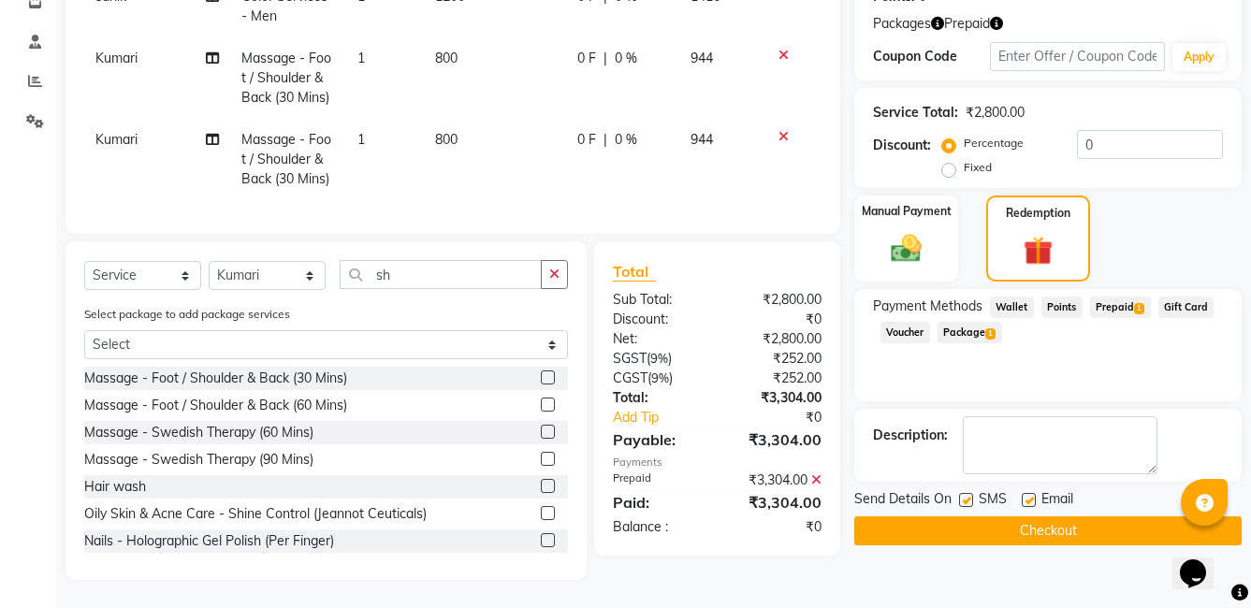
scroll to position [347, 0]
click at [965, 493] on label at bounding box center [966, 500] width 14 height 14
click at [965, 495] on input "checkbox" at bounding box center [965, 501] width 12 height 12
checkbox input "false"
click at [1024, 493] on label at bounding box center [1029, 500] width 14 height 14
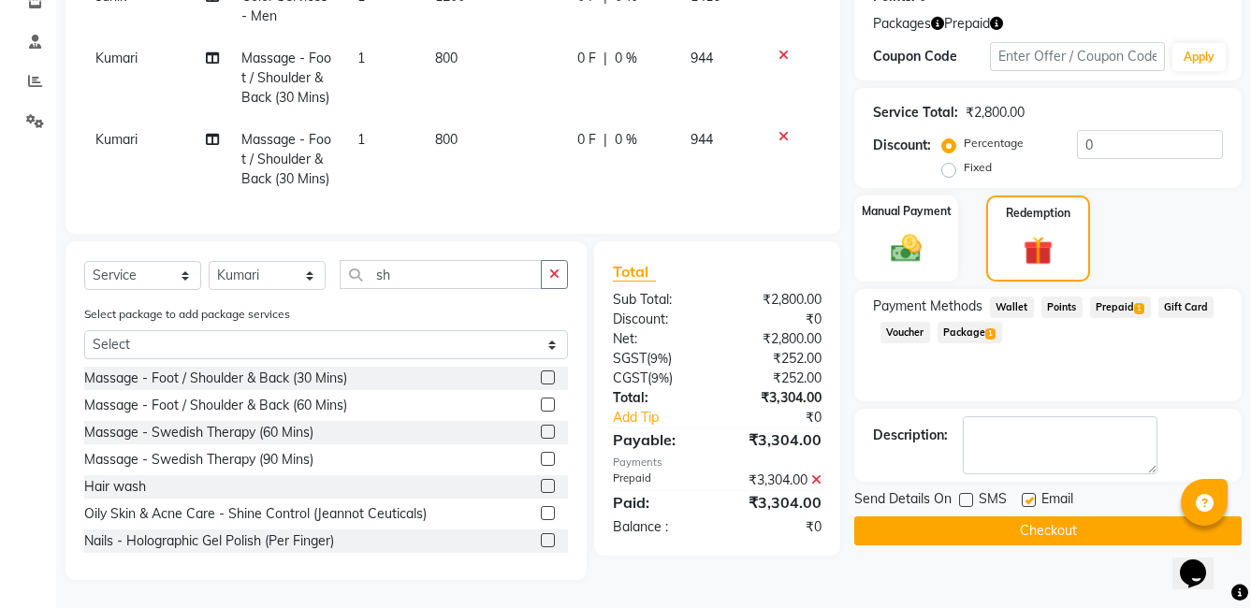
click at [1024, 495] on input "checkbox" at bounding box center [1028, 501] width 12 height 12
checkbox input "false"
click at [1007, 529] on button "Checkout" at bounding box center [1047, 530] width 387 height 29
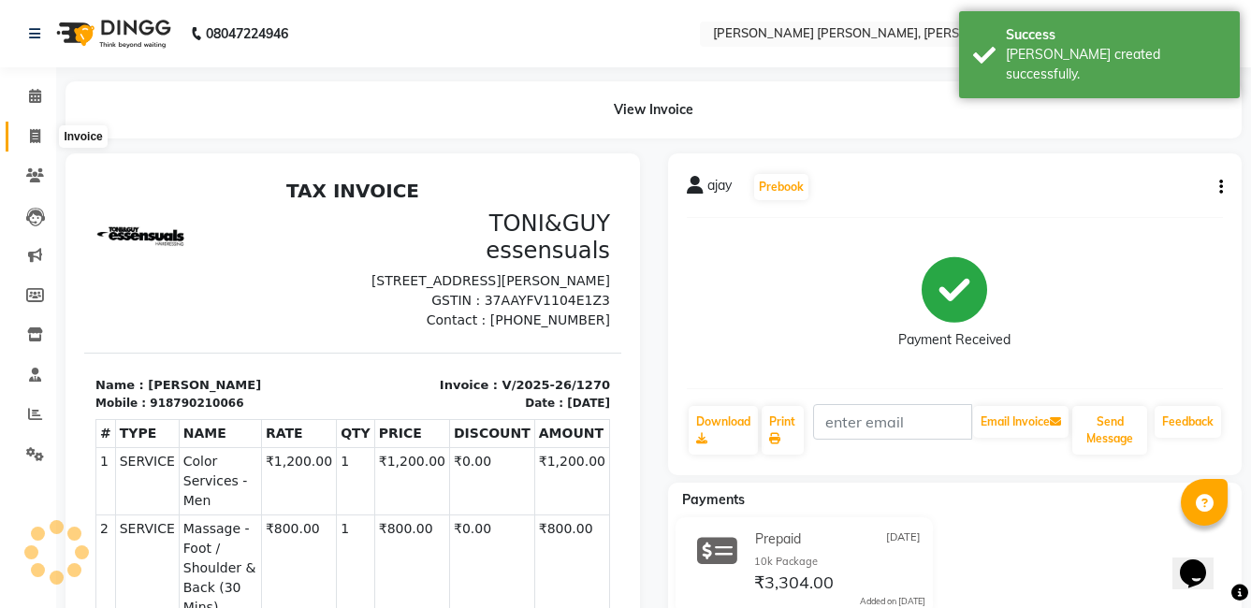
click at [46, 133] on span at bounding box center [35, 137] width 33 height 22
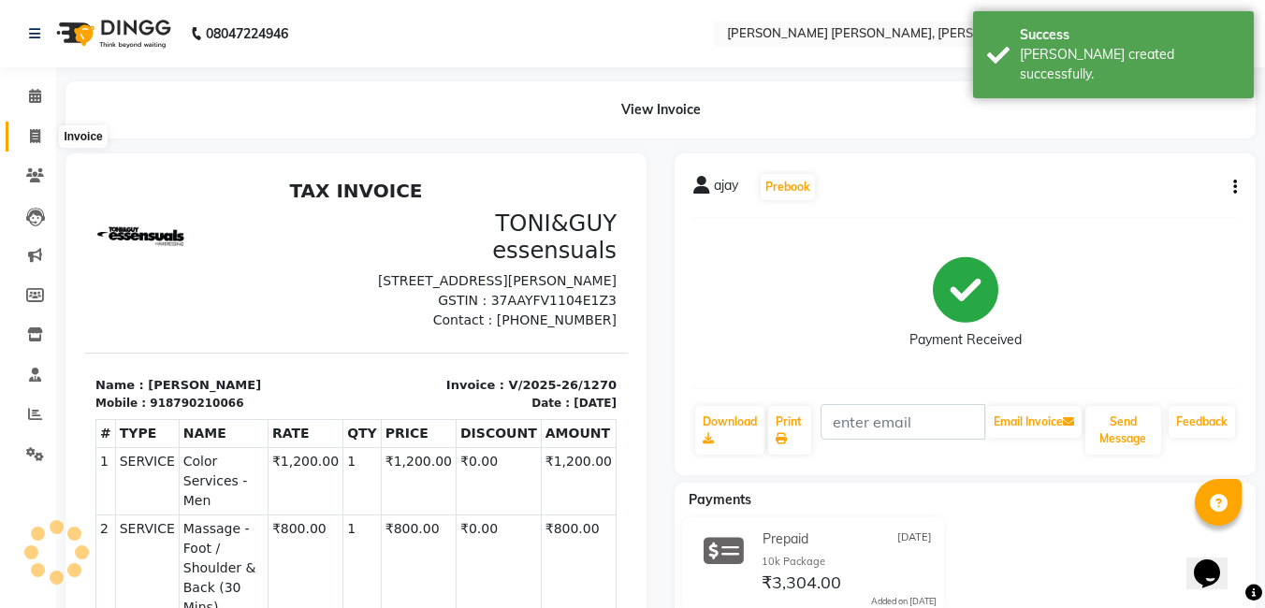
select select "service"
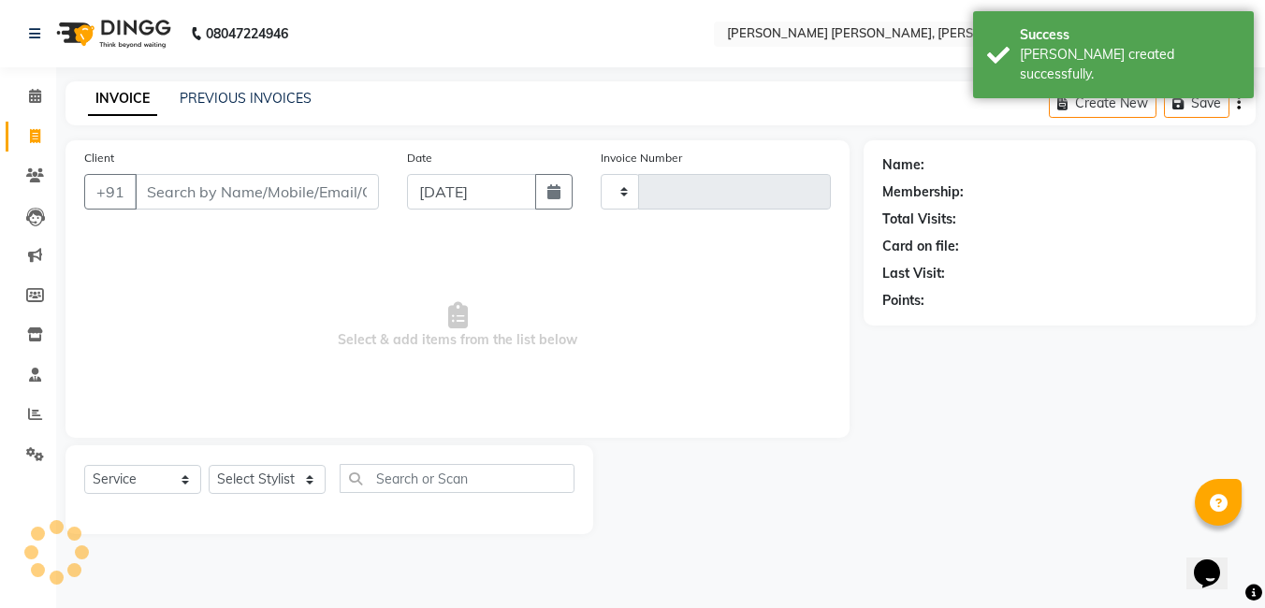
type input "1271"
select select "7150"
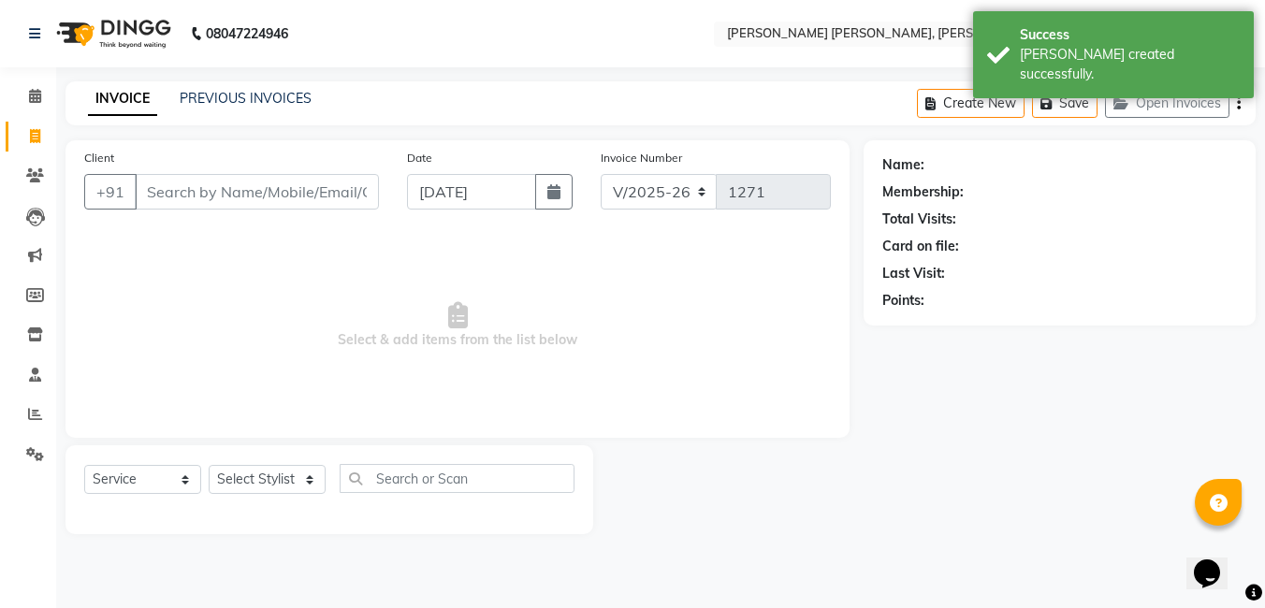
click at [179, 189] on input "Client" at bounding box center [257, 192] width 244 height 36
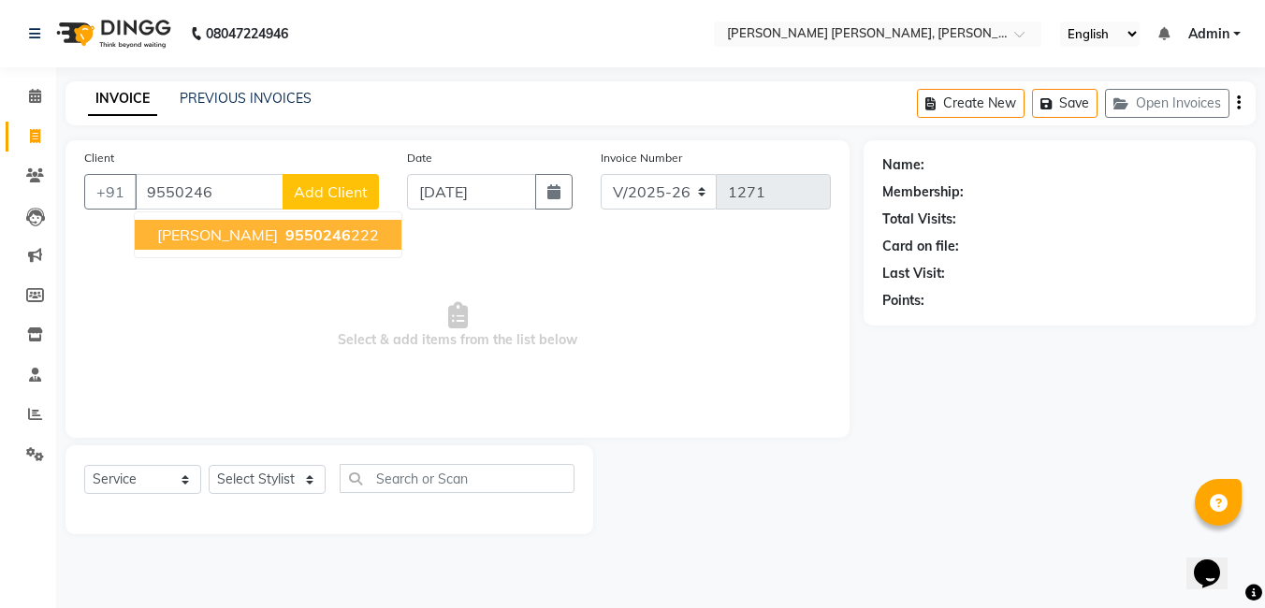
click at [167, 250] on ngb-typeahead-window "[PERSON_NAME] 9550246 222" at bounding box center [268, 234] width 268 height 47
click at [191, 241] on span "[PERSON_NAME]" at bounding box center [217, 234] width 121 height 19
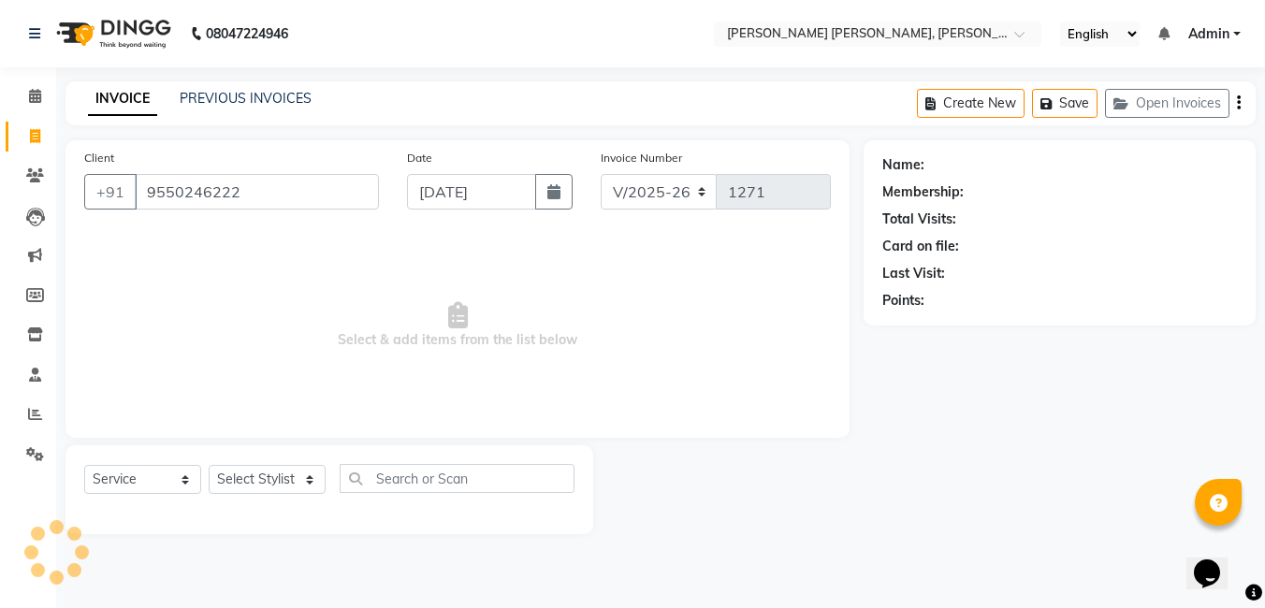
type input "9550246222"
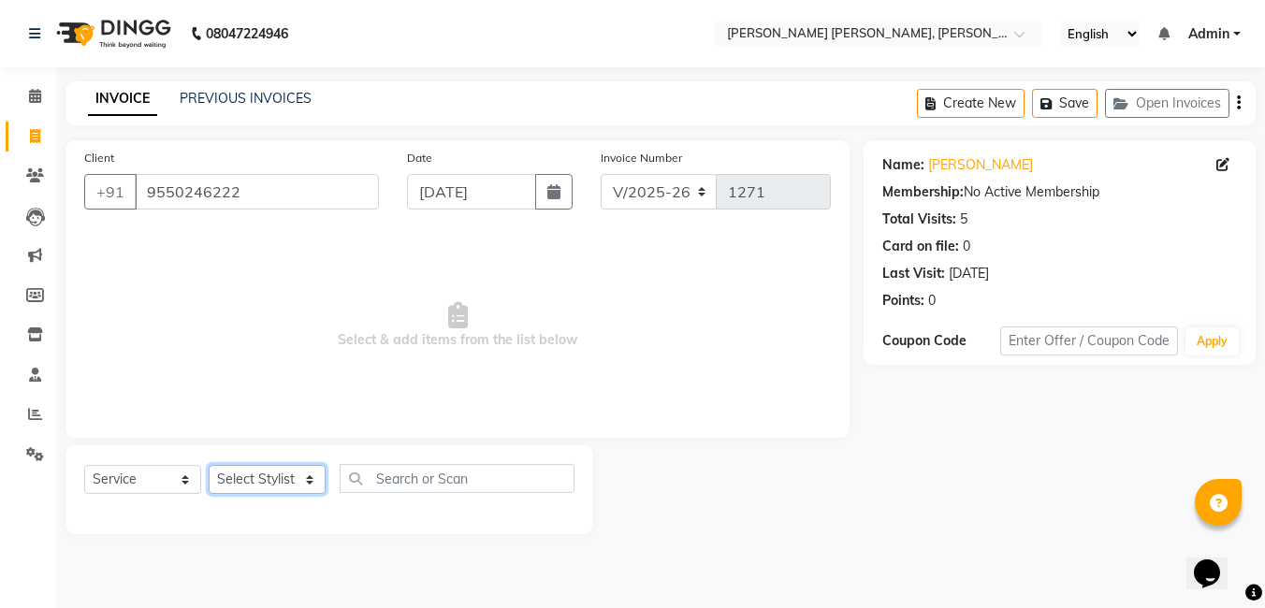
click at [243, 471] on select "Select Stylist faizz [PERSON_NAME] [PERSON_NAME] sree Manager [PERSON_NAME] (Un…" at bounding box center [267, 479] width 117 height 29
select select "88055"
click at [209, 465] on select "Select Stylist faizz [PERSON_NAME] [PERSON_NAME] sree Manager [PERSON_NAME] (Un…" at bounding box center [267, 479] width 117 height 29
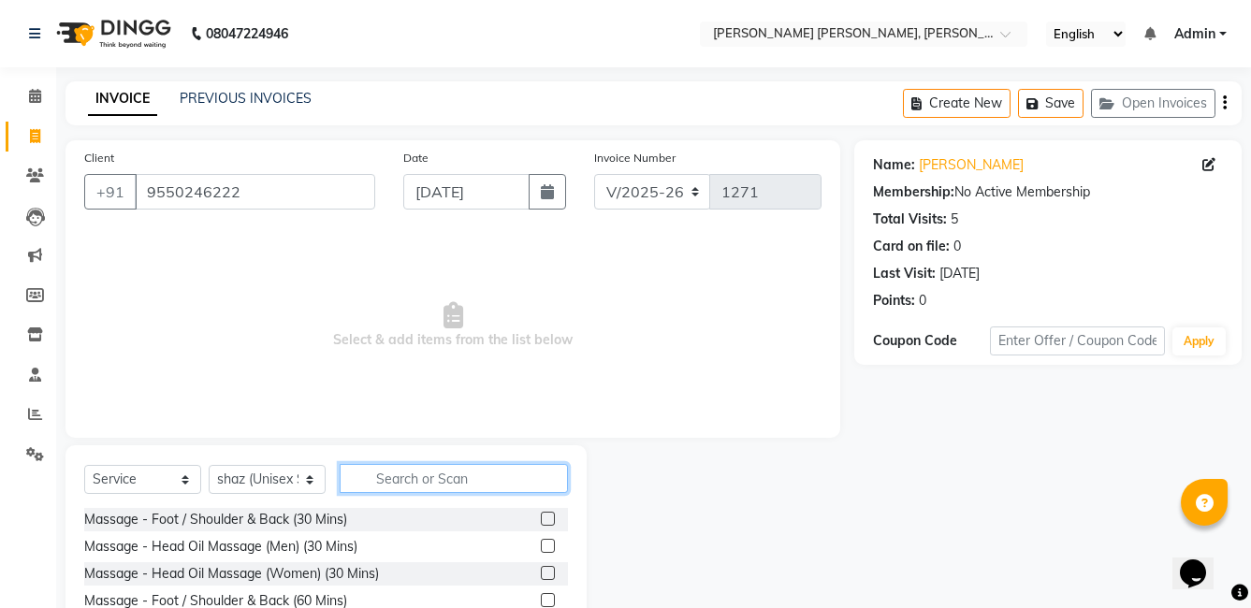
click at [376, 477] on input "text" at bounding box center [454, 478] width 228 height 29
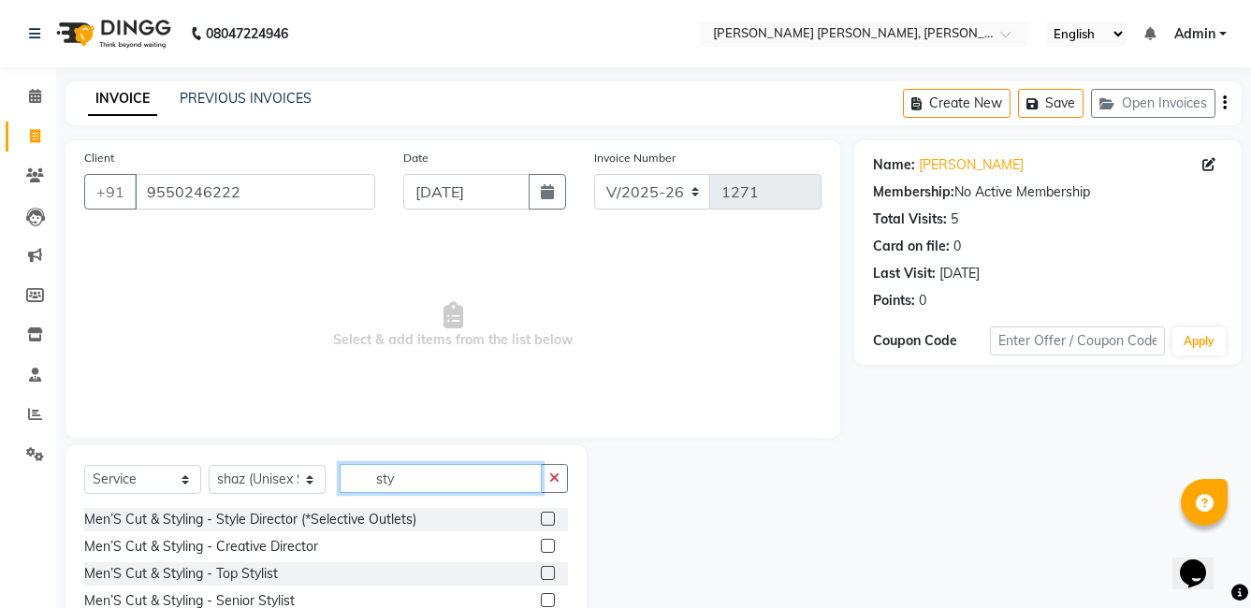
scroll to position [94, 0]
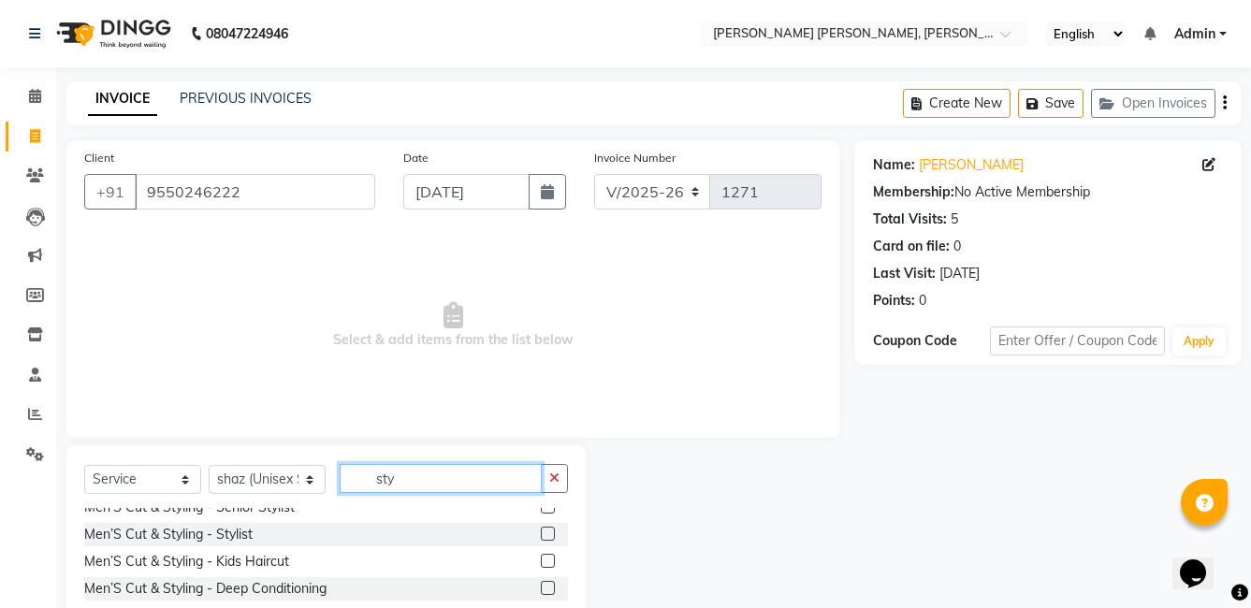
type input "sty"
click at [541, 532] on label at bounding box center [548, 534] width 14 height 14
click at [541, 532] on input "checkbox" at bounding box center [547, 535] width 12 height 12
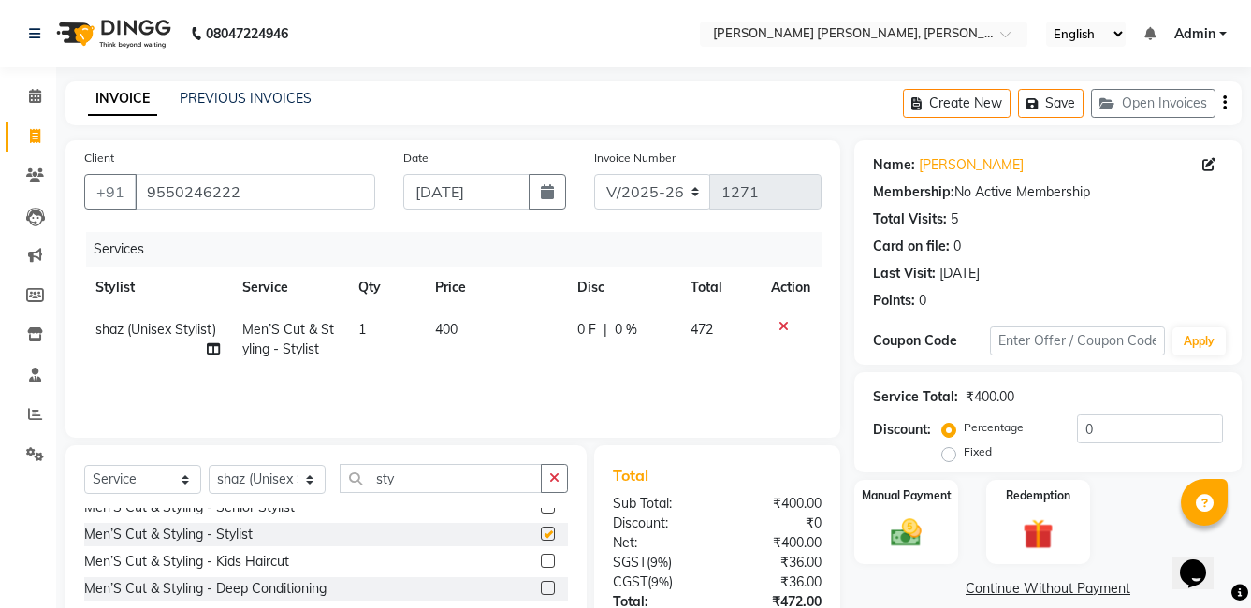
checkbox input "false"
drag, startPoint x: 408, startPoint y: 486, endPoint x: 336, endPoint y: 499, distance: 73.0
click at [336, 499] on div "Select Service Product Membership Package Voucher Prepaid Gift Card Select Styl…" at bounding box center [326, 486] width 484 height 44
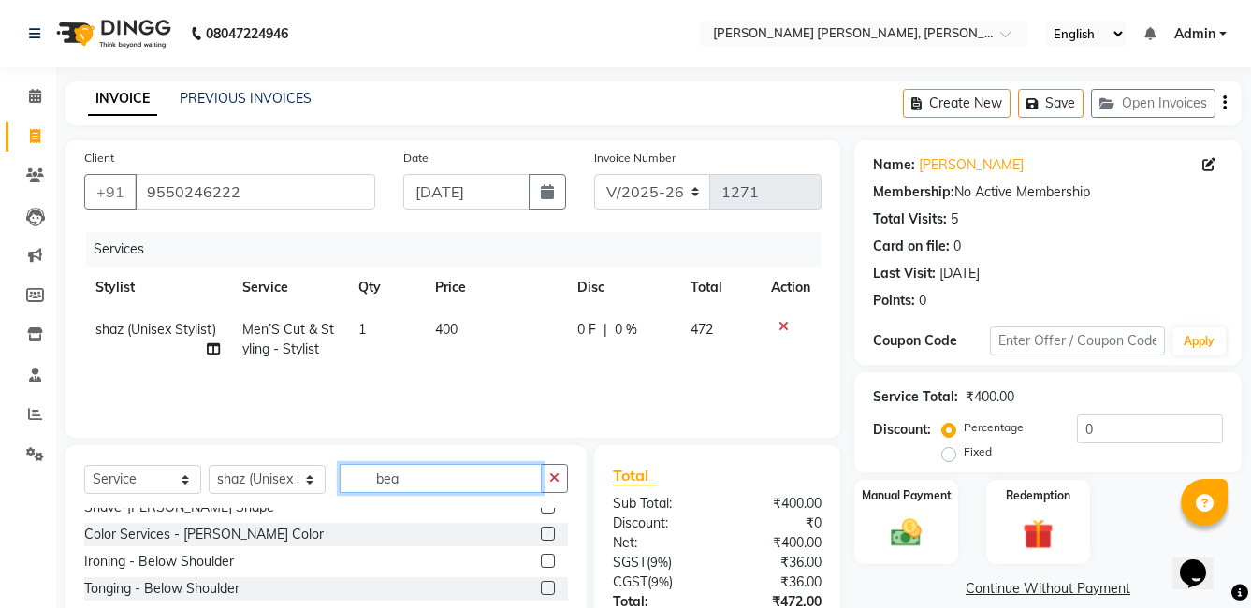
scroll to position [0, 0]
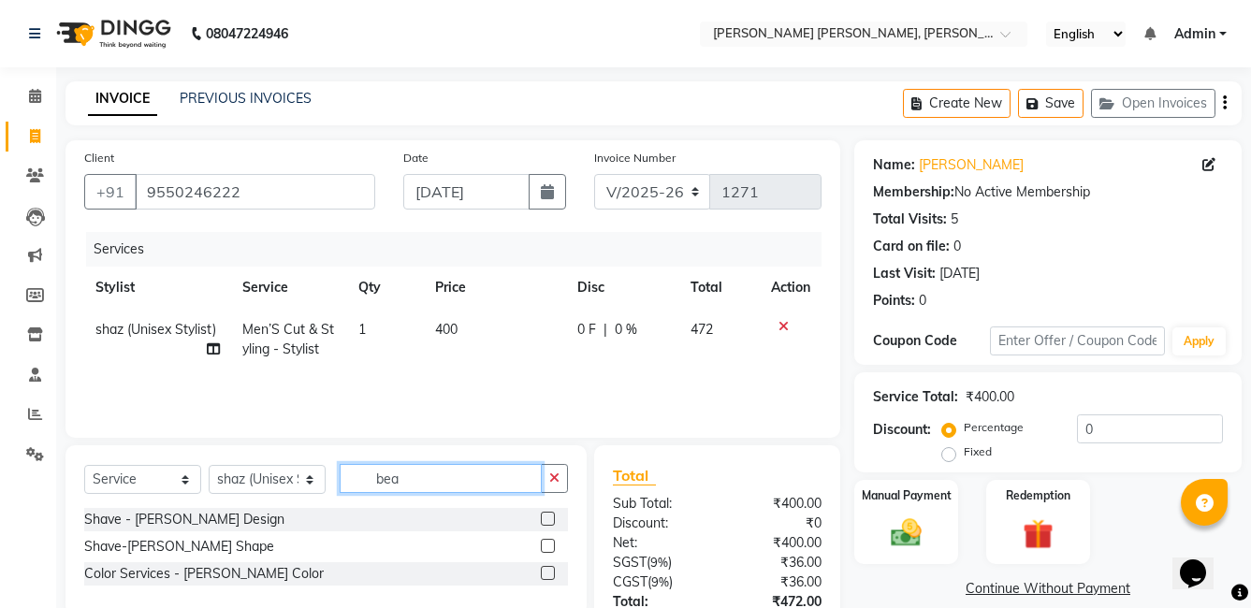
type input "bea"
click at [543, 543] on label at bounding box center [548, 546] width 14 height 14
click at [543, 543] on input "checkbox" at bounding box center [547, 547] width 12 height 12
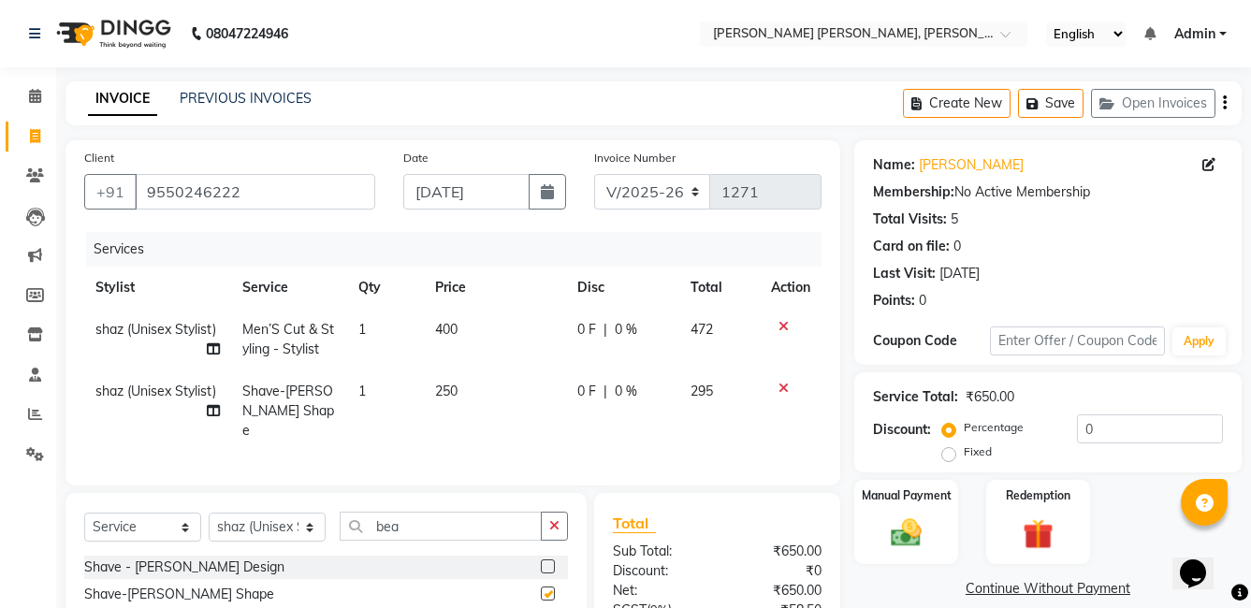
checkbox input "false"
drag, startPoint x: 381, startPoint y: 524, endPoint x: 281, endPoint y: 543, distance: 102.0
click at [281, 543] on div "Select Service Product Membership Package Voucher Prepaid Gift Card Select Styl…" at bounding box center [326, 534] width 484 height 44
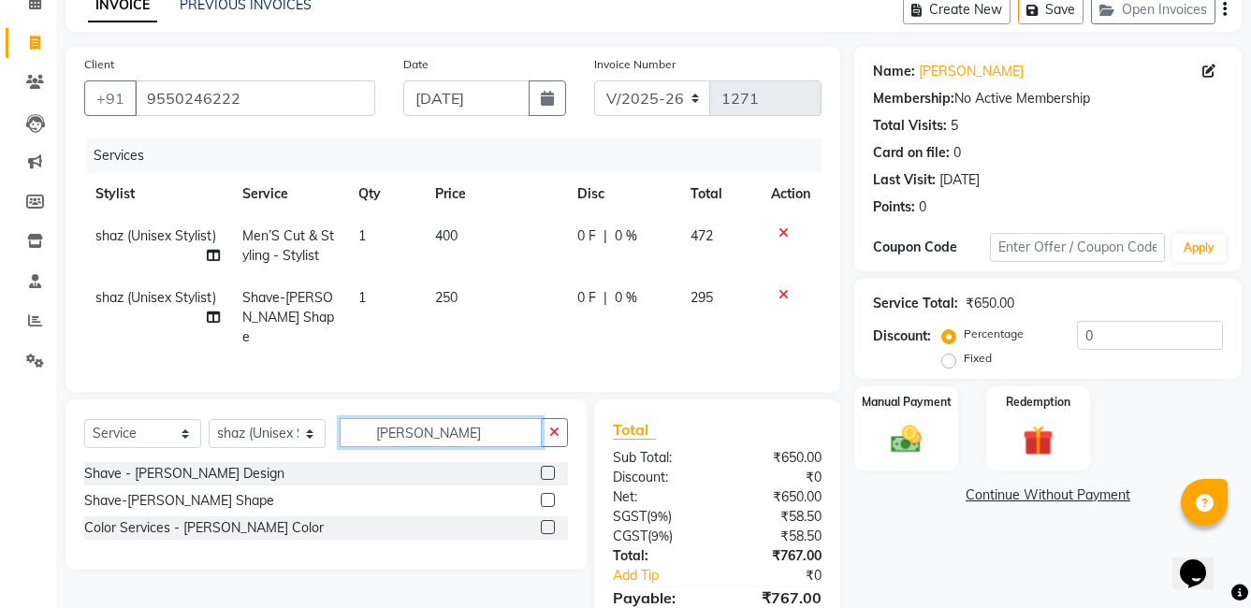
type input "[PERSON_NAME]"
click at [543, 522] on label at bounding box center [548, 527] width 14 height 14
click at [543, 522] on input "checkbox" at bounding box center [547, 528] width 12 height 12
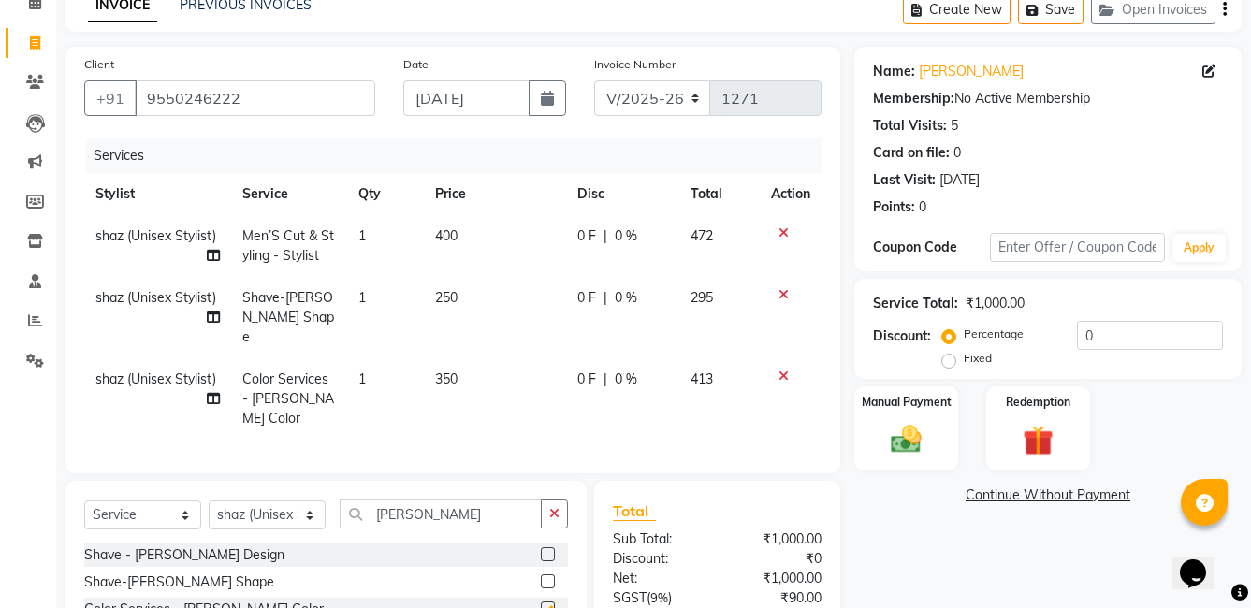
checkbox input "false"
click at [437, 370] on span "350" at bounding box center [446, 378] width 22 height 17
select select "88055"
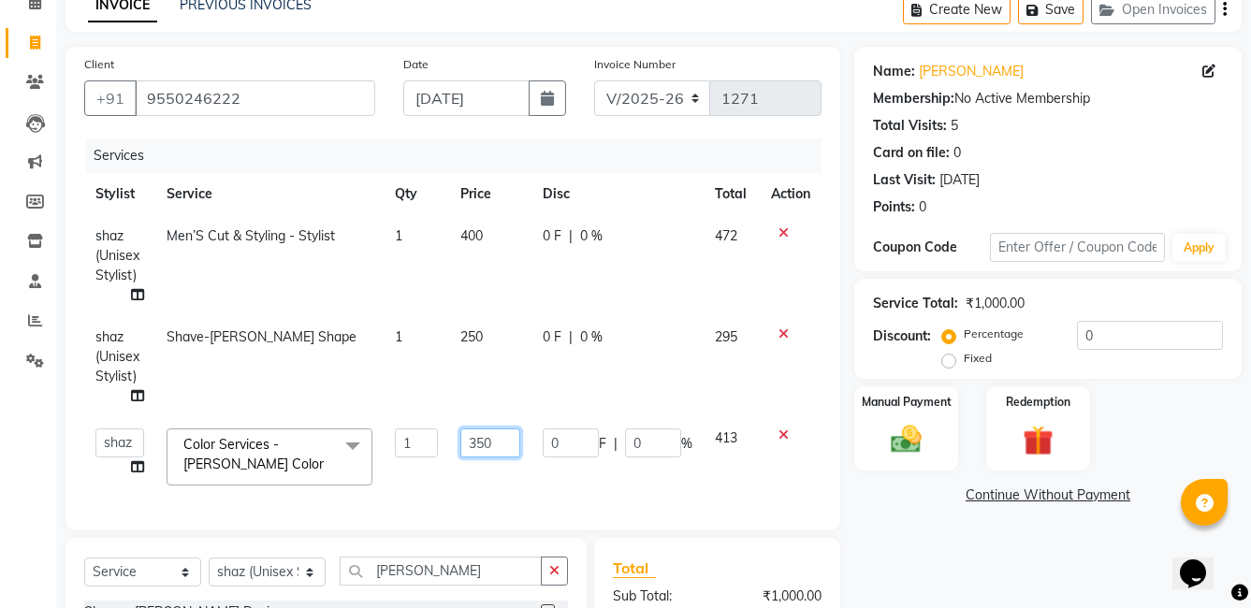
drag, startPoint x: 507, startPoint y: 442, endPoint x: 400, endPoint y: 463, distance: 108.6
click at [400, 463] on tr "faizz [PERSON_NAME] [PERSON_NAME] sree Manager [PERSON_NAME] shaz (Unisex Styli…" at bounding box center [452, 457] width 737 height 80
type input "400"
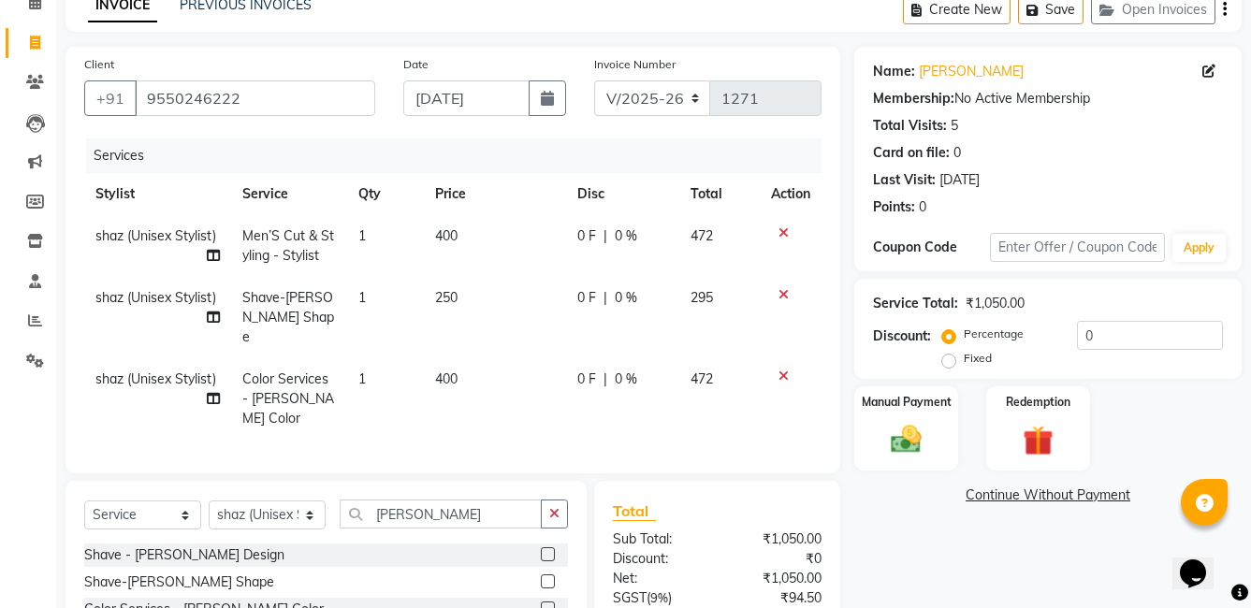
click at [615, 370] on span "0 %" at bounding box center [626, 380] width 22 height 20
select select "88055"
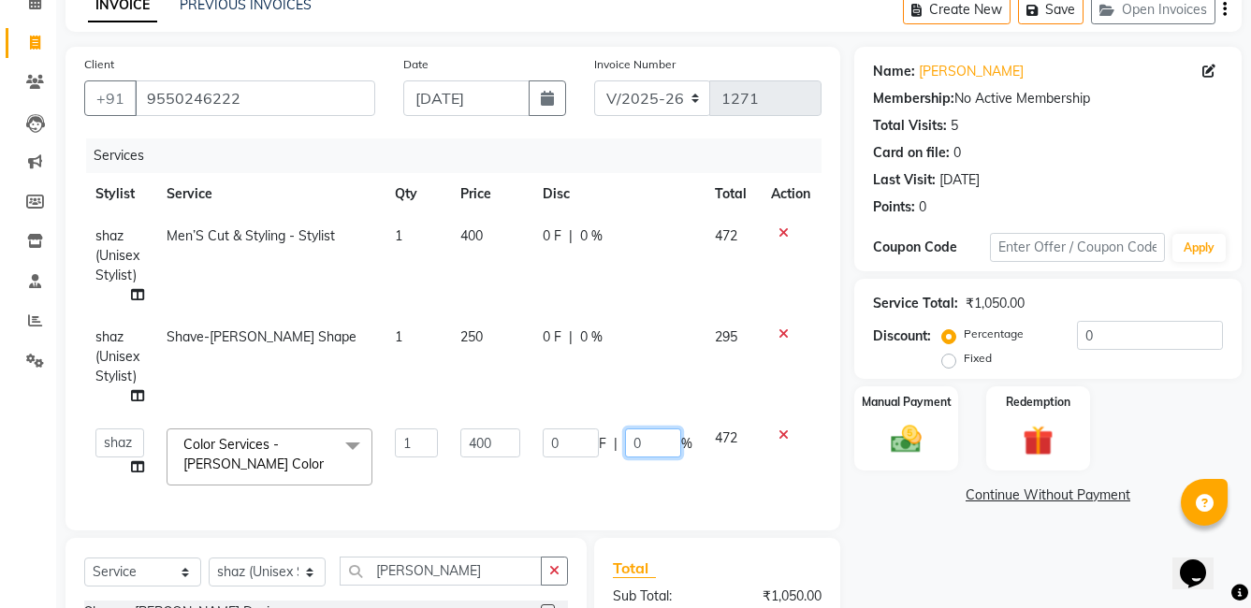
click at [631, 437] on input "0" at bounding box center [653, 442] width 56 height 29
type input "30"
click at [633, 378] on tbody "shaz (Unisex Stylist) Men’S Cut & Styling - Stylist 1 400 0 F | 0 % 472 shaz (U…" at bounding box center [452, 356] width 737 height 282
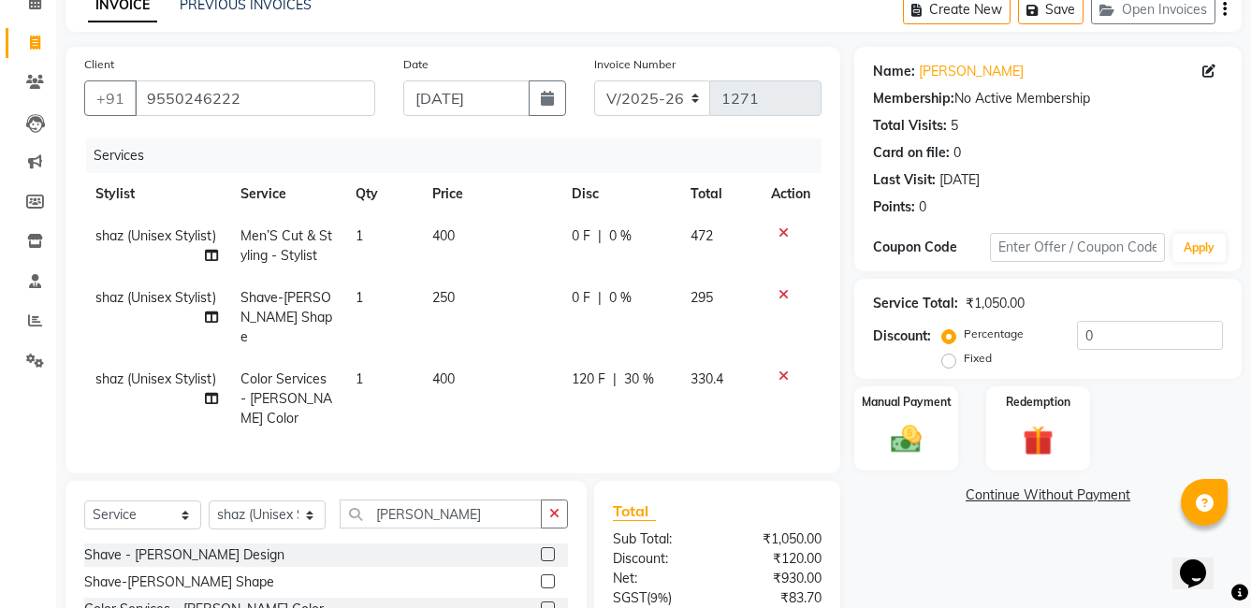
click at [601, 310] on td "0 F | 0 %" at bounding box center [619, 317] width 119 height 81
select select "88055"
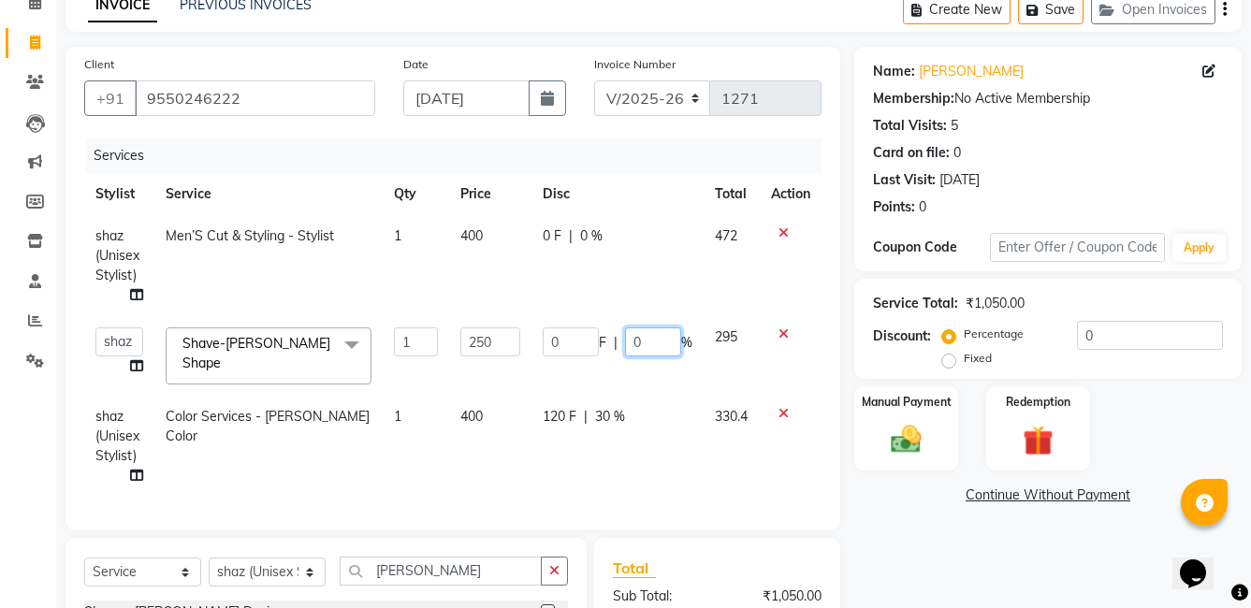
click at [627, 338] on input "0" at bounding box center [653, 341] width 56 height 29
type input "30"
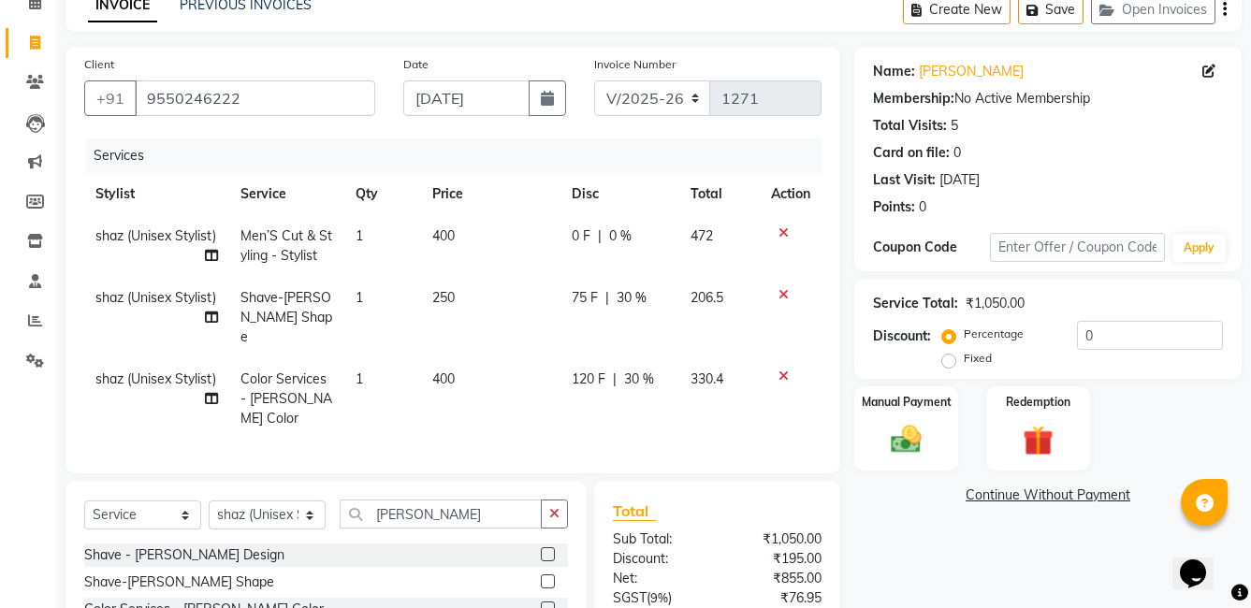
click at [609, 312] on tbody "shaz (Unisex Stylist) Men’S Cut & Styling - Stylist 1 400 0 F | 0 % 472 shaz (U…" at bounding box center [452, 327] width 737 height 225
click at [605, 239] on div "0 F | 0 %" at bounding box center [620, 236] width 96 height 20
select select "88055"
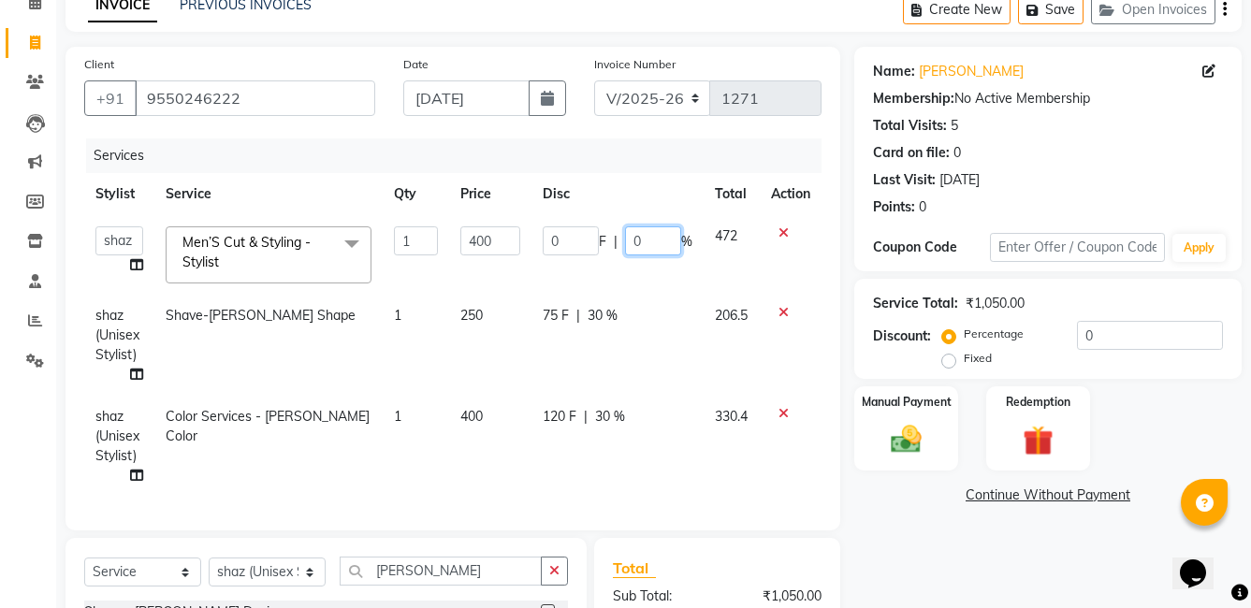
click at [629, 231] on input "0" at bounding box center [653, 240] width 56 height 29
type input "30"
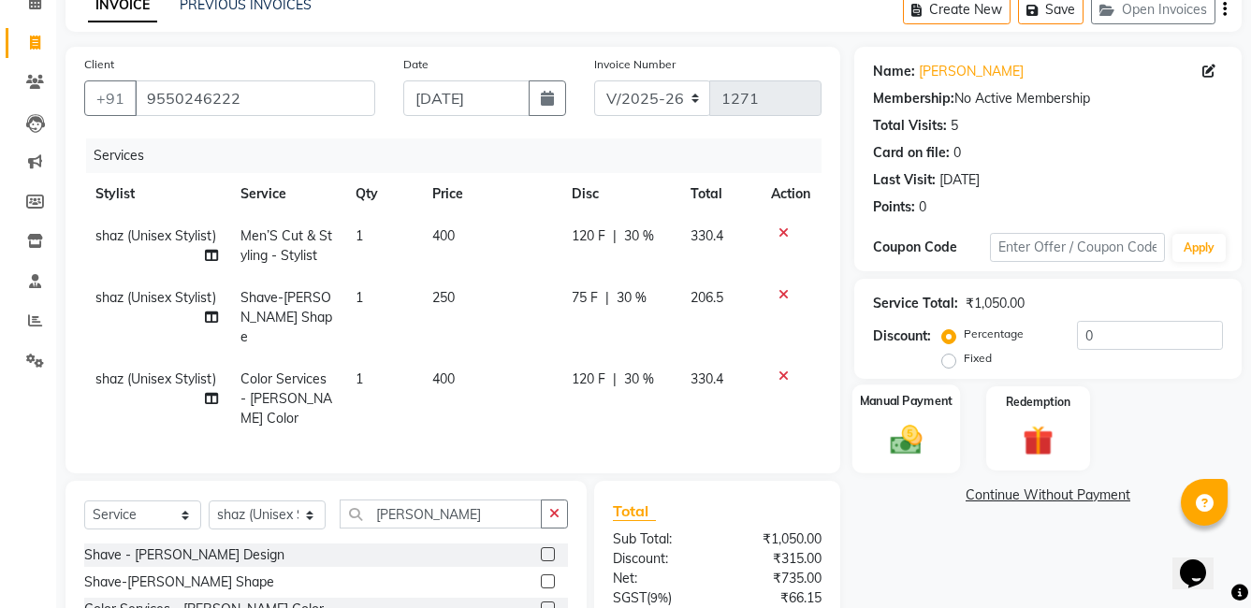
click at [942, 444] on div "Manual Payment" at bounding box center [906, 428] width 108 height 88
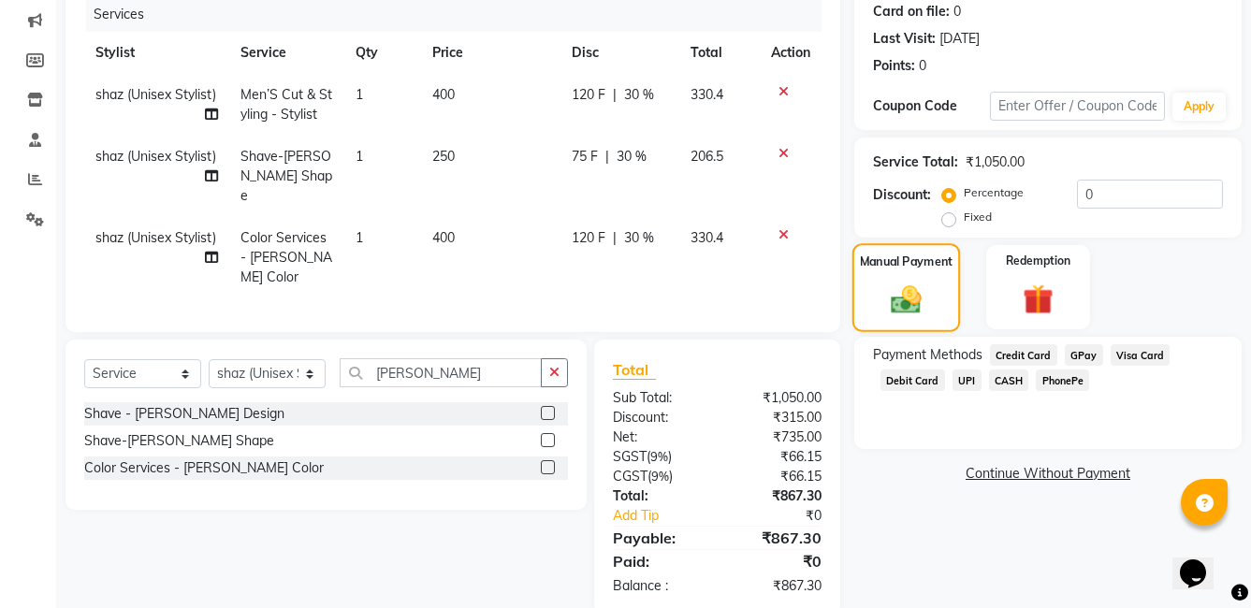
scroll to position [244, 0]
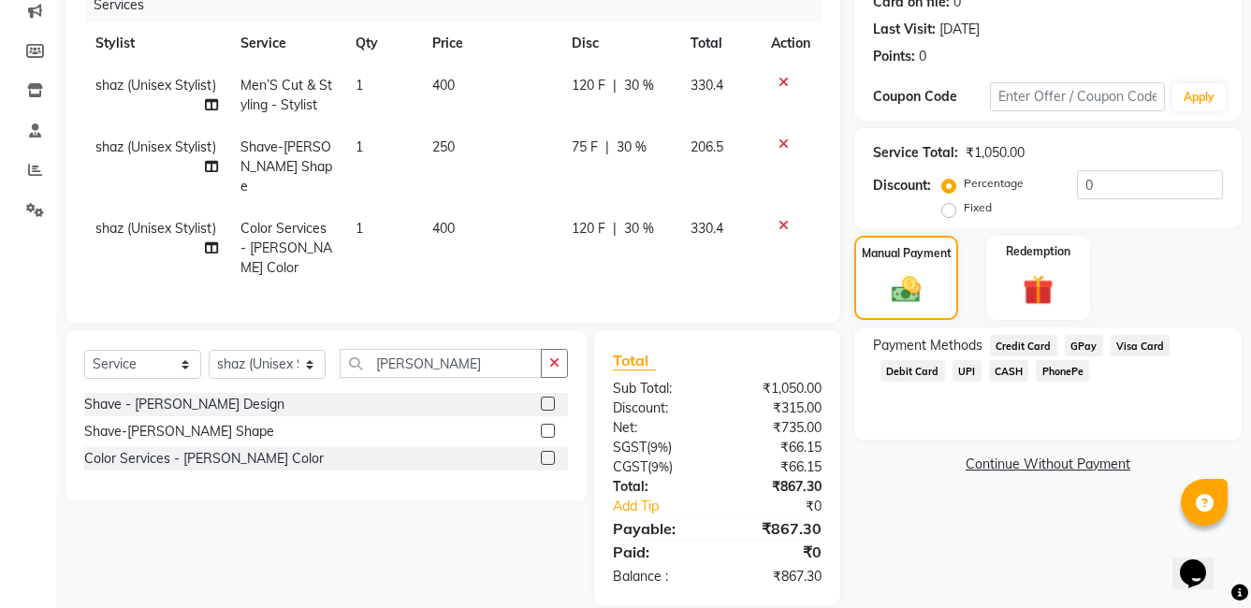
click at [1093, 342] on span "GPay" at bounding box center [1084, 346] width 38 height 22
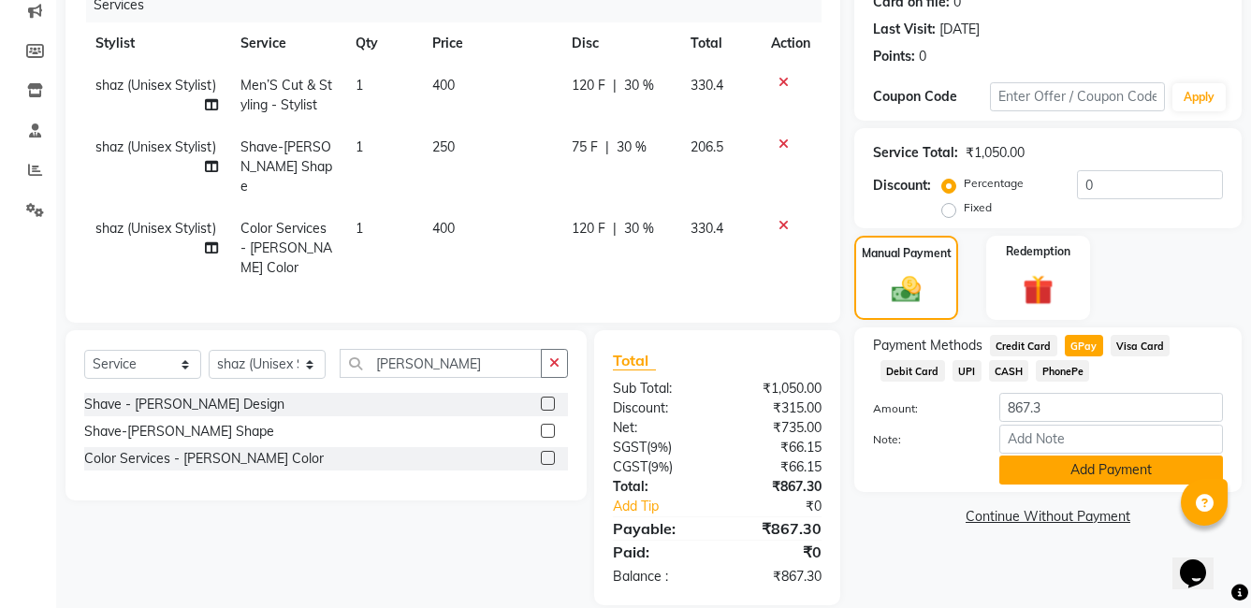
click at [1029, 474] on button "Add Payment" at bounding box center [1111, 470] width 224 height 29
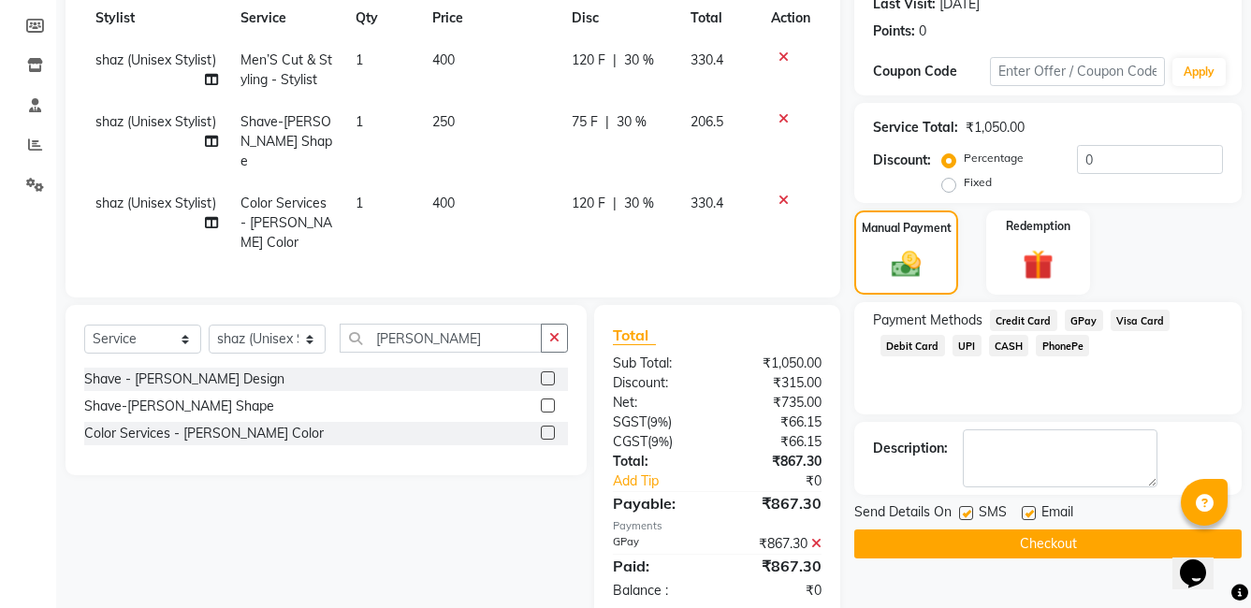
scroll to position [283, 0]
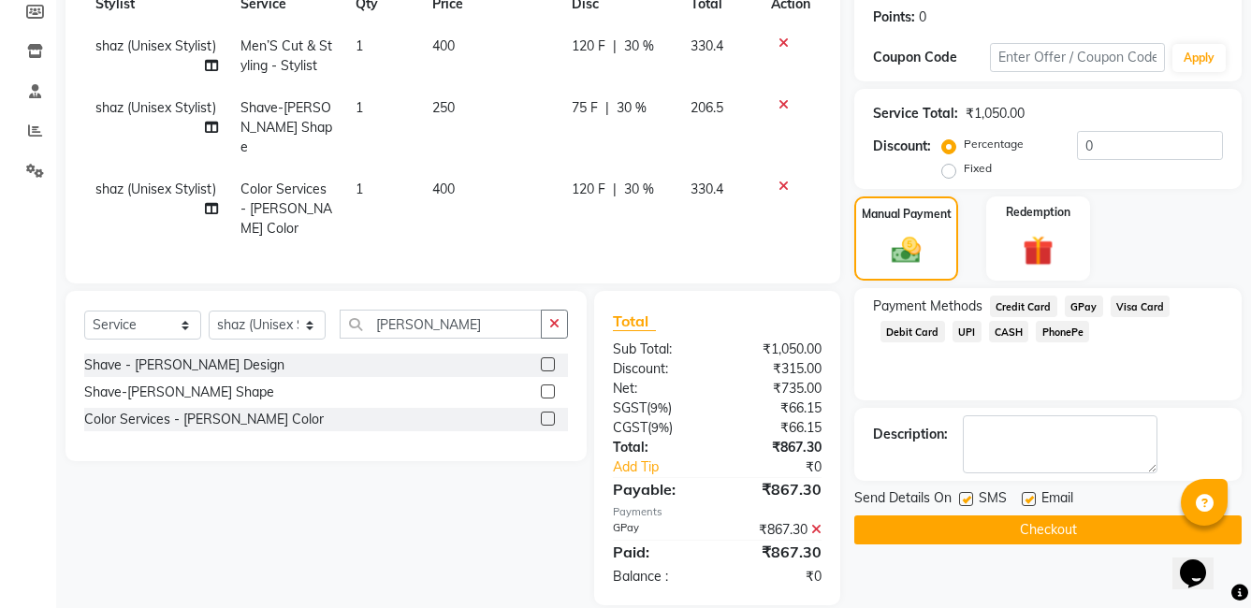
click at [966, 494] on label at bounding box center [966, 499] width 14 height 14
click at [966, 494] on input "checkbox" at bounding box center [965, 500] width 12 height 12
checkbox input "false"
click at [1027, 497] on label at bounding box center [1029, 499] width 14 height 14
click at [1027, 497] on input "checkbox" at bounding box center [1028, 500] width 12 height 12
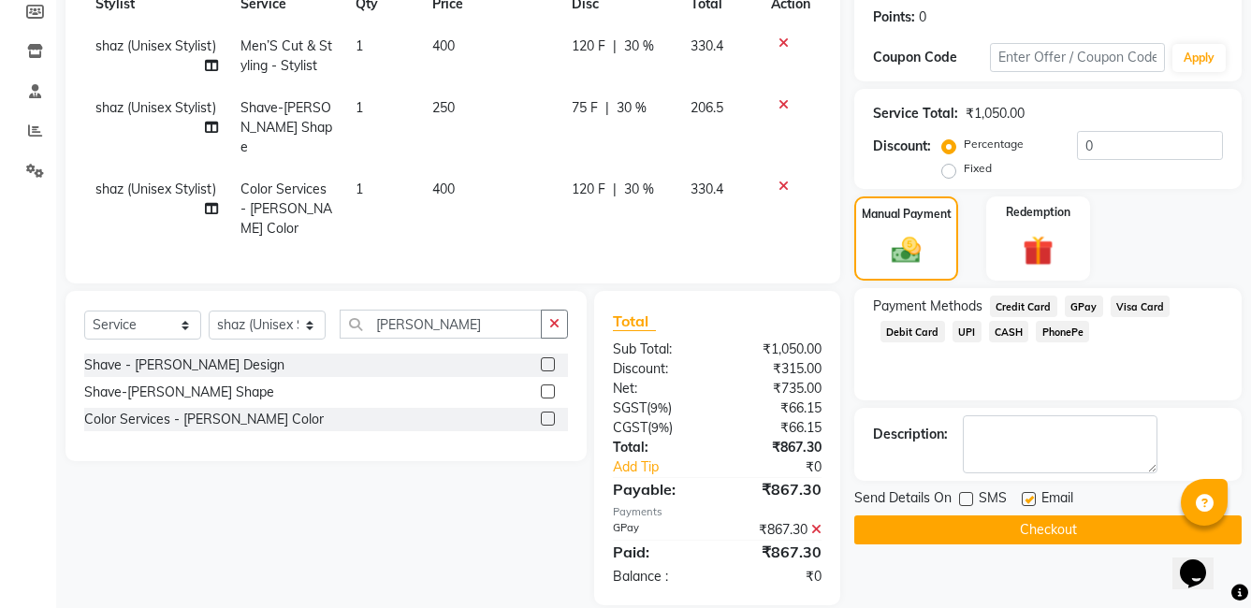
checkbox input "false"
click at [1012, 522] on button "Checkout" at bounding box center [1047, 529] width 387 height 29
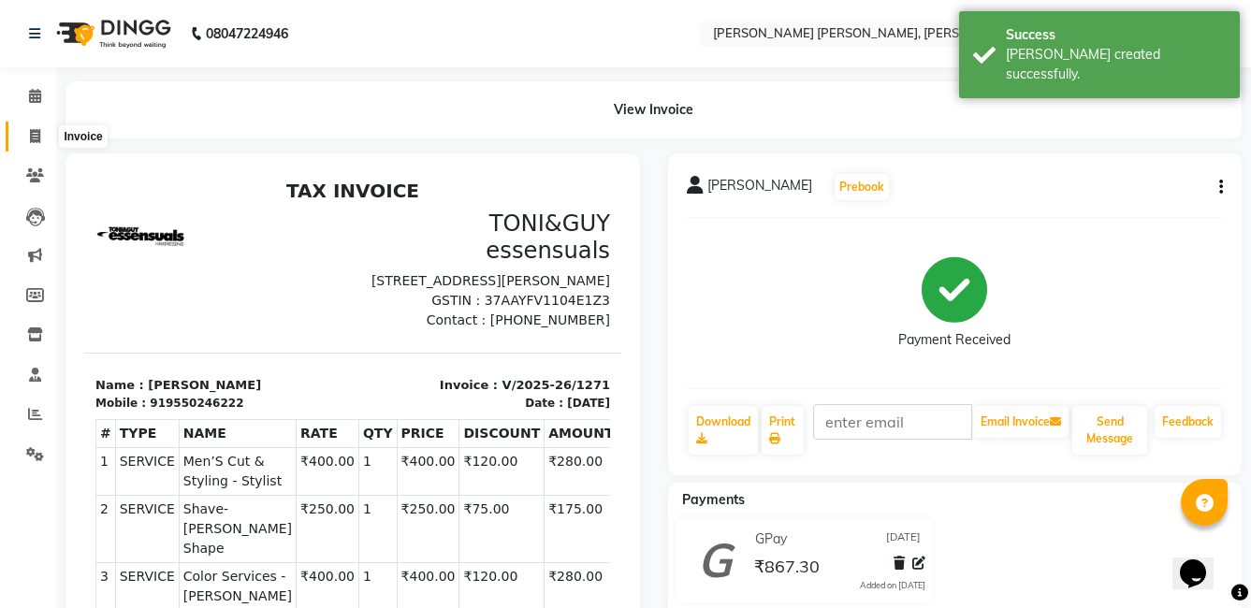
click at [25, 138] on span at bounding box center [35, 137] width 33 height 22
select select "service"
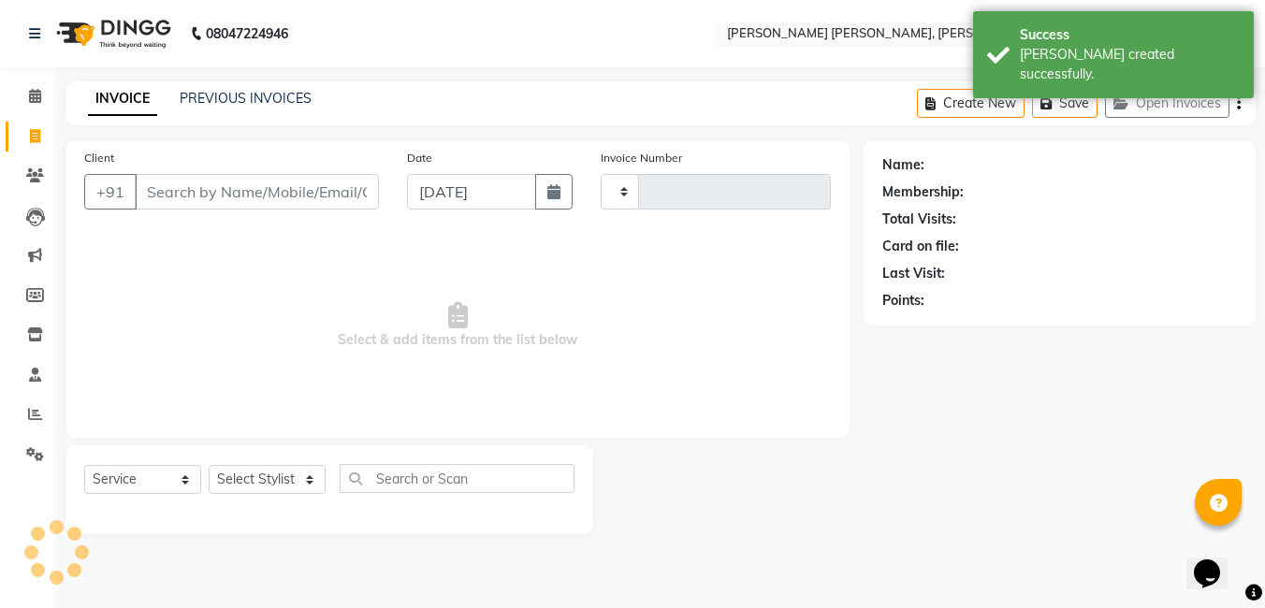
type input "1272"
select select "7150"
click at [257, 183] on input "Client" at bounding box center [257, 192] width 244 height 36
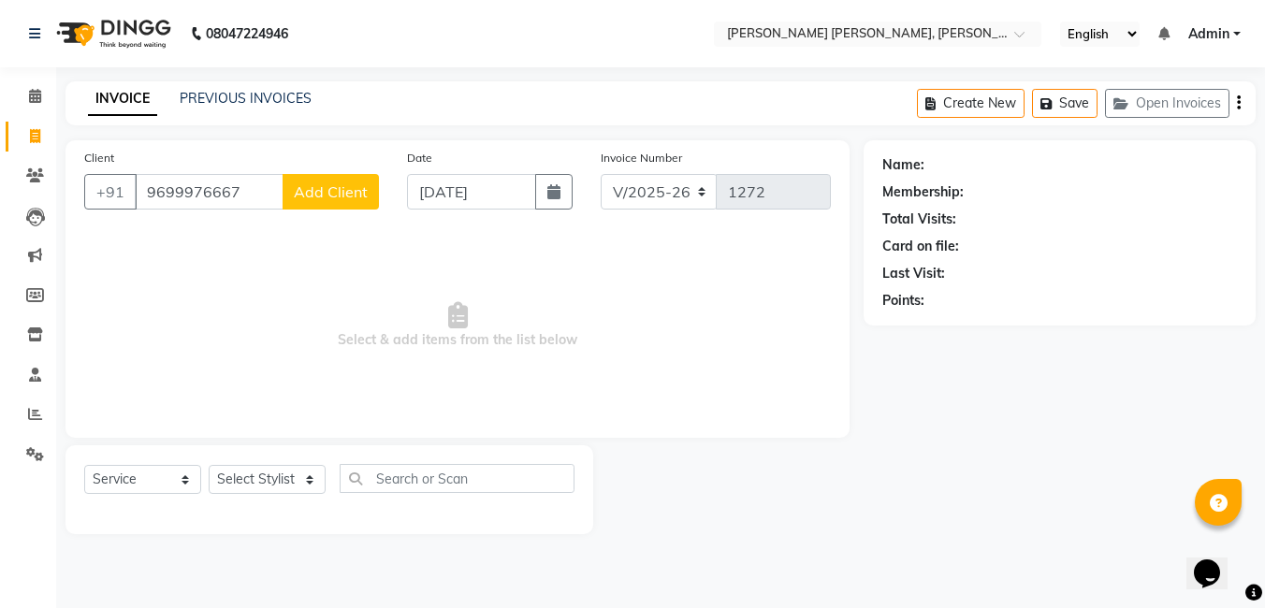
type input "9699976667"
click at [331, 210] on div "Client [PHONE_NUMBER] Add Client" at bounding box center [231, 186] width 323 height 77
click at [327, 171] on div "Client [PHONE_NUMBER] Add Client" at bounding box center [231, 186] width 323 height 77
click at [330, 200] on span "Add Client" at bounding box center [331, 191] width 74 height 19
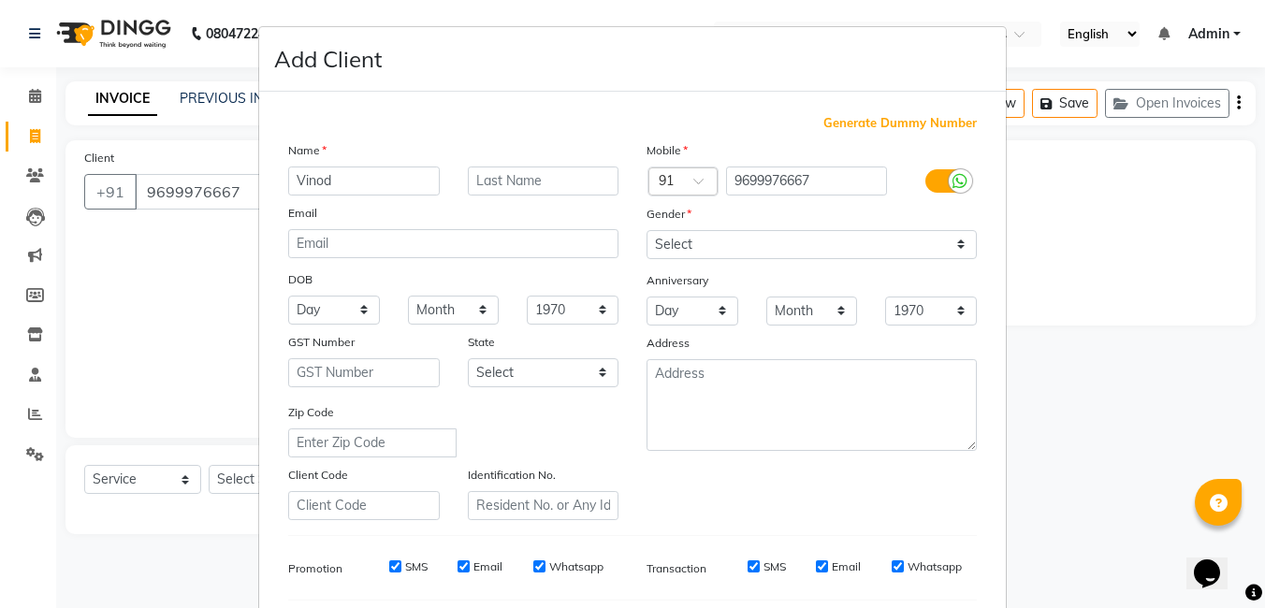
type input "Vinod"
click at [809, 240] on select "Select [DEMOGRAPHIC_DATA] [DEMOGRAPHIC_DATA] Other Prefer Not To Say" at bounding box center [811, 244] width 330 height 29
select select "[DEMOGRAPHIC_DATA]"
click at [646, 230] on select "Select [DEMOGRAPHIC_DATA] [DEMOGRAPHIC_DATA] Other Prefer Not To Say" at bounding box center [811, 244] width 330 height 29
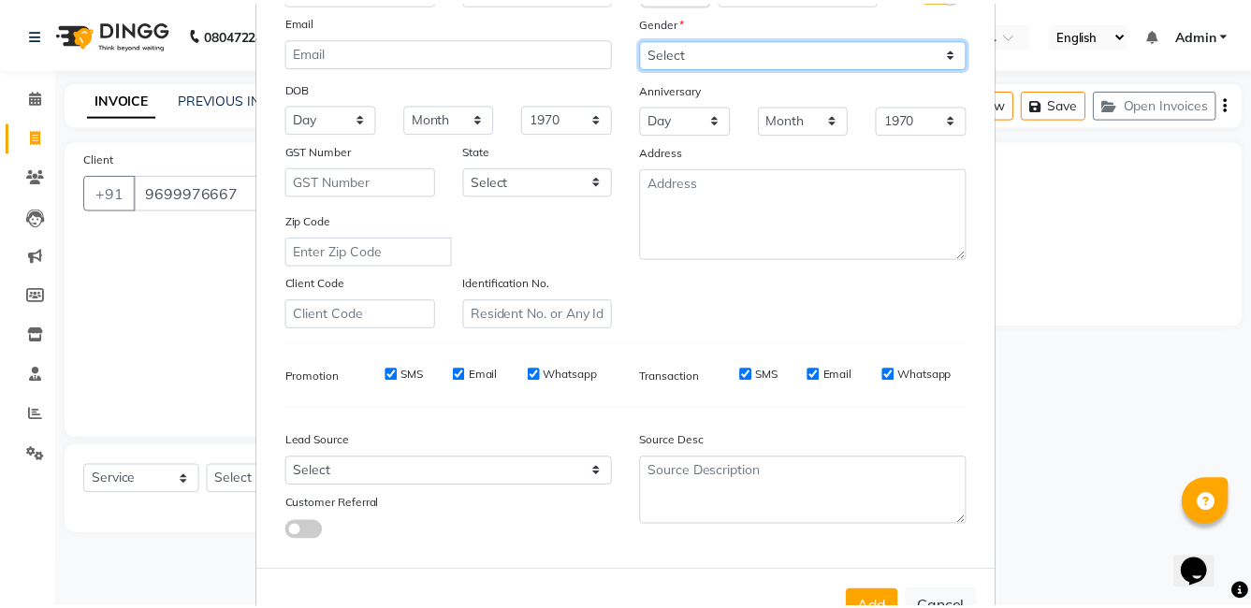
scroll to position [255, 0]
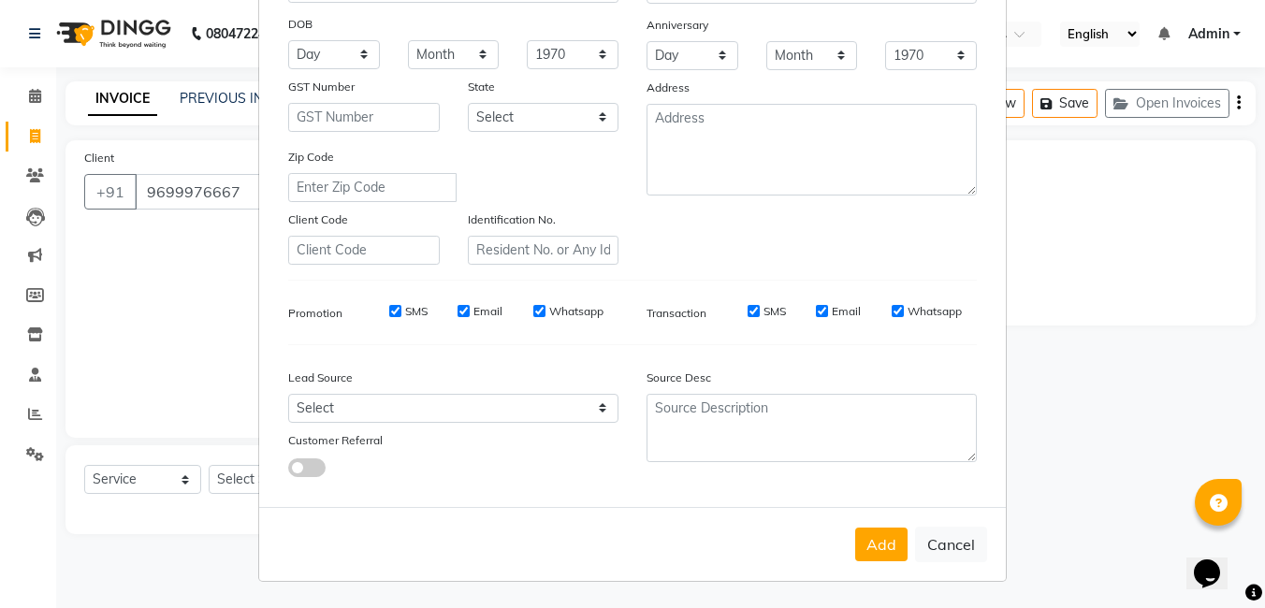
drag, startPoint x: 384, startPoint y: 316, endPoint x: 407, endPoint y: 314, distance: 22.5
click at [389, 316] on input "SMS" at bounding box center [395, 311] width 12 height 12
checkbox input "false"
click at [454, 312] on div "SMS Email Whatsapp" at bounding box center [483, 311] width 270 height 17
click at [457, 312] on input "Email" at bounding box center [463, 311] width 12 height 12
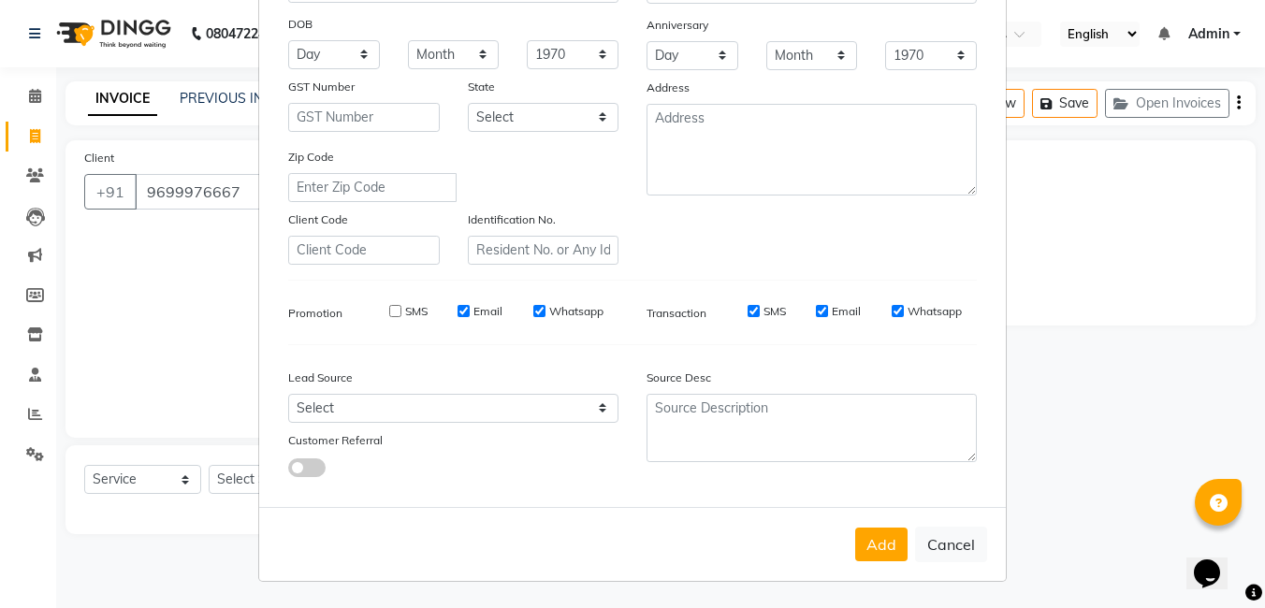
checkbox input "false"
click at [533, 309] on input "Whatsapp" at bounding box center [539, 311] width 12 height 12
checkbox input "false"
click at [747, 306] on input "SMS" at bounding box center [753, 311] width 12 height 12
checkbox input "false"
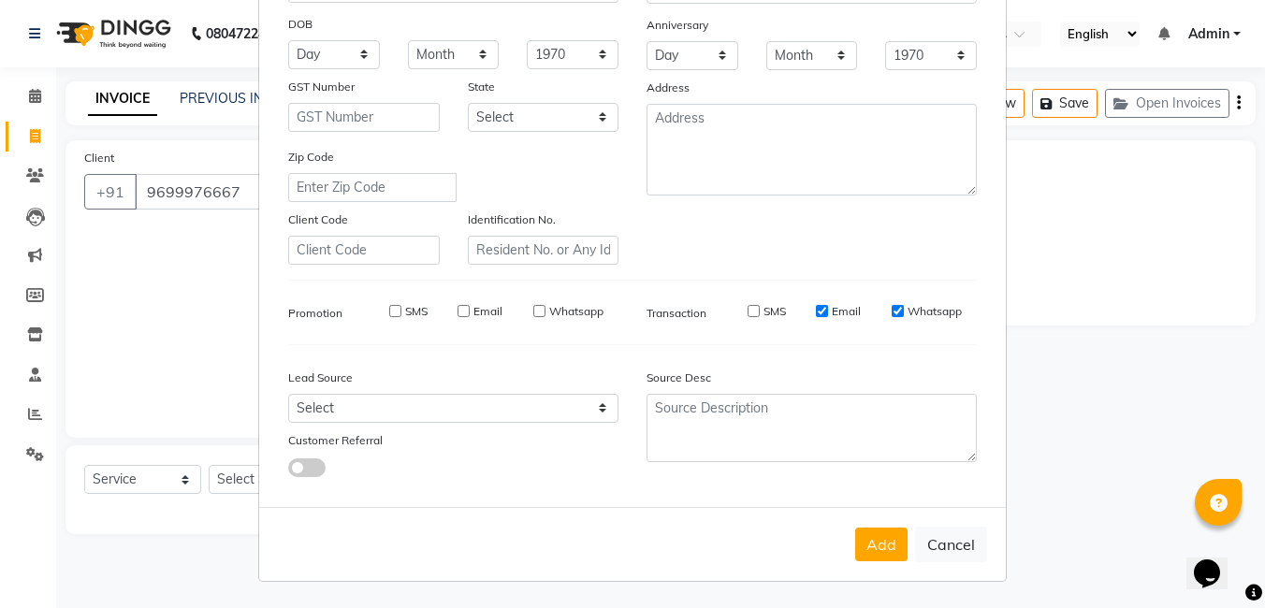
click at [821, 306] on input "Email" at bounding box center [822, 311] width 12 height 12
checkbox input "false"
click at [891, 309] on input "Whatsapp" at bounding box center [897, 311] width 12 height 12
checkbox input "false"
click at [862, 547] on button "Add" at bounding box center [881, 545] width 52 height 34
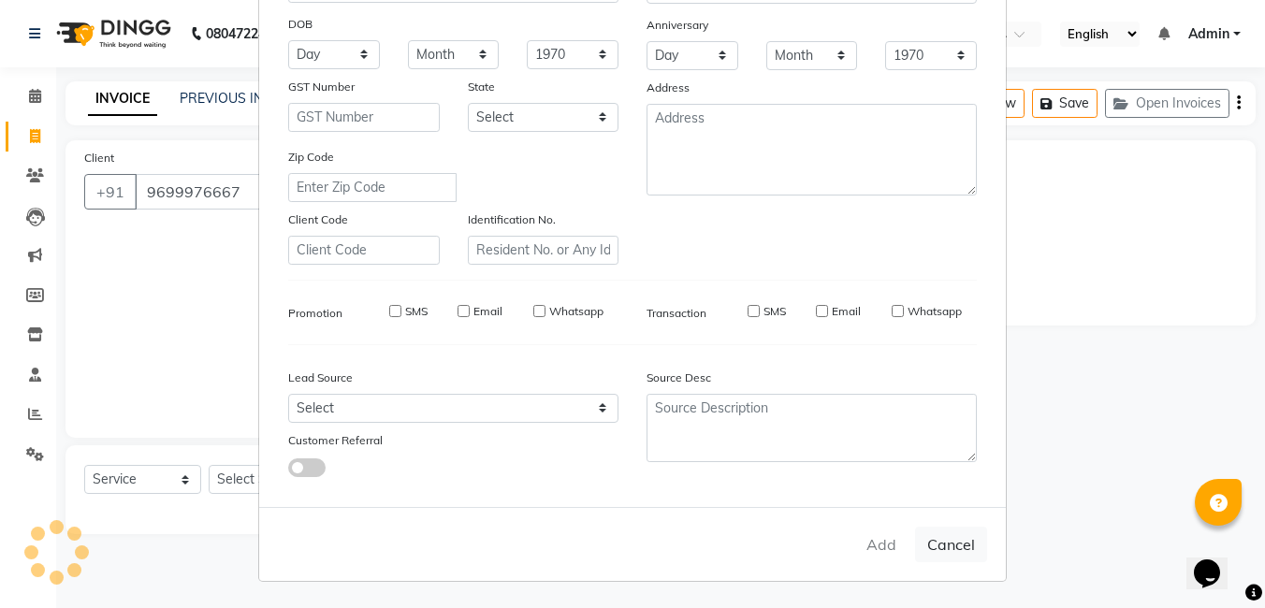
select select
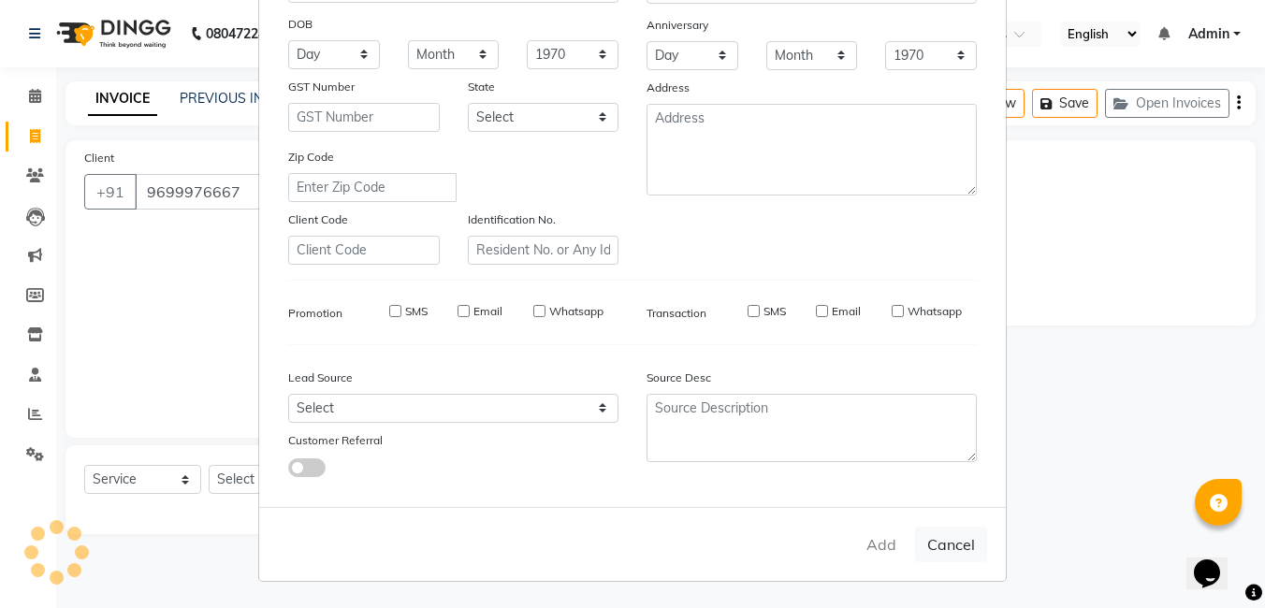
select select
checkbox input "false"
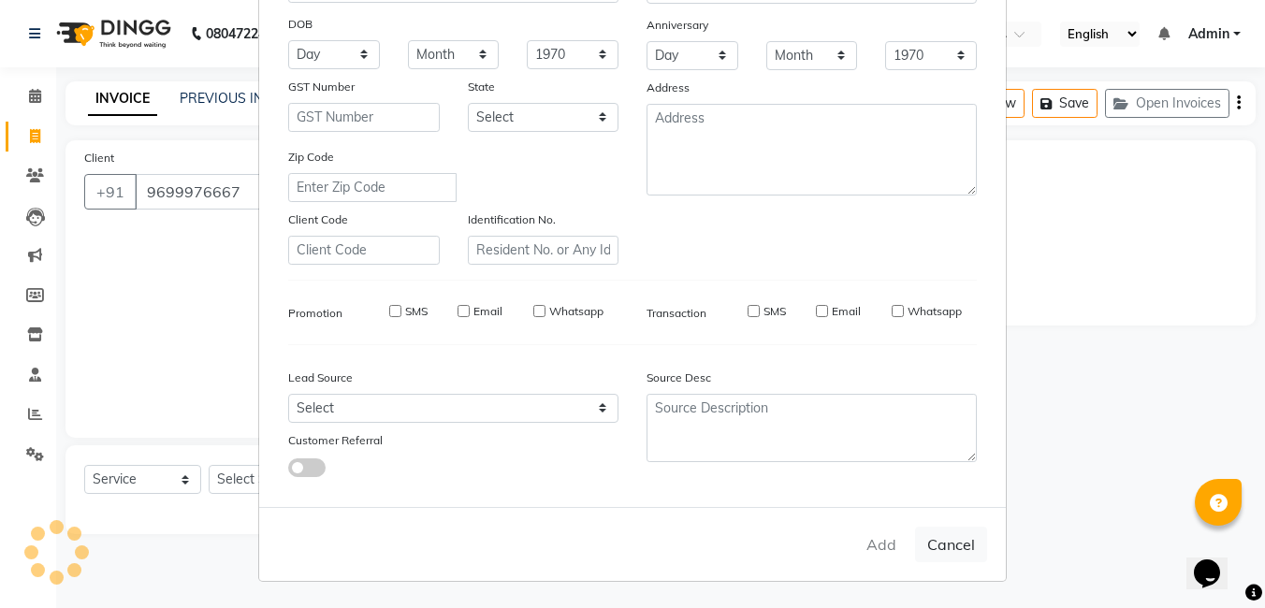
checkbox input "false"
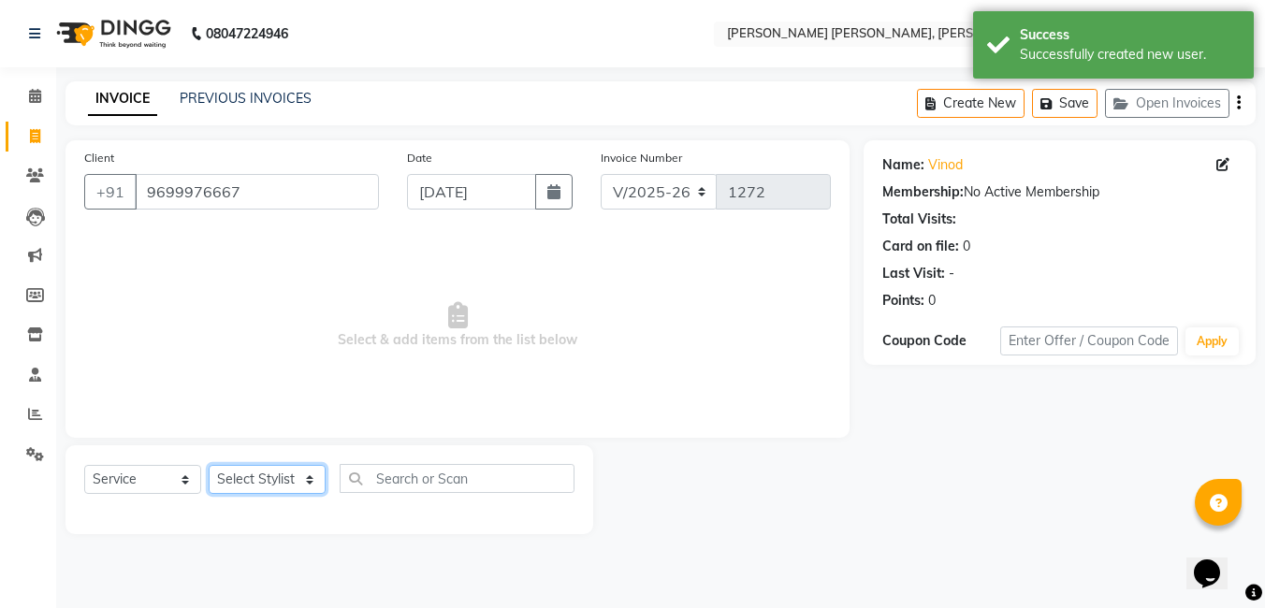
click at [272, 481] on select "Select Stylist faizz [PERSON_NAME] [PERSON_NAME] sree Manager [PERSON_NAME] (Un…" at bounding box center [267, 479] width 117 height 29
select select "60477"
click at [209, 465] on select "Select Stylist faizz [PERSON_NAME] [PERSON_NAME] sree Manager [PERSON_NAME] (Un…" at bounding box center [267, 479] width 117 height 29
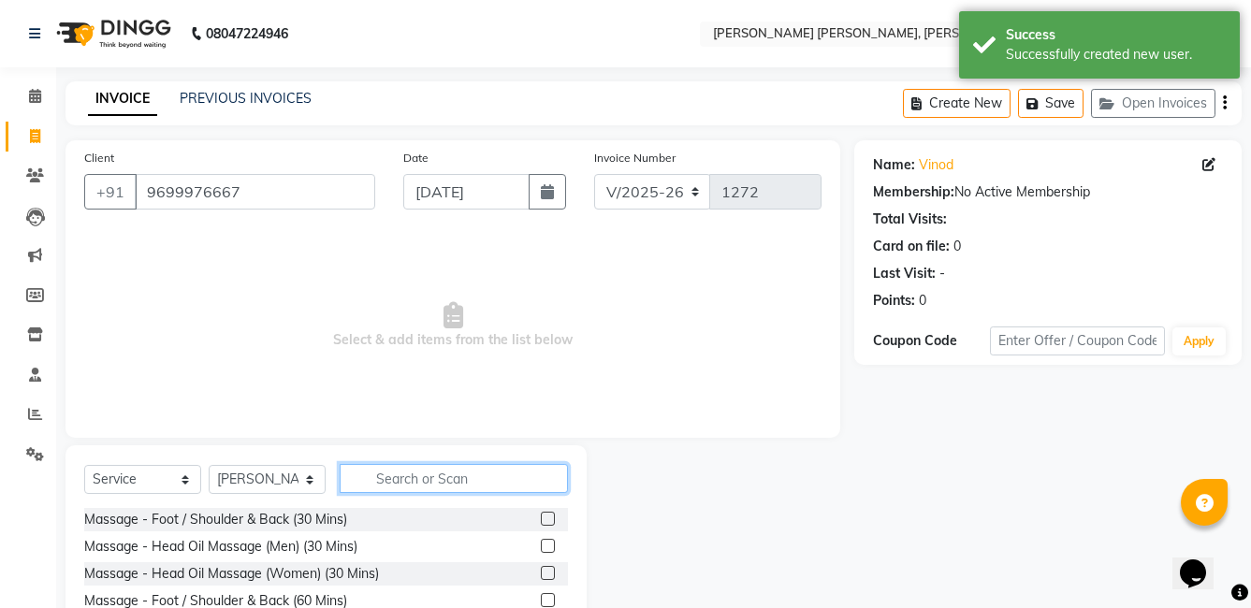
click at [413, 474] on input "text" at bounding box center [454, 478] width 228 height 29
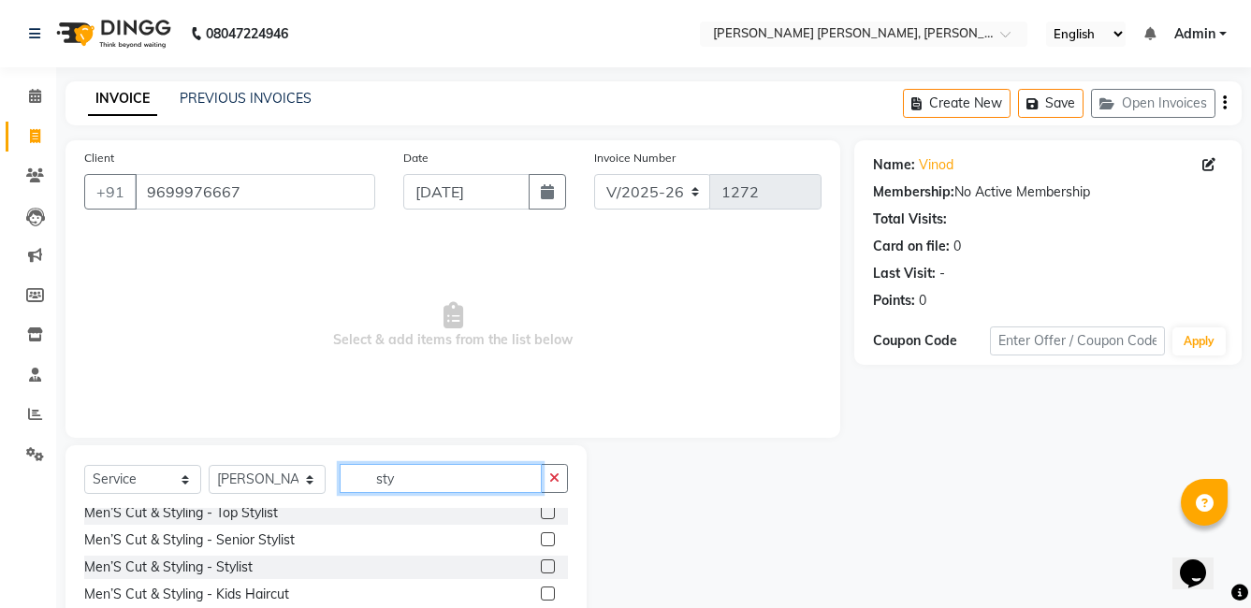
scroll to position [94, 0]
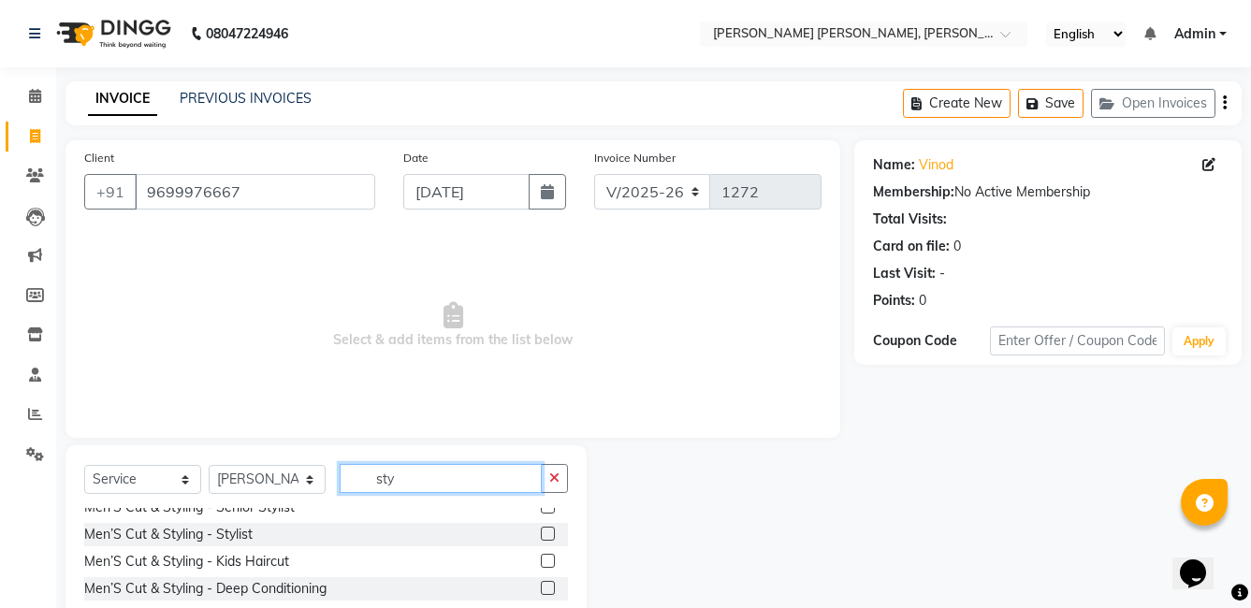
type input "sty"
click at [541, 532] on label at bounding box center [548, 534] width 14 height 14
click at [541, 532] on input "checkbox" at bounding box center [547, 535] width 12 height 12
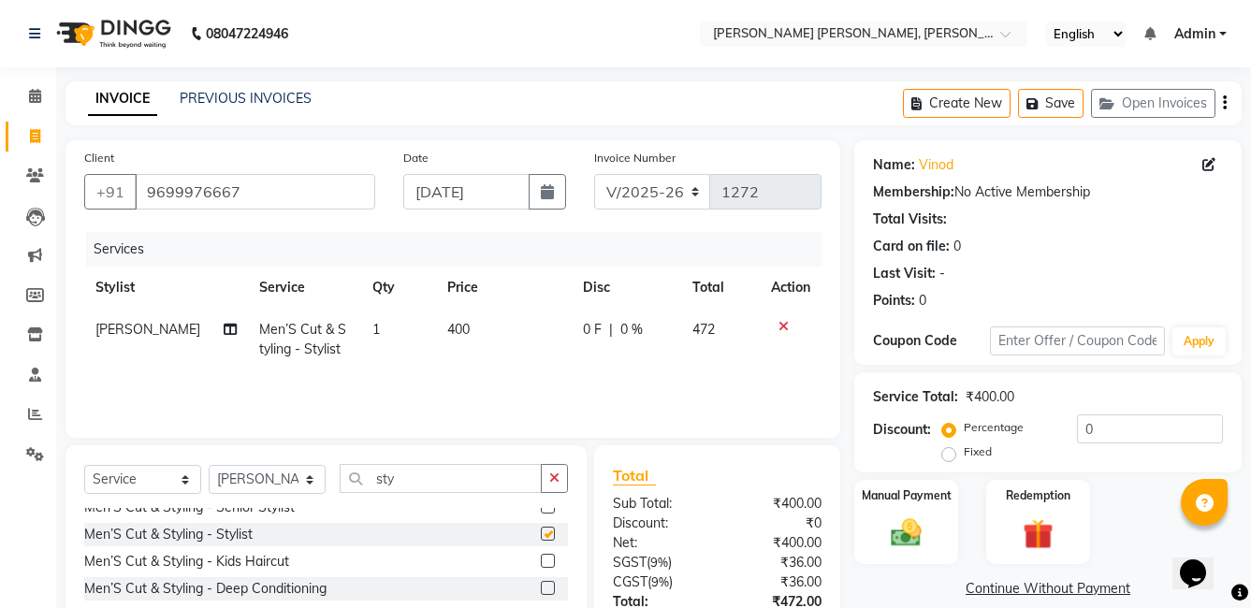
checkbox input "false"
drag, startPoint x: 422, startPoint y: 463, endPoint x: 342, endPoint y: 479, distance: 81.1
click at [342, 479] on div "Select Service Product Membership Package Voucher Prepaid Gift Card Select Styl…" at bounding box center [325, 583] width 521 height 276
drag, startPoint x: 462, startPoint y: 434, endPoint x: 451, endPoint y: 458, distance: 26.8
click at [451, 458] on div "Client [PHONE_NUMBER] Date [DATE] Invoice Number V/2025 V/[PHONE_NUMBER] Servic…" at bounding box center [452, 430] width 803 height 581
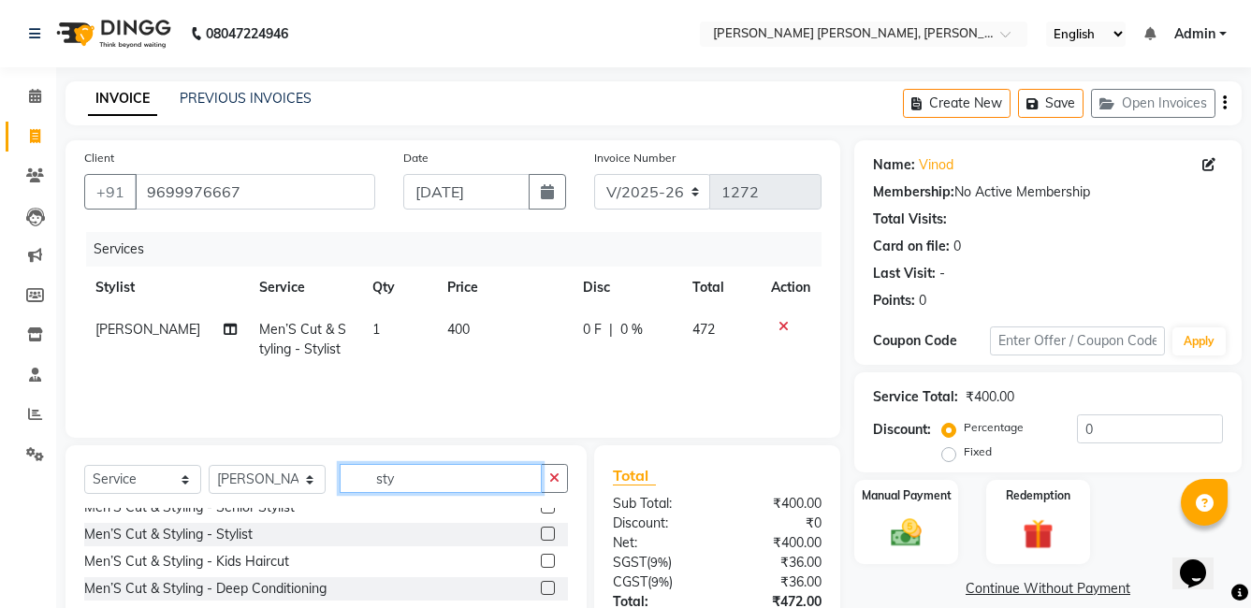
drag, startPoint x: 451, startPoint y: 458, endPoint x: 426, endPoint y: 476, distance: 30.9
click at [426, 476] on input "sty" at bounding box center [441, 478] width 202 height 29
drag, startPoint x: 426, startPoint y: 476, endPoint x: 382, endPoint y: 483, distance: 44.5
click at [382, 483] on input "sty" at bounding box center [441, 478] width 202 height 29
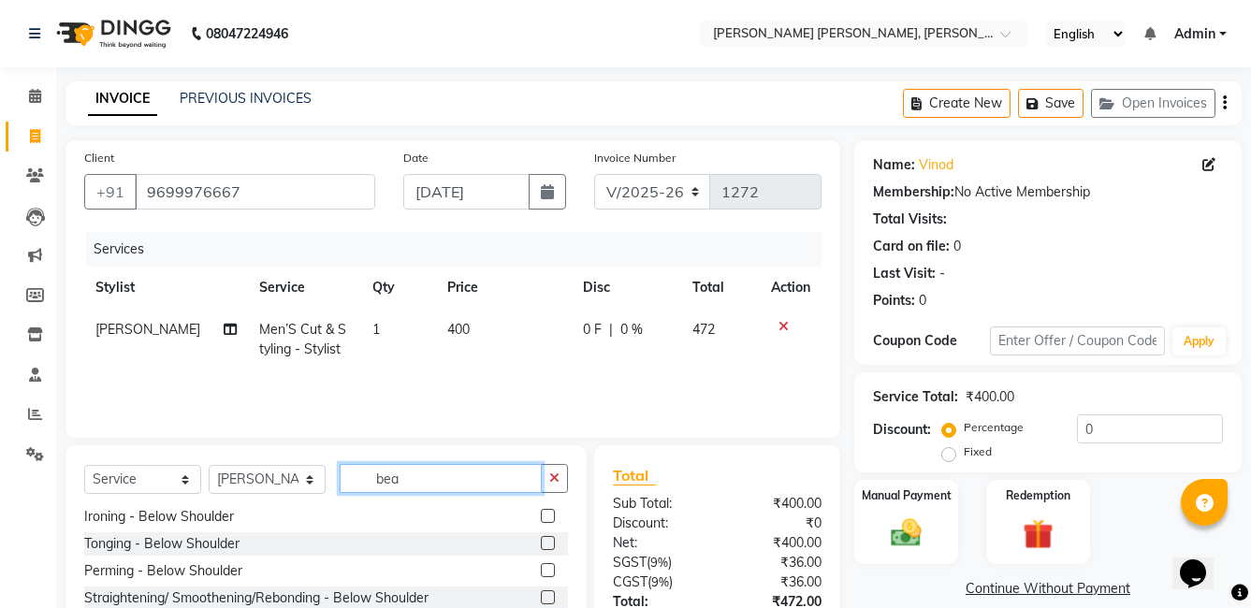
scroll to position [0, 0]
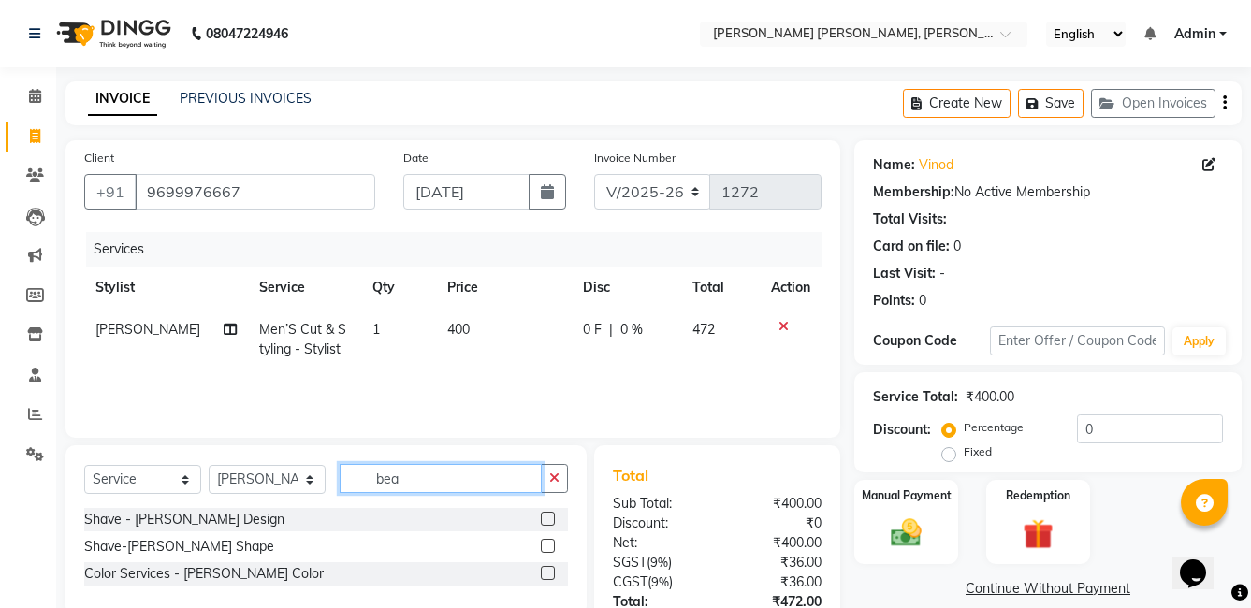
type input "bea"
click at [549, 549] on label at bounding box center [548, 546] width 14 height 14
click at [549, 549] on input "checkbox" at bounding box center [547, 547] width 12 height 12
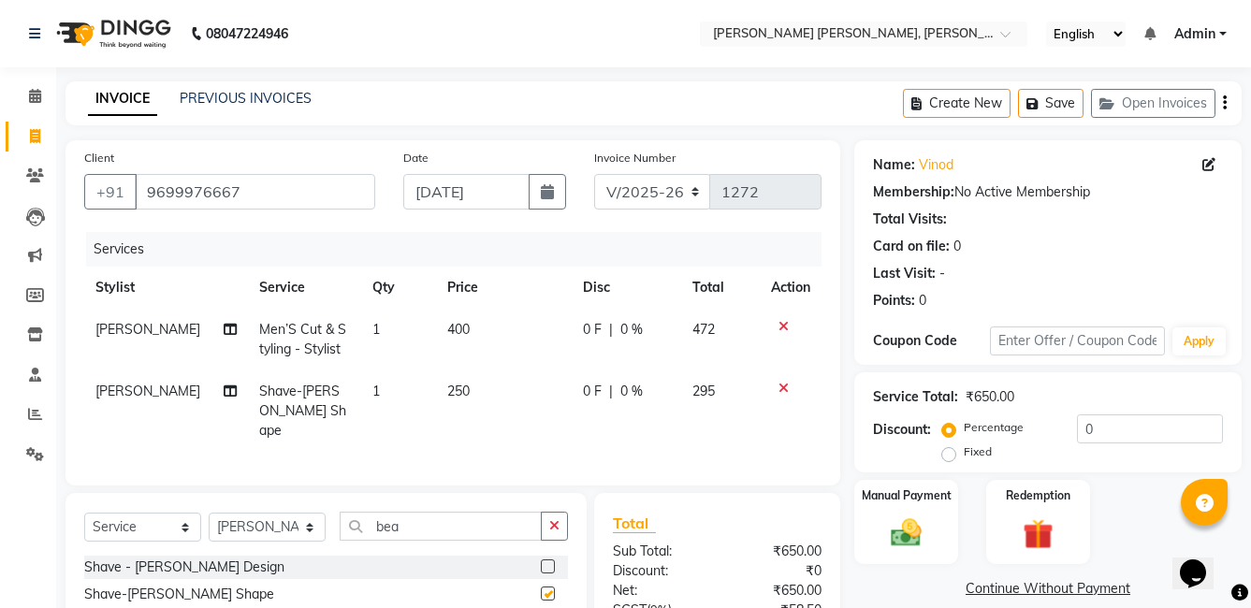
checkbox input "false"
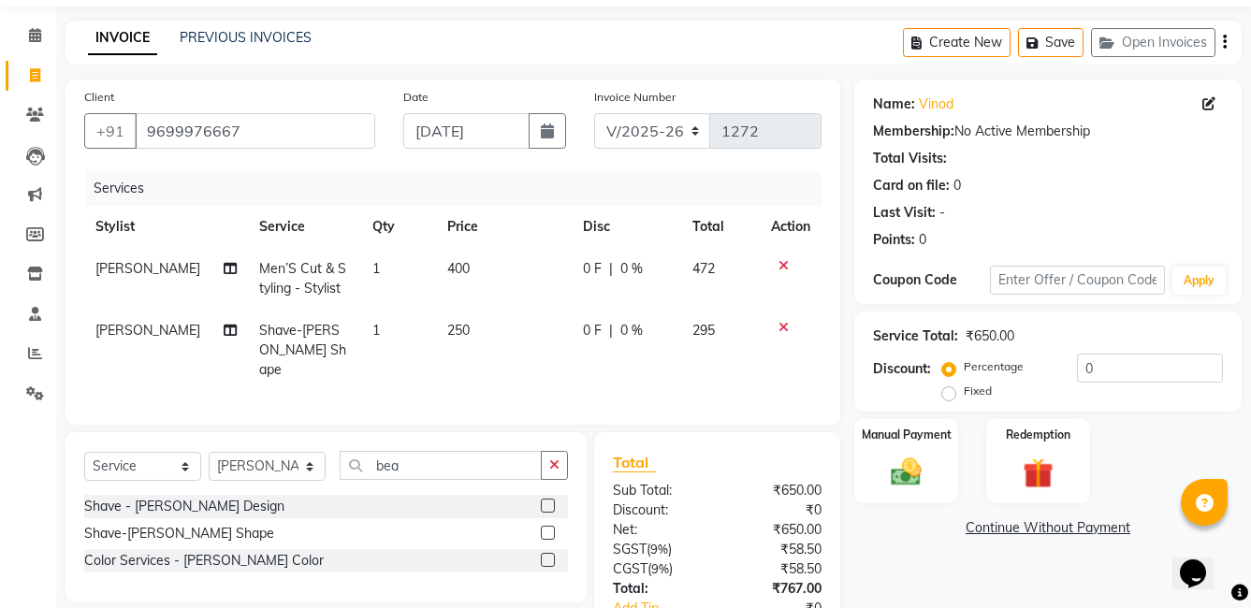
scroll to position [94, 0]
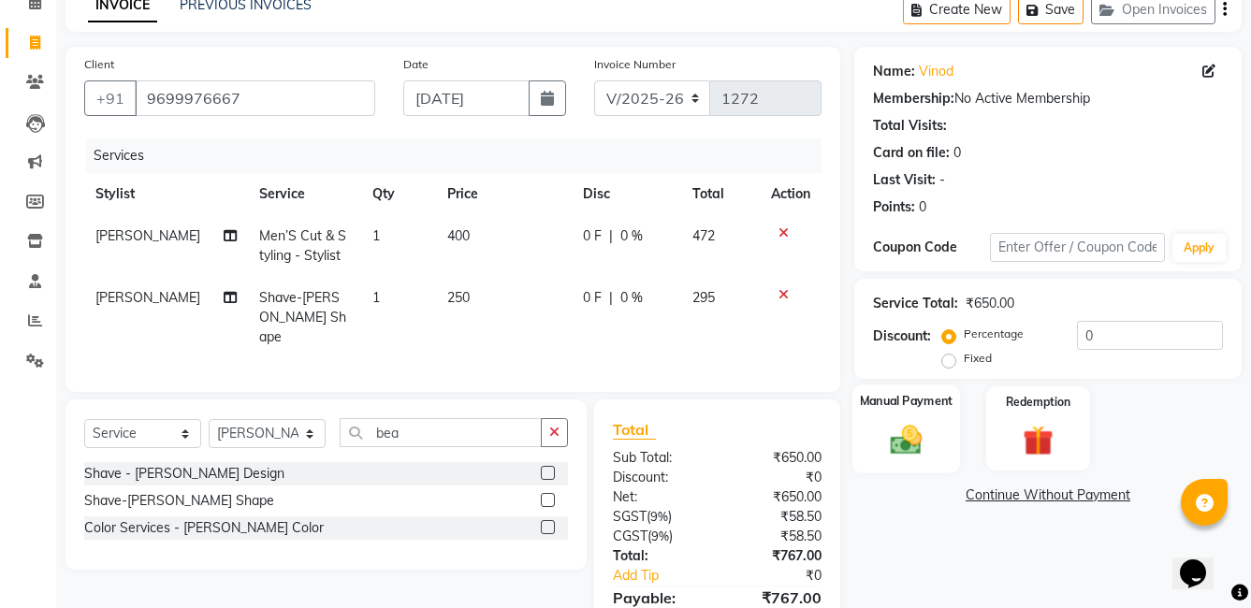
click at [911, 433] on img at bounding box center [905, 439] width 51 height 36
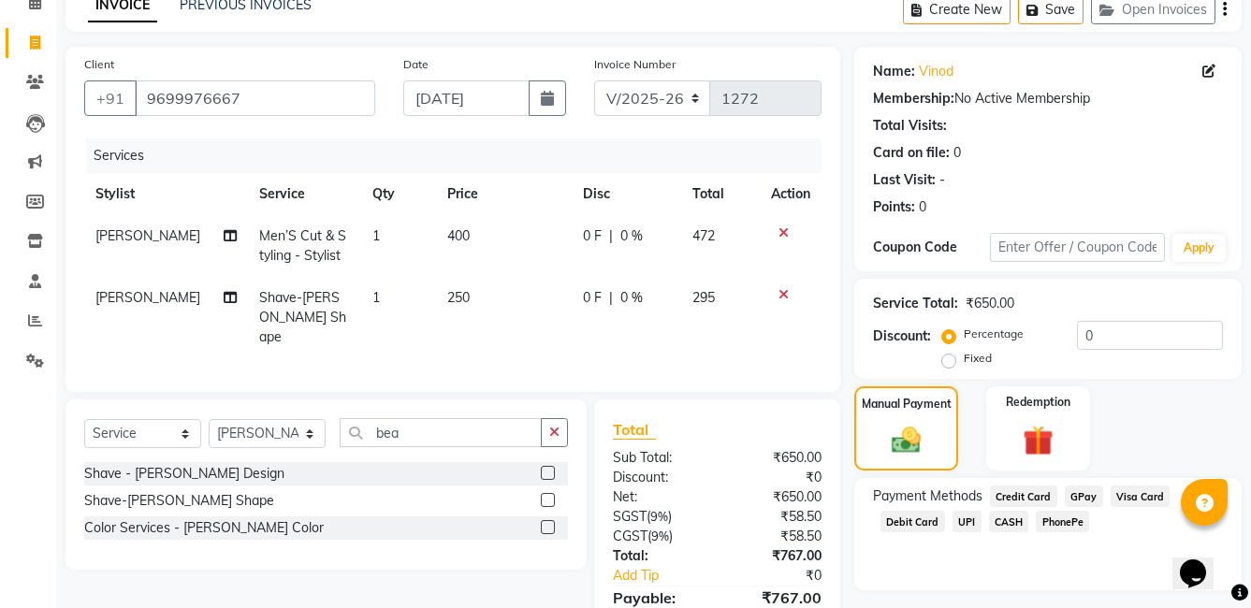
click at [1080, 502] on span "GPay" at bounding box center [1084, 496] width 38 height 22
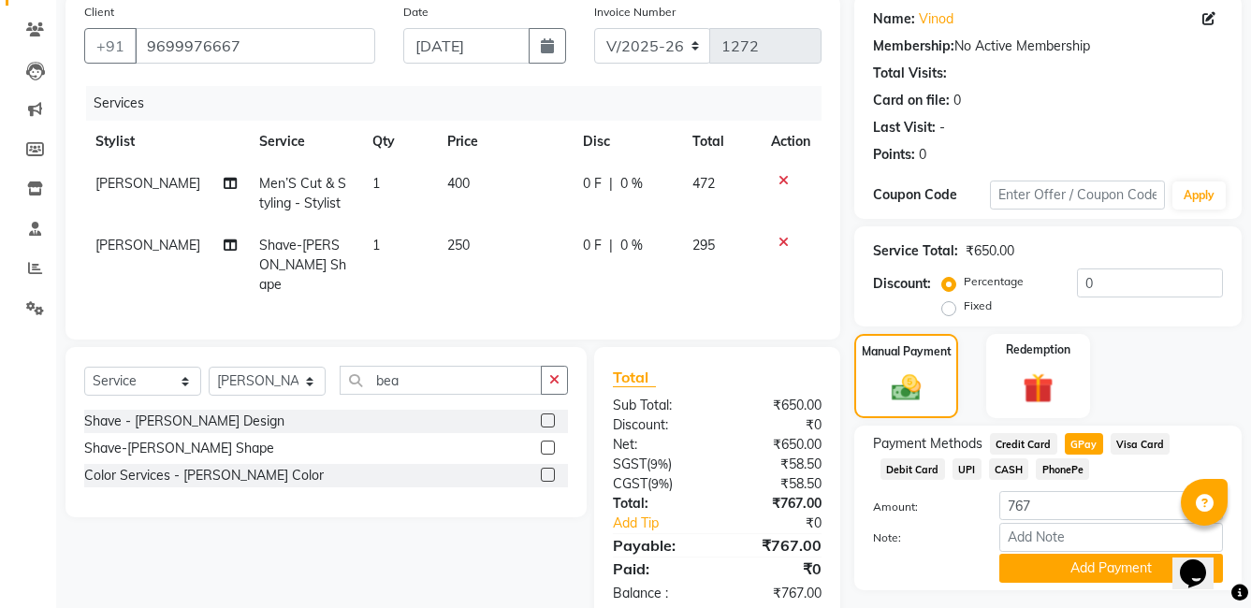
scroll to position [195, 0]
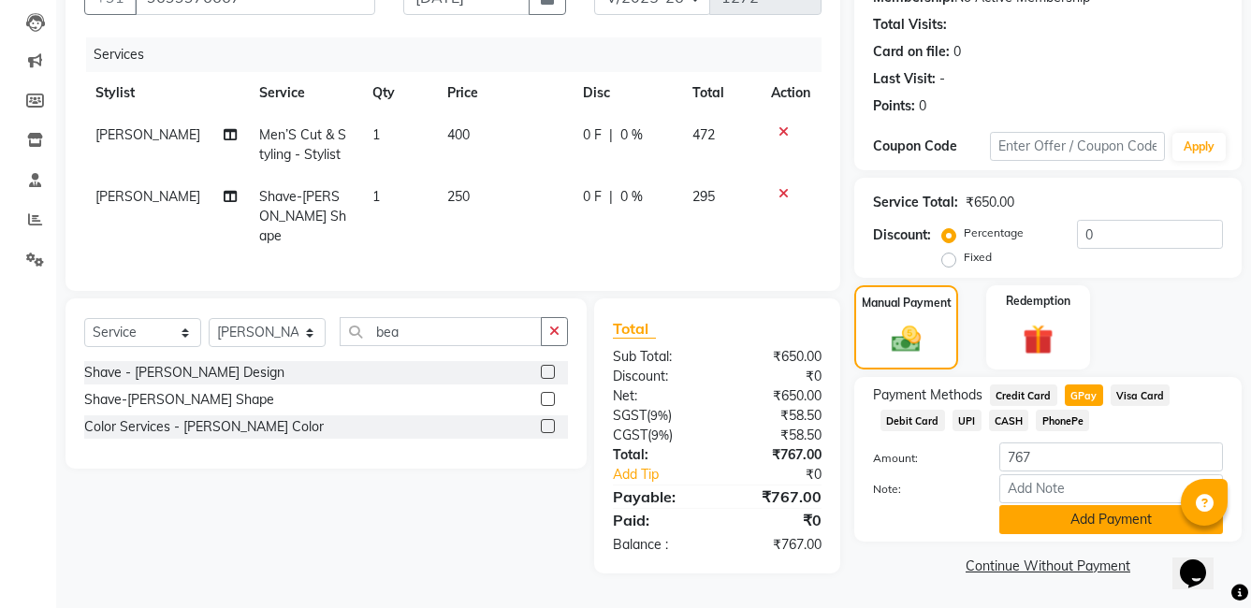
click at [1062, 529] on button "Add Payment" at bounding box center [1111, 519] width 224 height 29
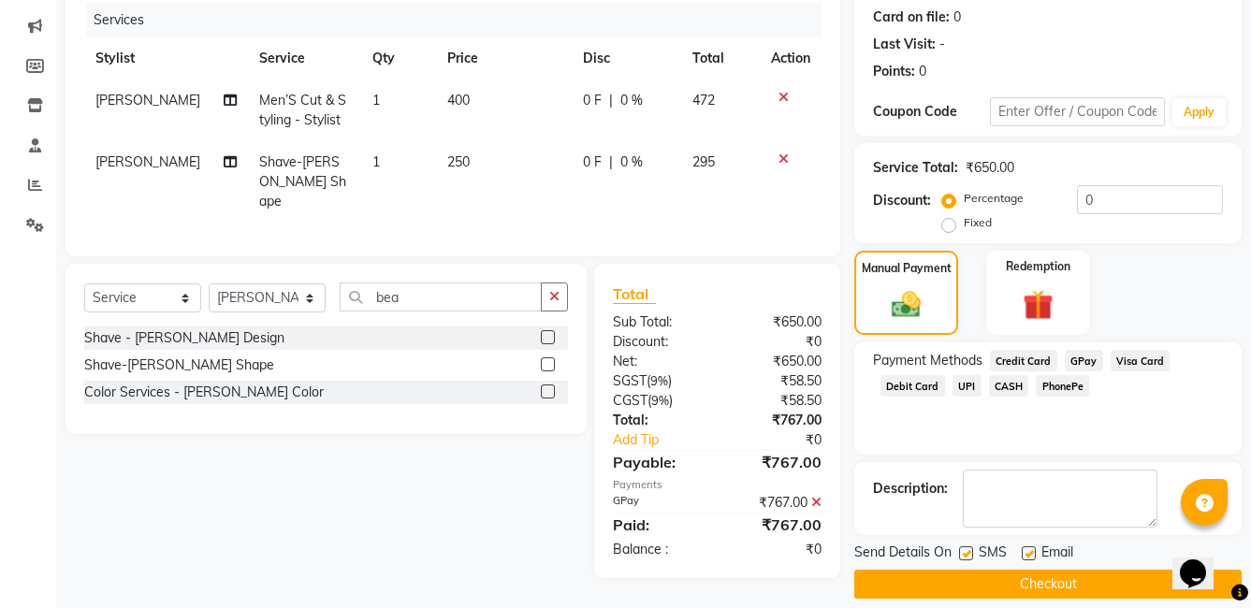
scroll to position [248, 0]
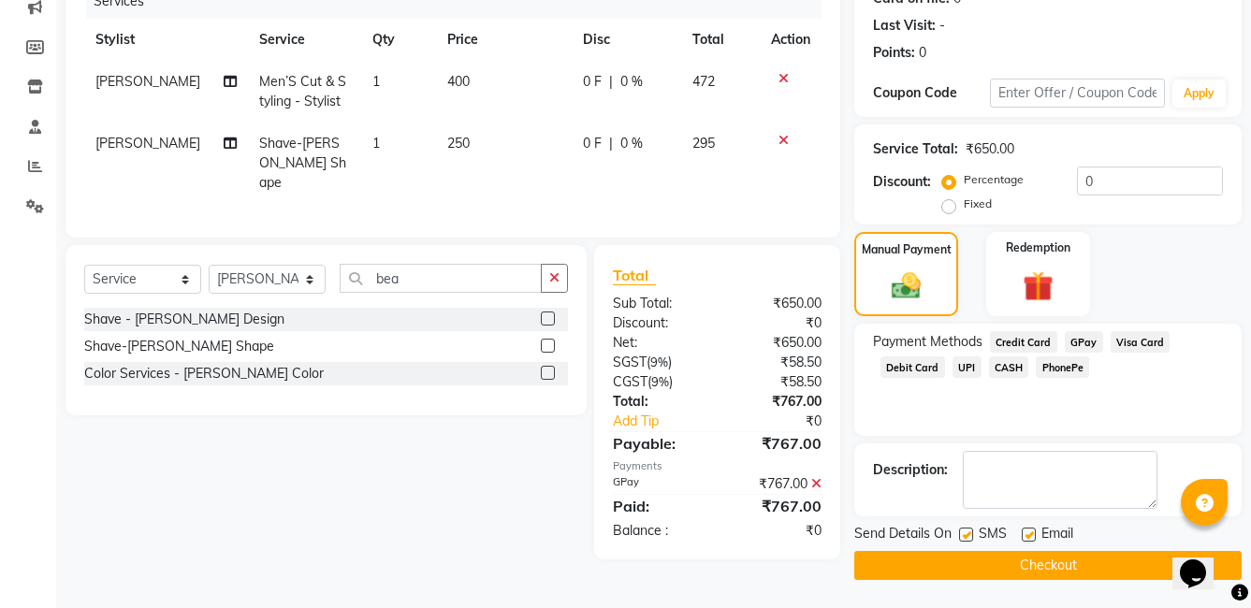
click at [965, 533] on label at bounding box center [966, 535] width 14 height 14
click at [965, 533] on input "checkbox" at bounding box center [965, 535] width 12 height 12
checkbox input "false"
click at [1030, 535] on label at bounding box center [1029, 535] width 14 height 14
click at [1030, 535] on input "checkbox" at bounding box center [1028, 535] width 12 height 12
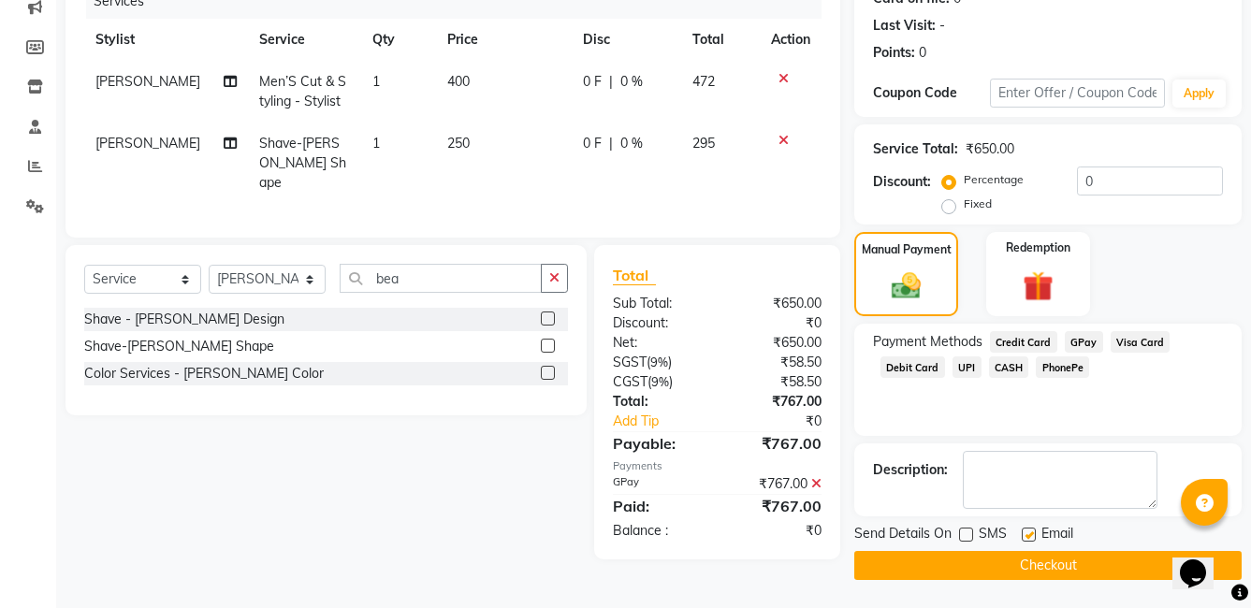
checkbox input "false"
click at [1036, 564] on button "Checkout" at bounding box center [1047, 565] width 387 height 29
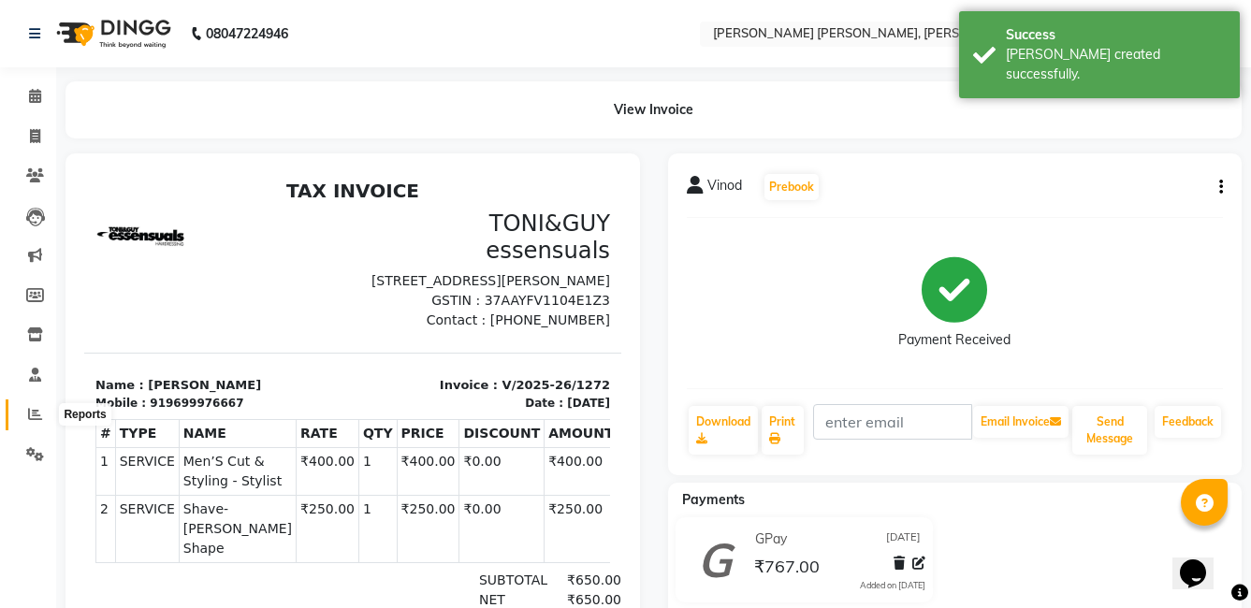
click at [34, 416] on icon at bounding box center [35, 414] width 14 height 14
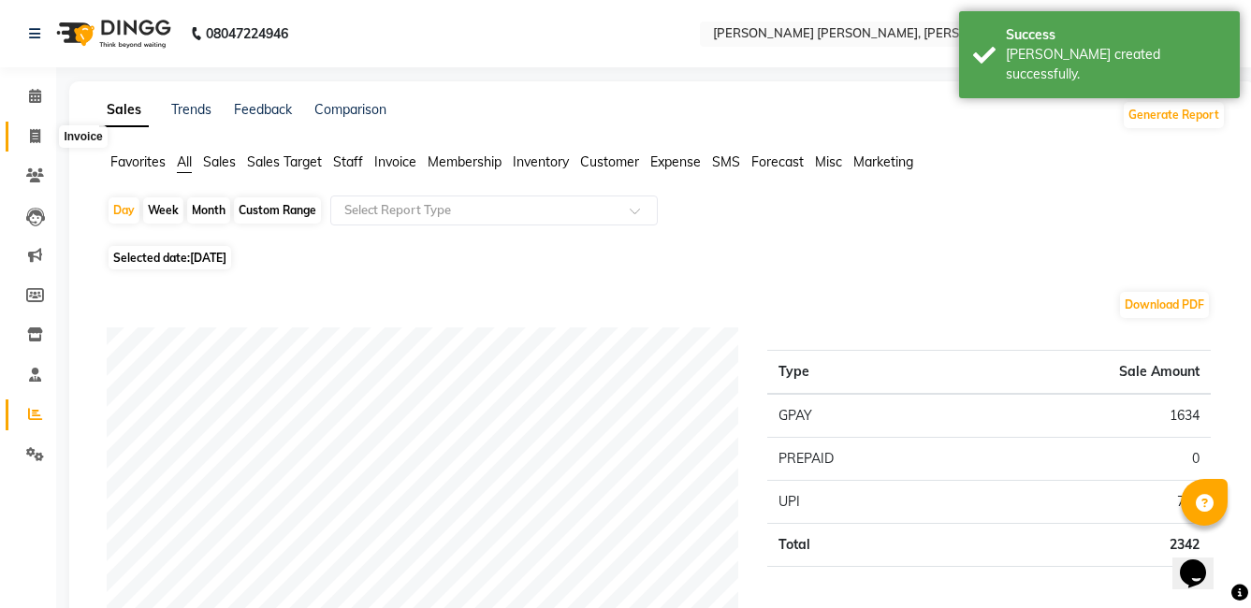
click at [41, 132] on span at bounding box center [35, 137] width 33 height 22
select select "service"
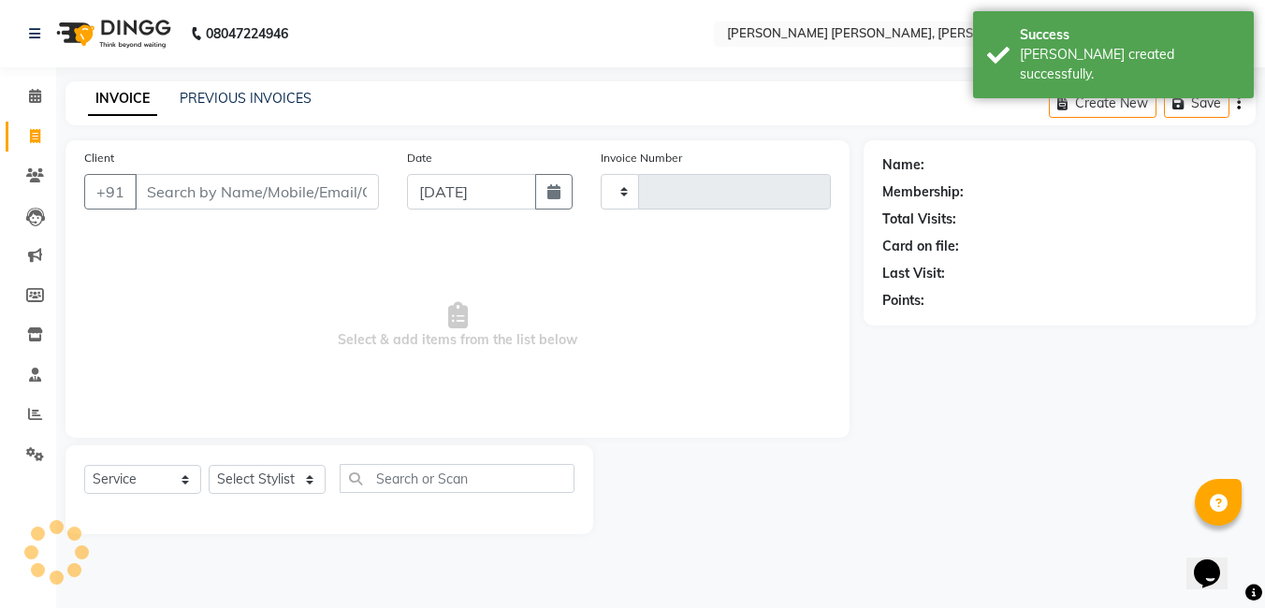
type input "1273"
select select "7150"
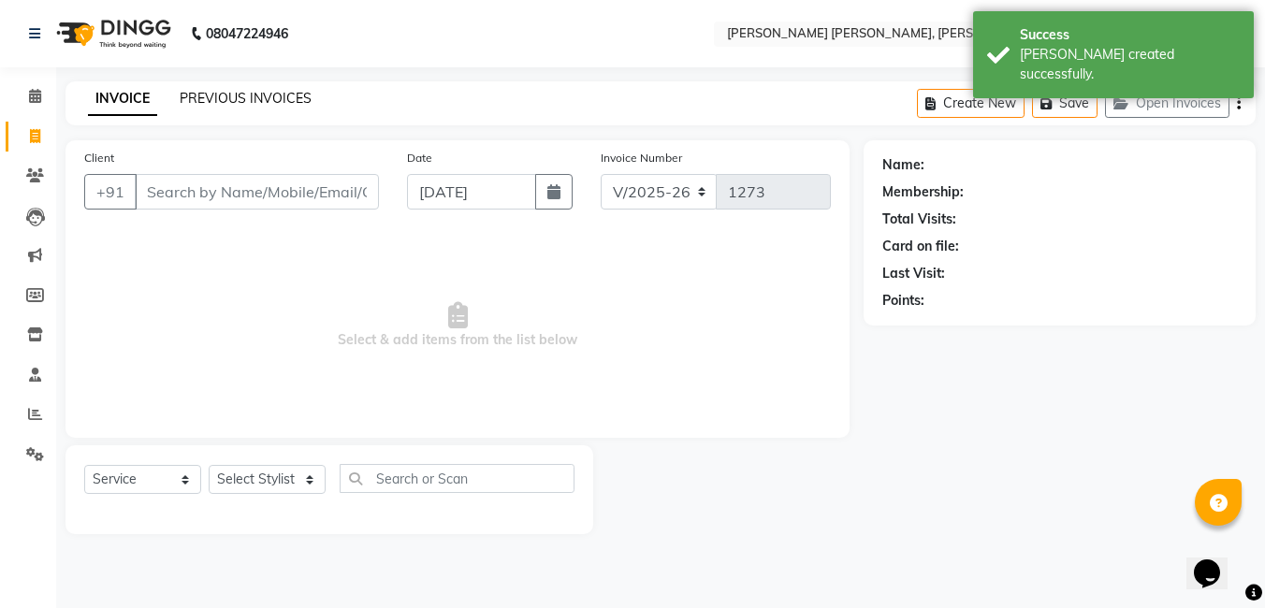
click at [247, 106] on link "PREVIOUS INVOICES" at bounding box center [246, 98] width 132 height 17
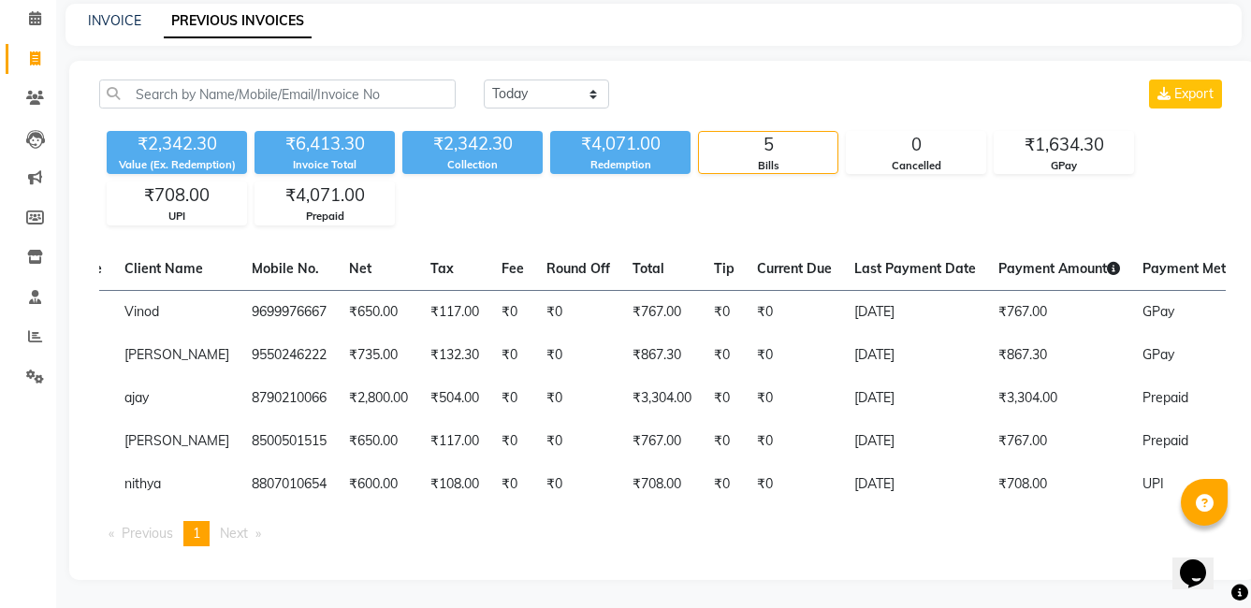
scroll to position [0, 230]
